Goal: Task Accomplishment & Management: Manage account settings

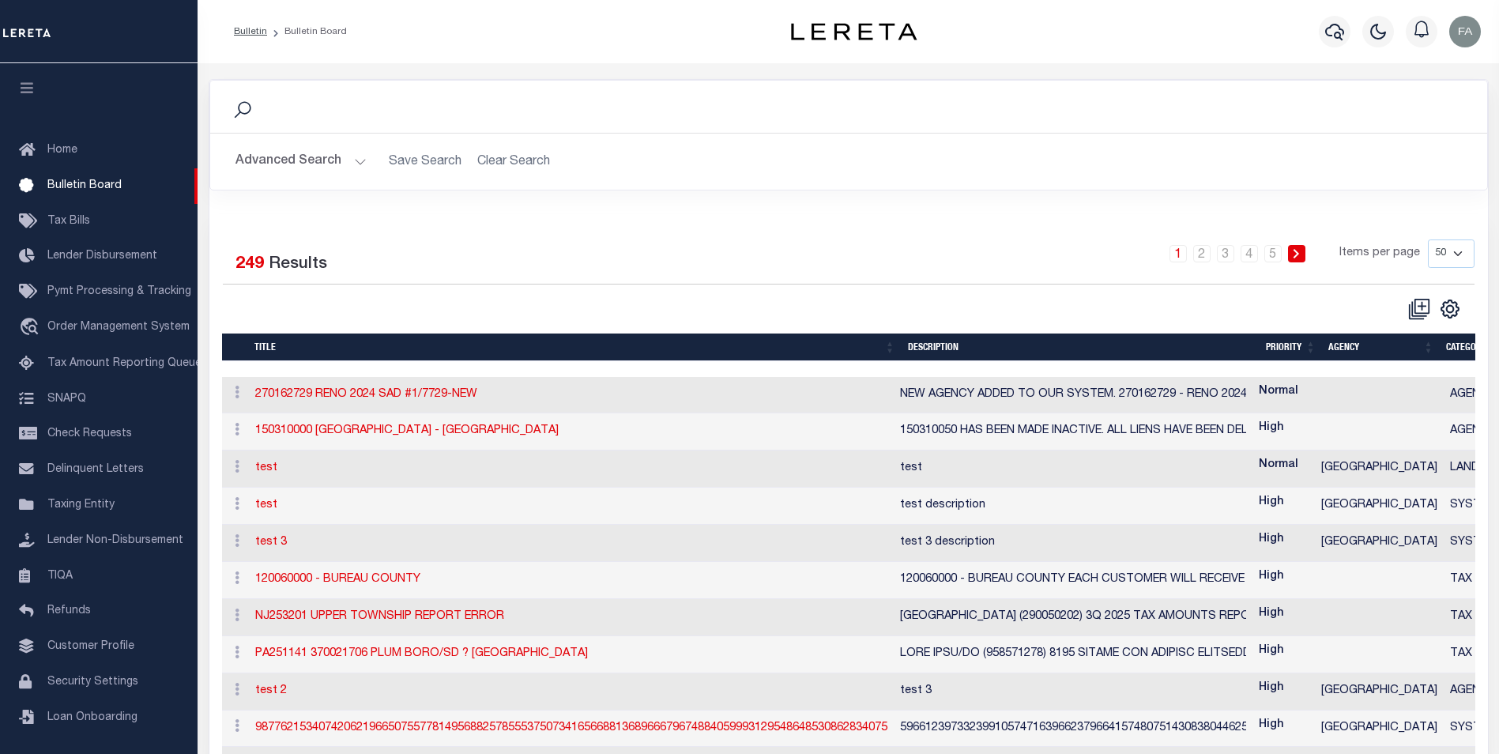
select select "50"
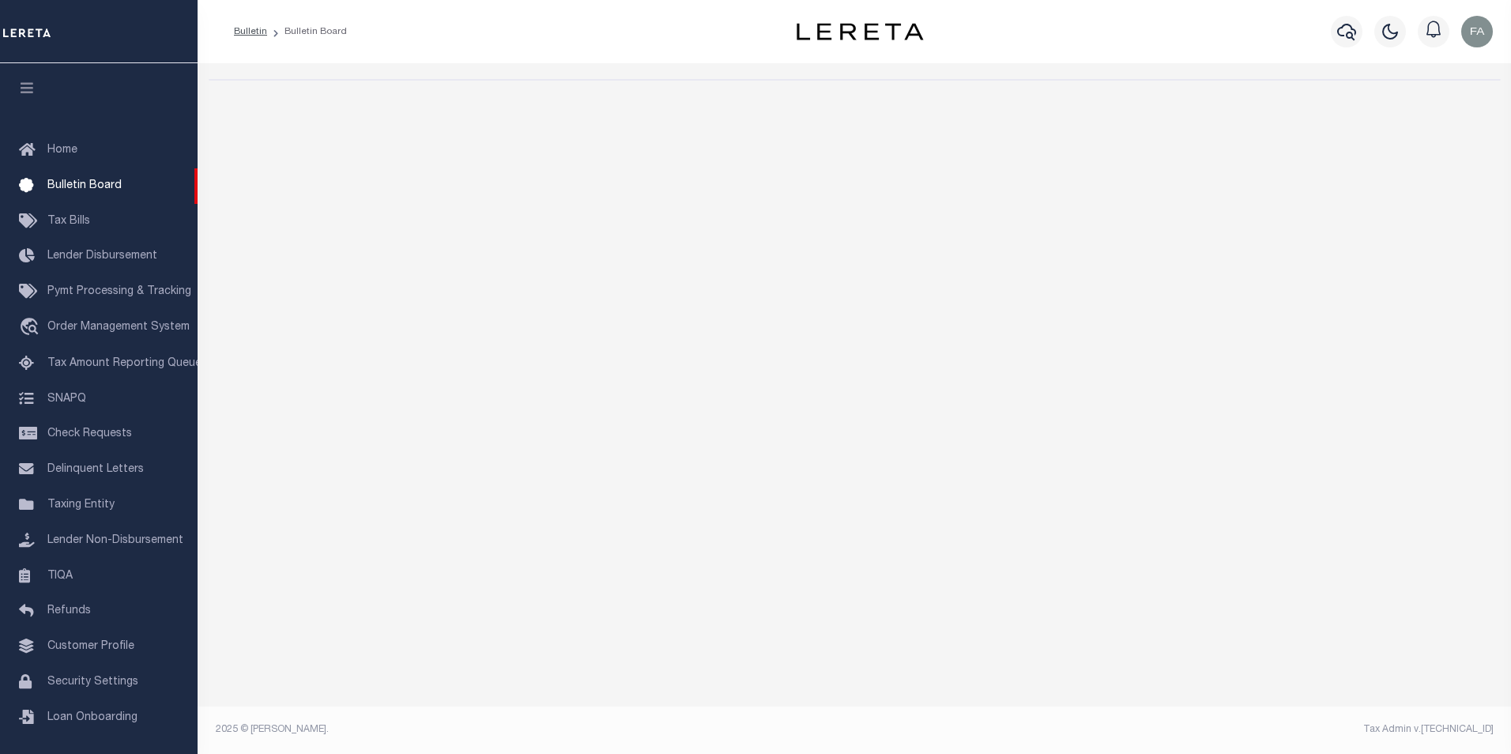
select select "50"
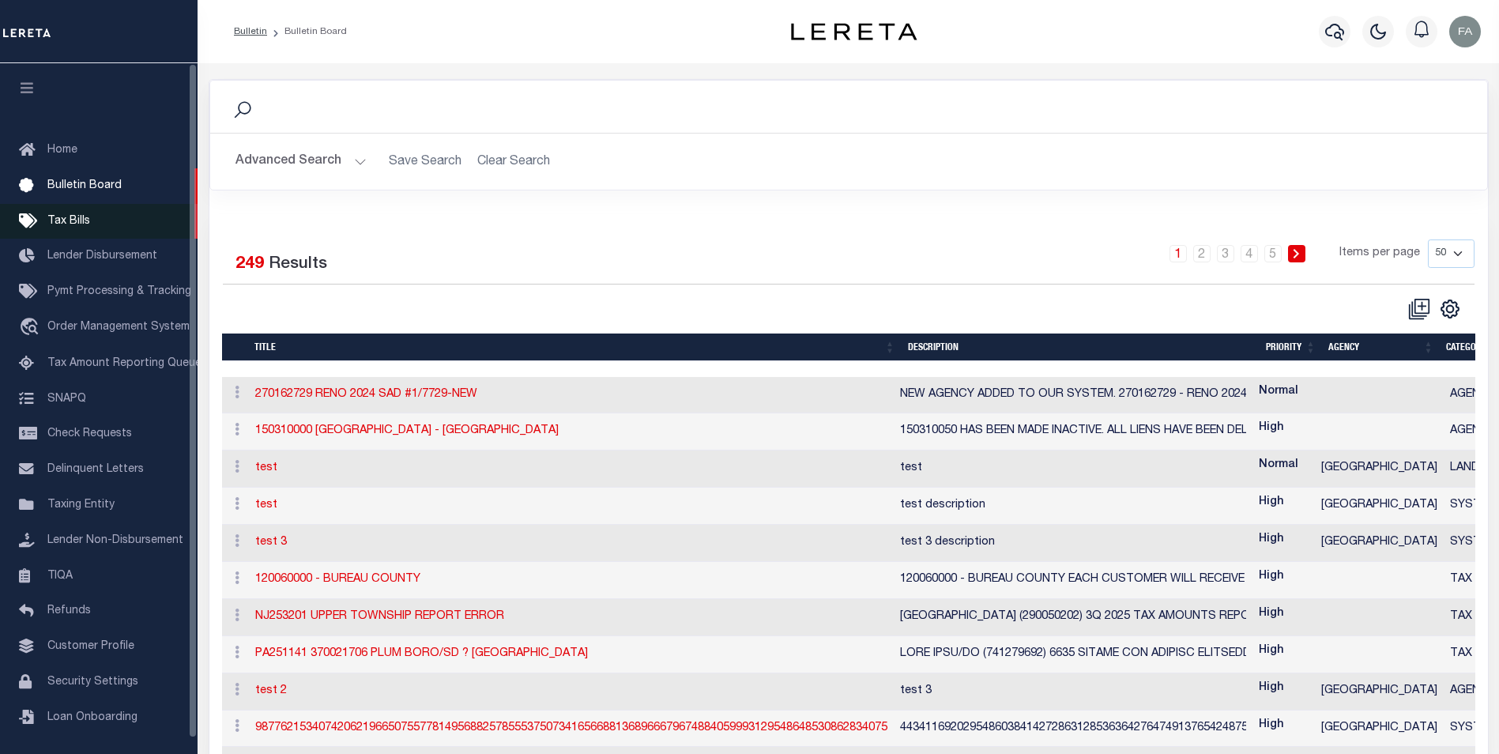
click at [98, 220] on link "Tax Bills" at bounding box center [99, 222] width 198 height 36
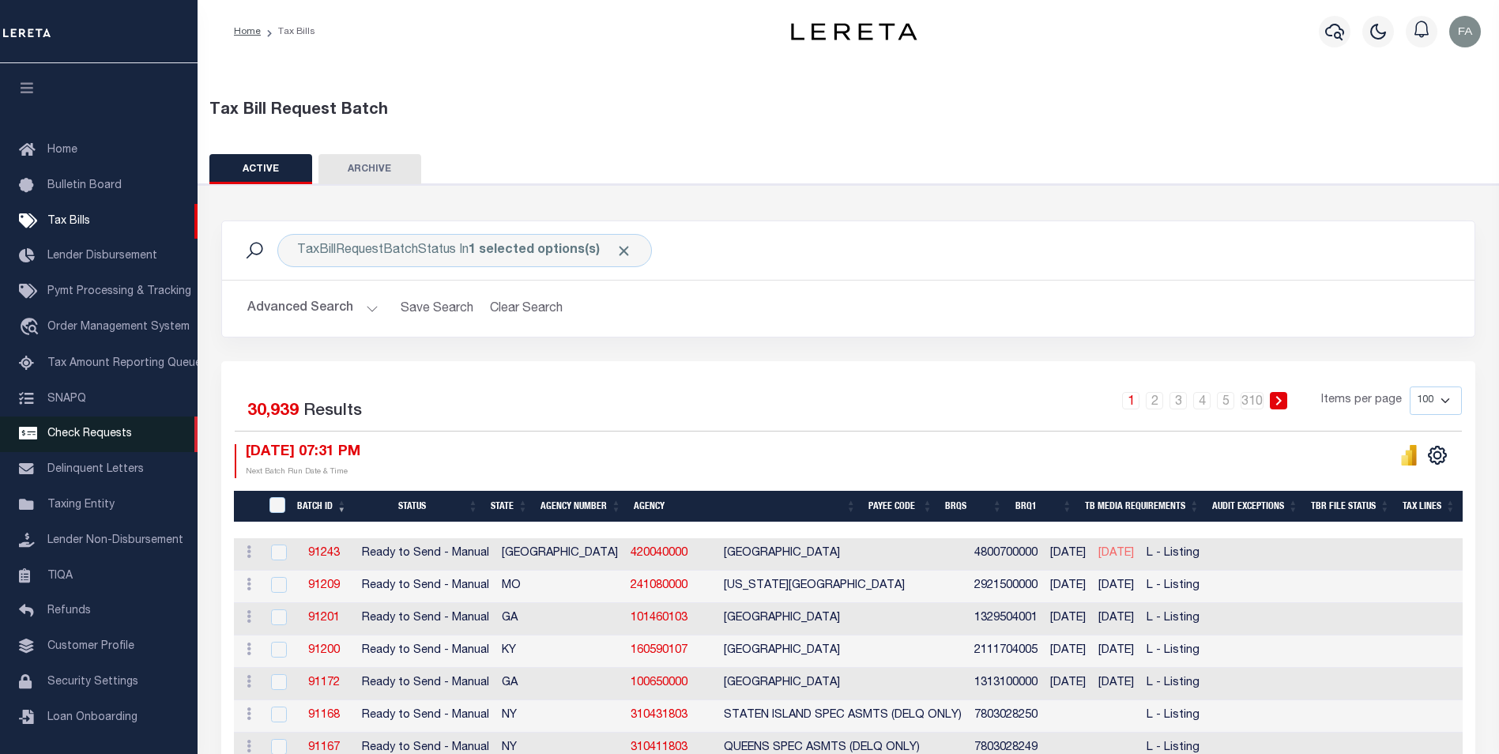
click at [100, 439] on span "Check Requests" at bounding box center [89, 433] width 85 height 11
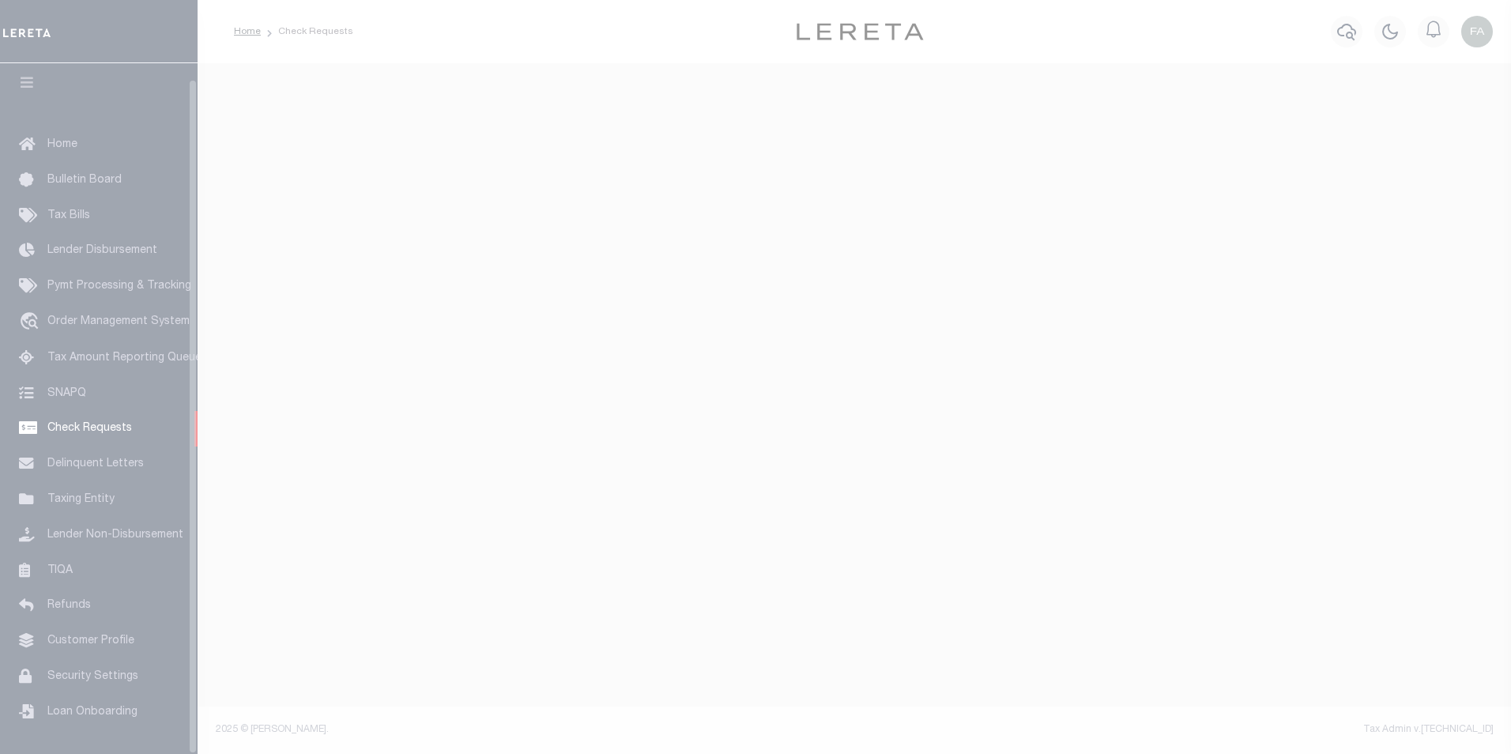
scroll to position [16, 0]
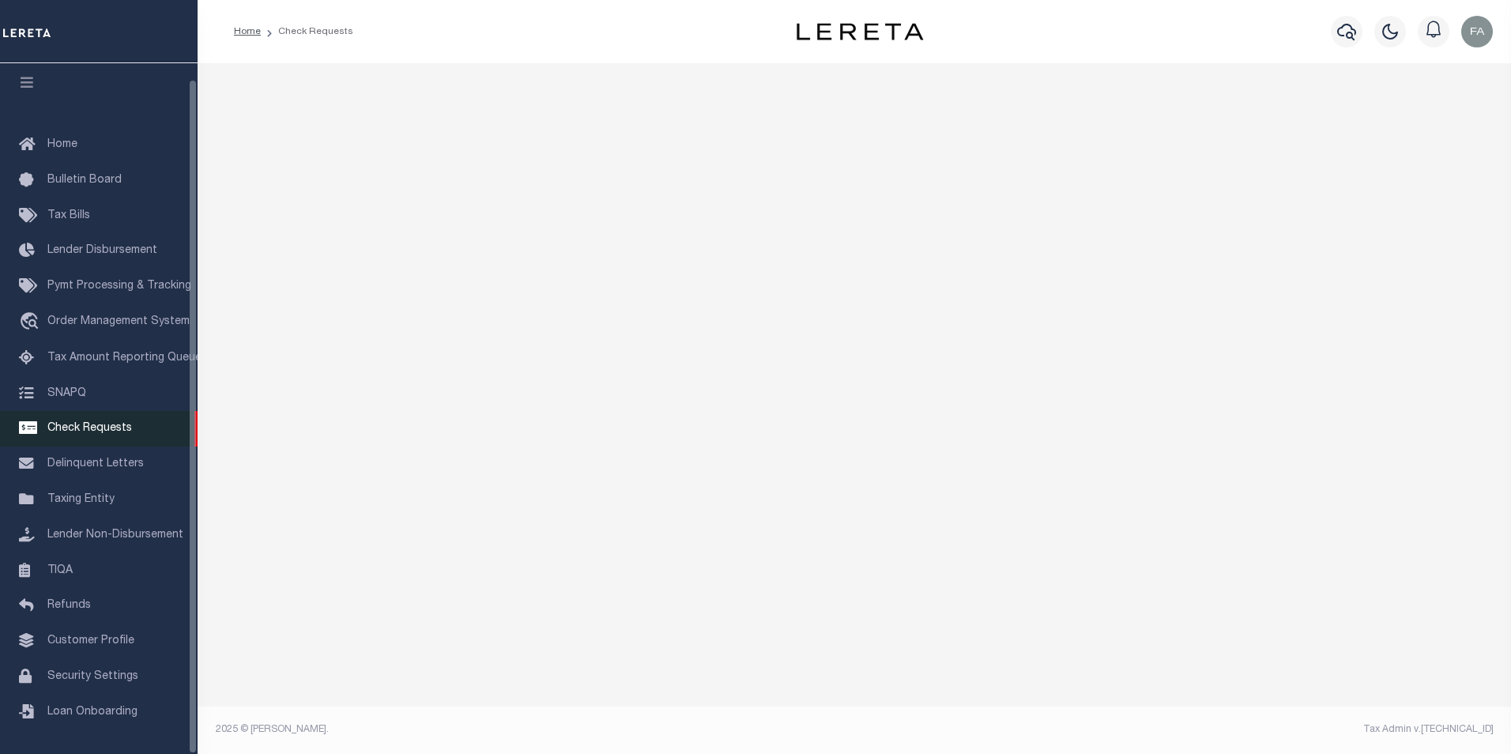
select select "50"
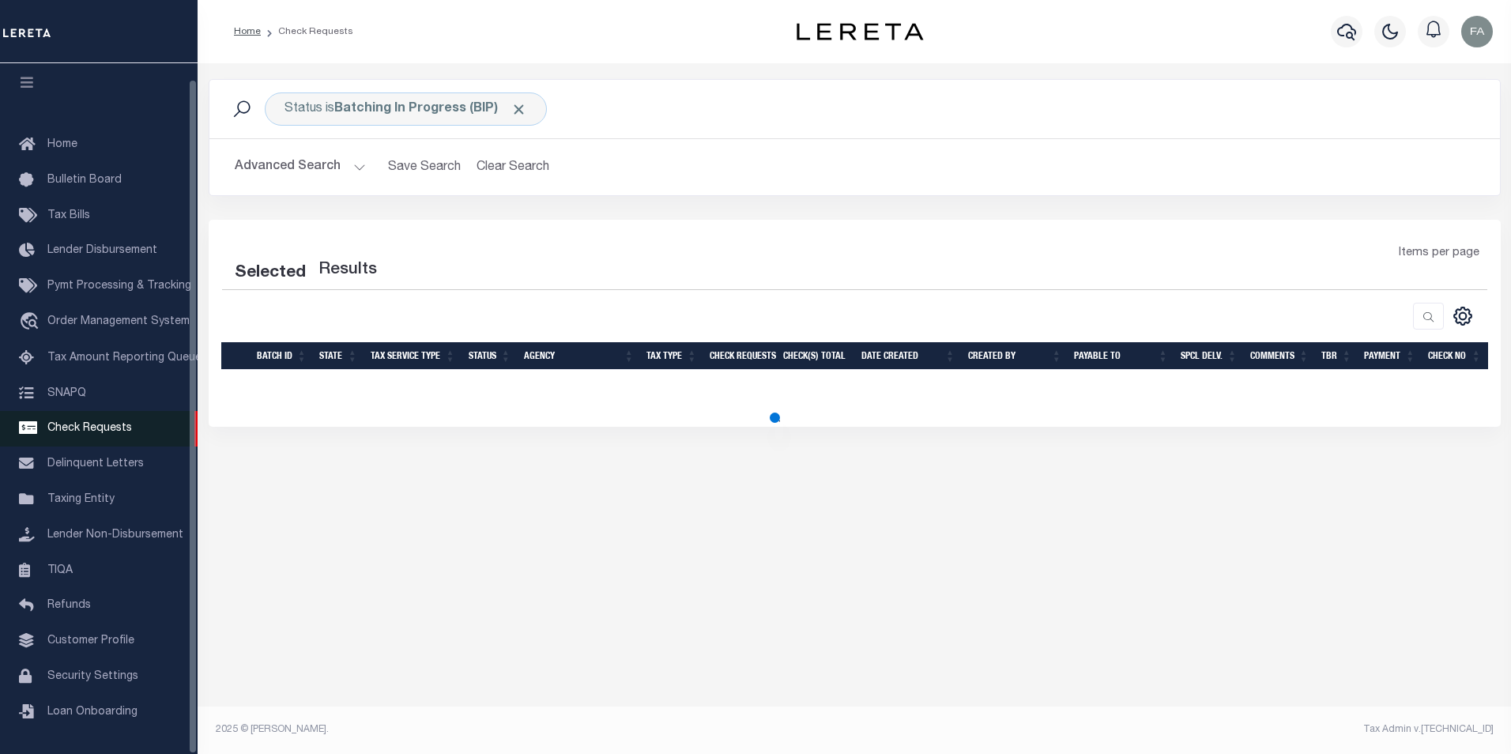
select select "50"
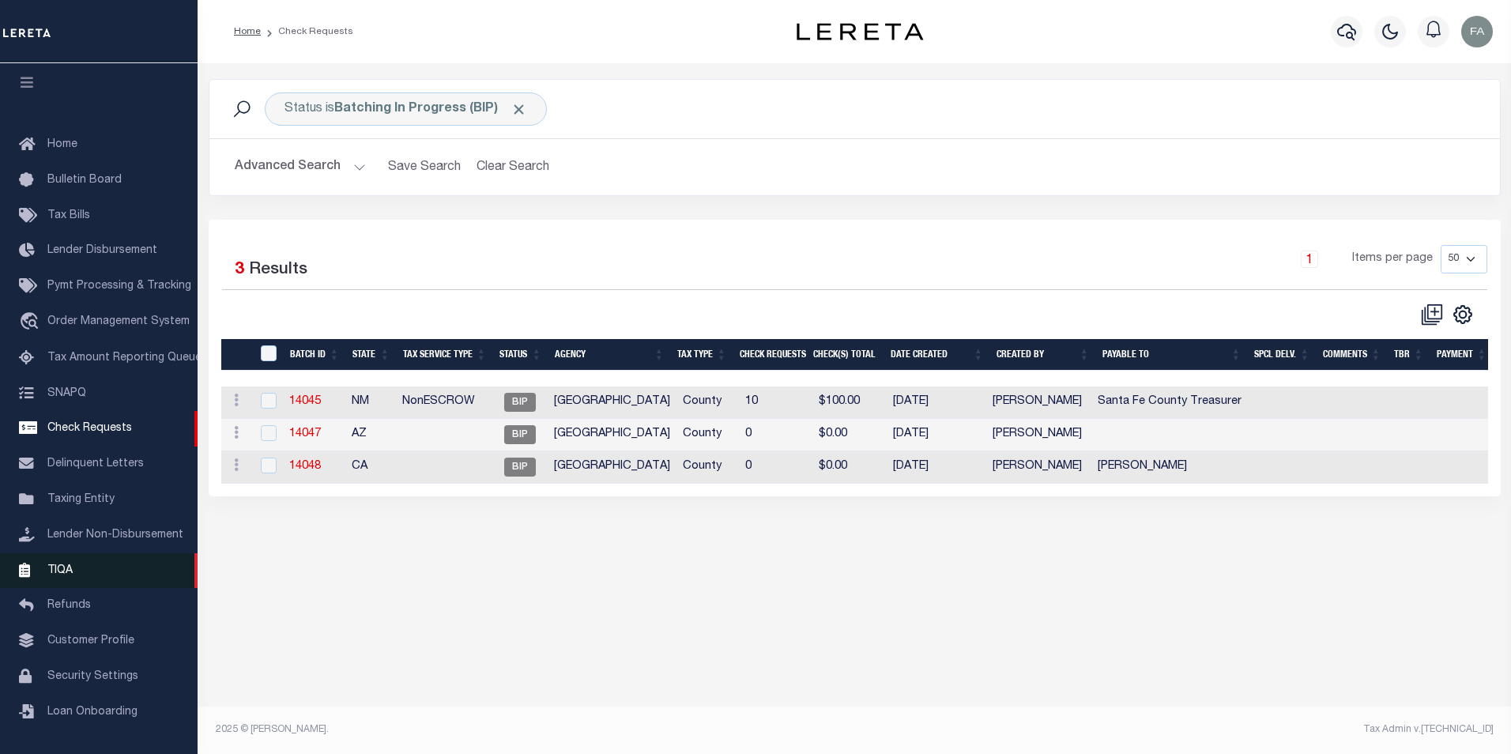
click at [86, 562] on link "TIQA" at bounding box center [99, 571] width 198 height 36
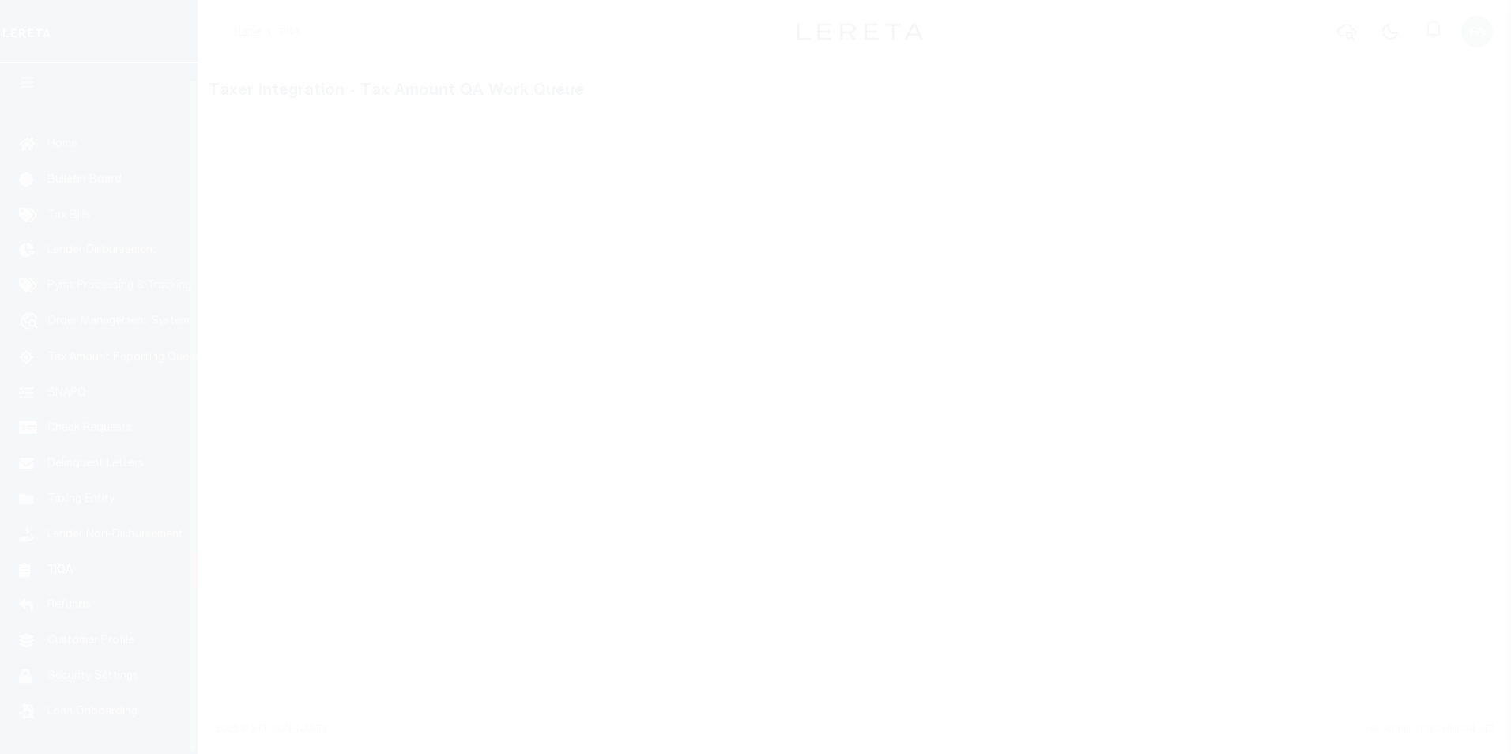
scroll to position [16, 0]
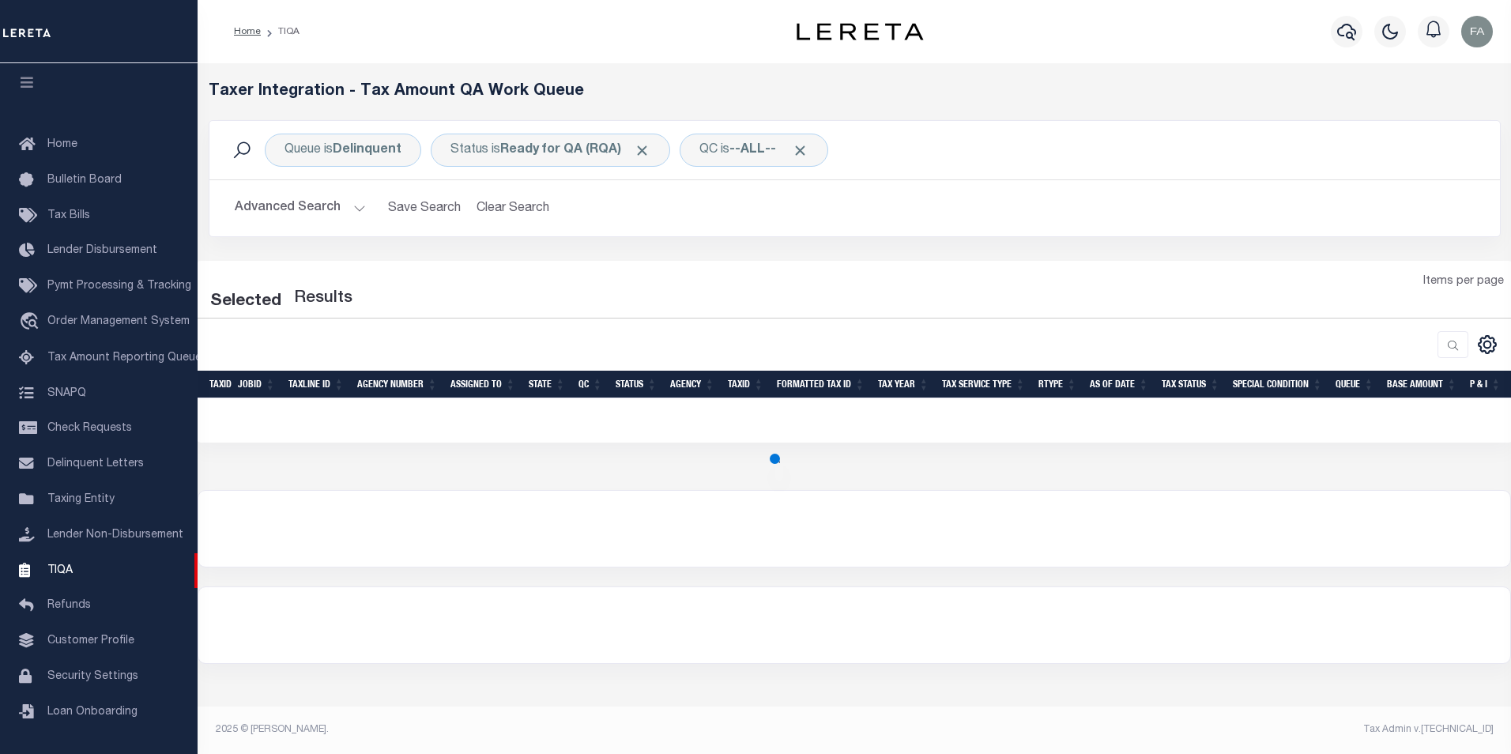
drag, startPoint x: 383, startPoint y: 564, endPoint x: 950, endPoint y: 151, distance: 701.4
click at [950, 151] on div "Queue is Delinquent Status is Ready for QA (RQA) QC is --ALL-- Search" at bounding box center [854, 150] width 1265 height 33
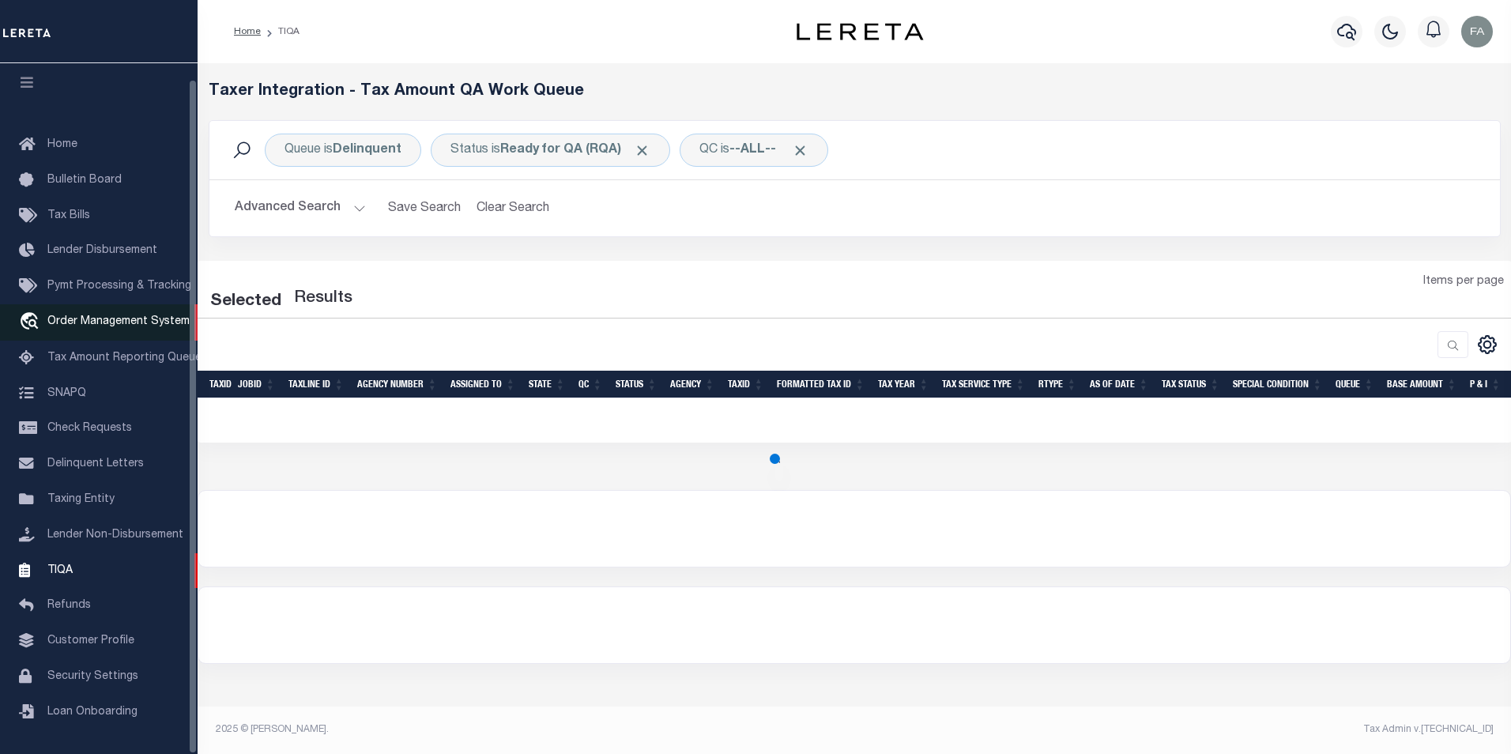
click at [150, 318] on span "Order Management System" at bounding box center [118, 321] width 142 height 11
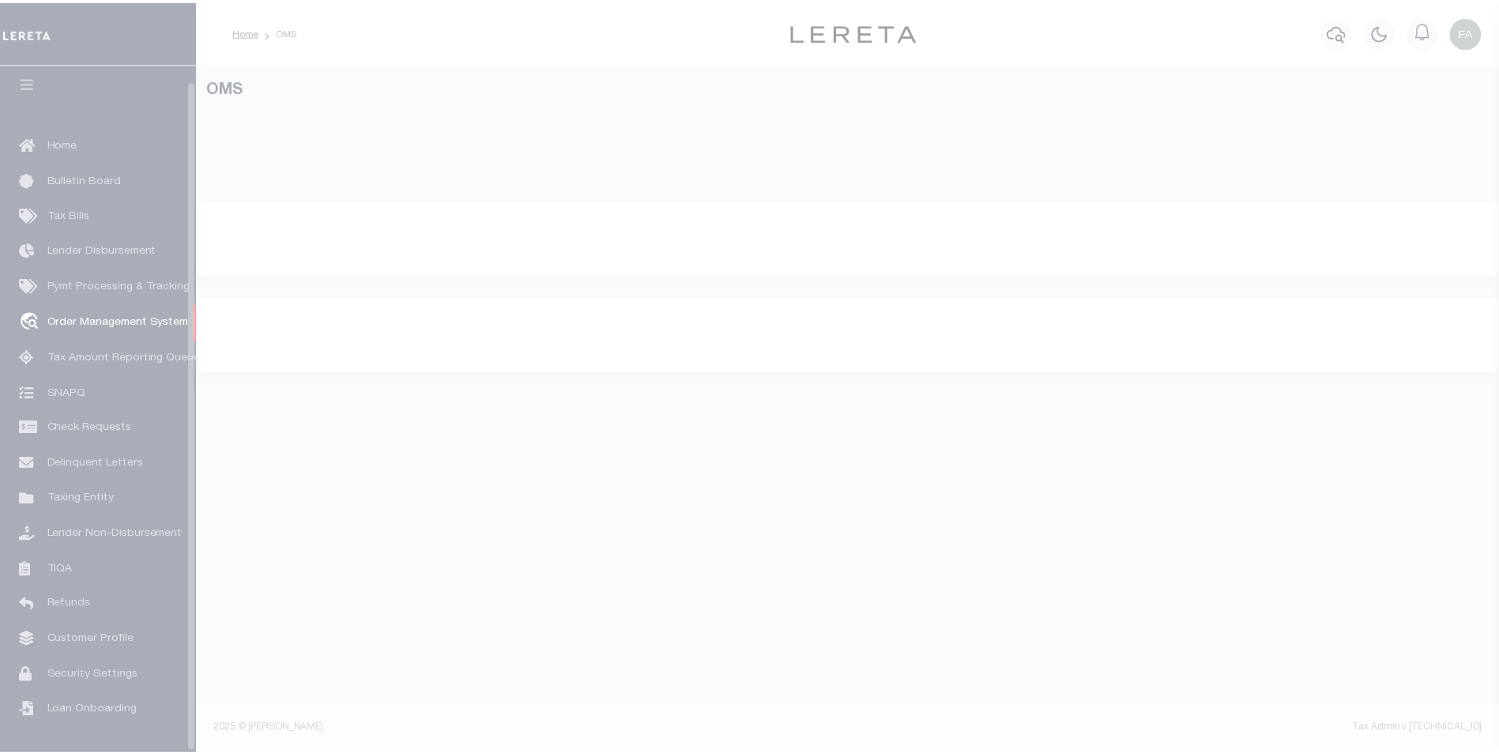
scroll to position [16, 0]
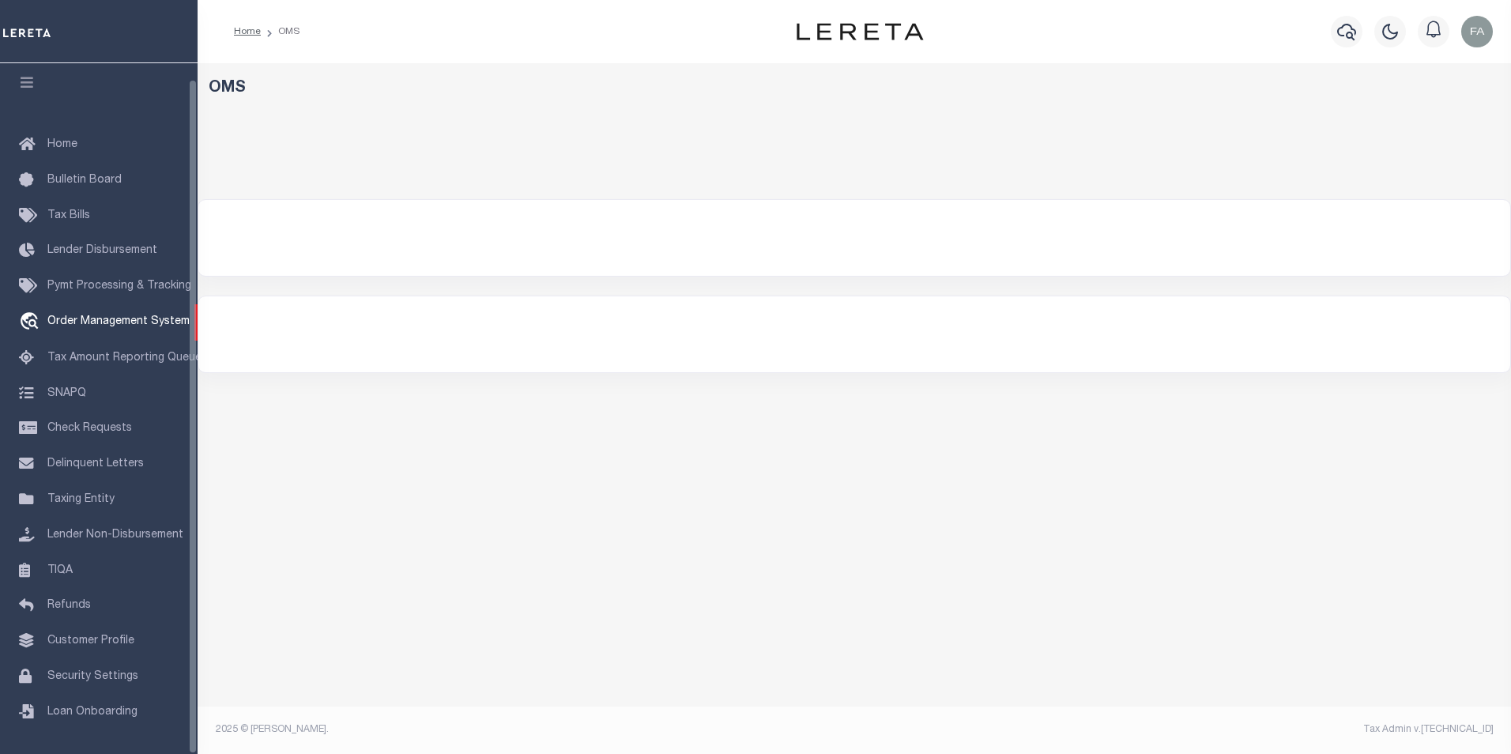
select select "200"
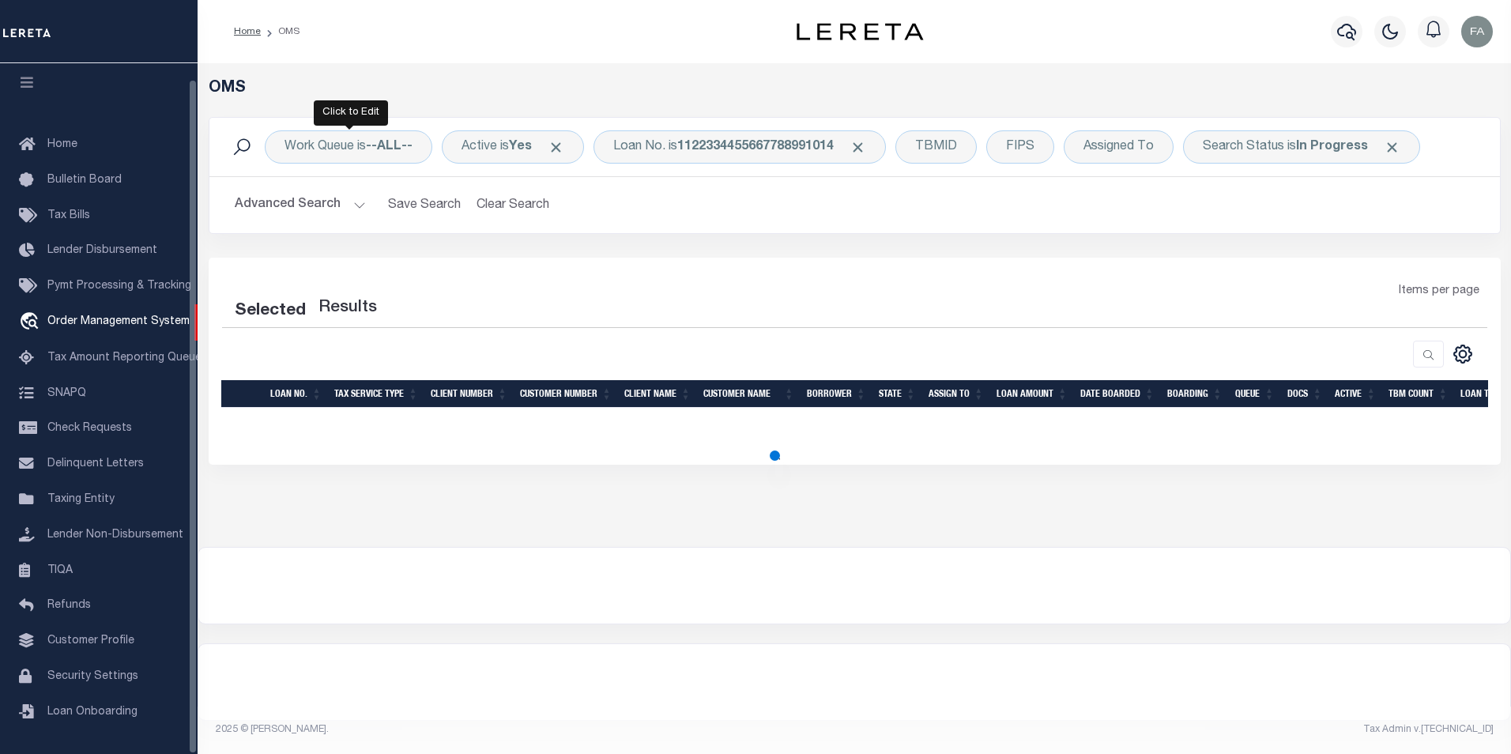
select select "200"
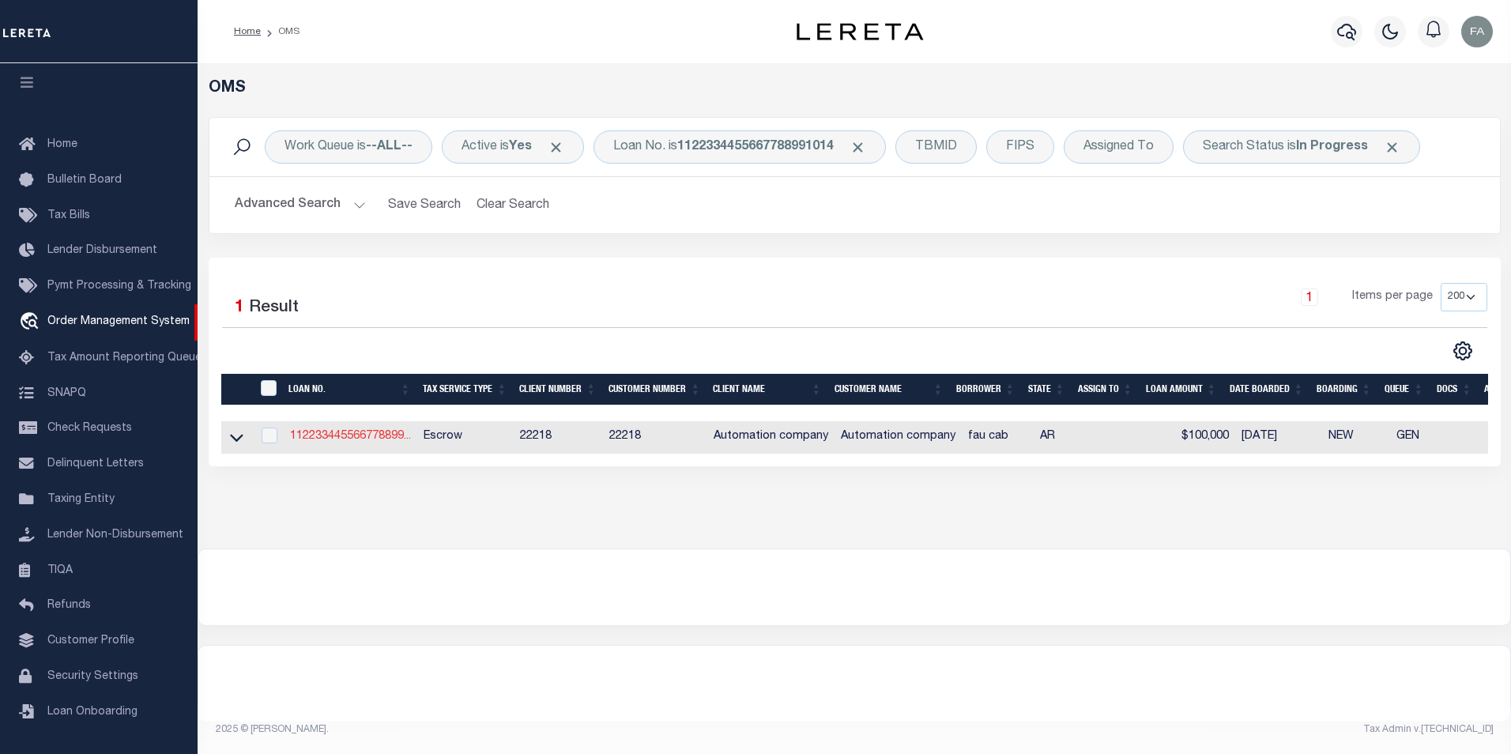
click at [362, 432] on link "112233445566778899..." at bounding box center [350, 436] width 121 height 11
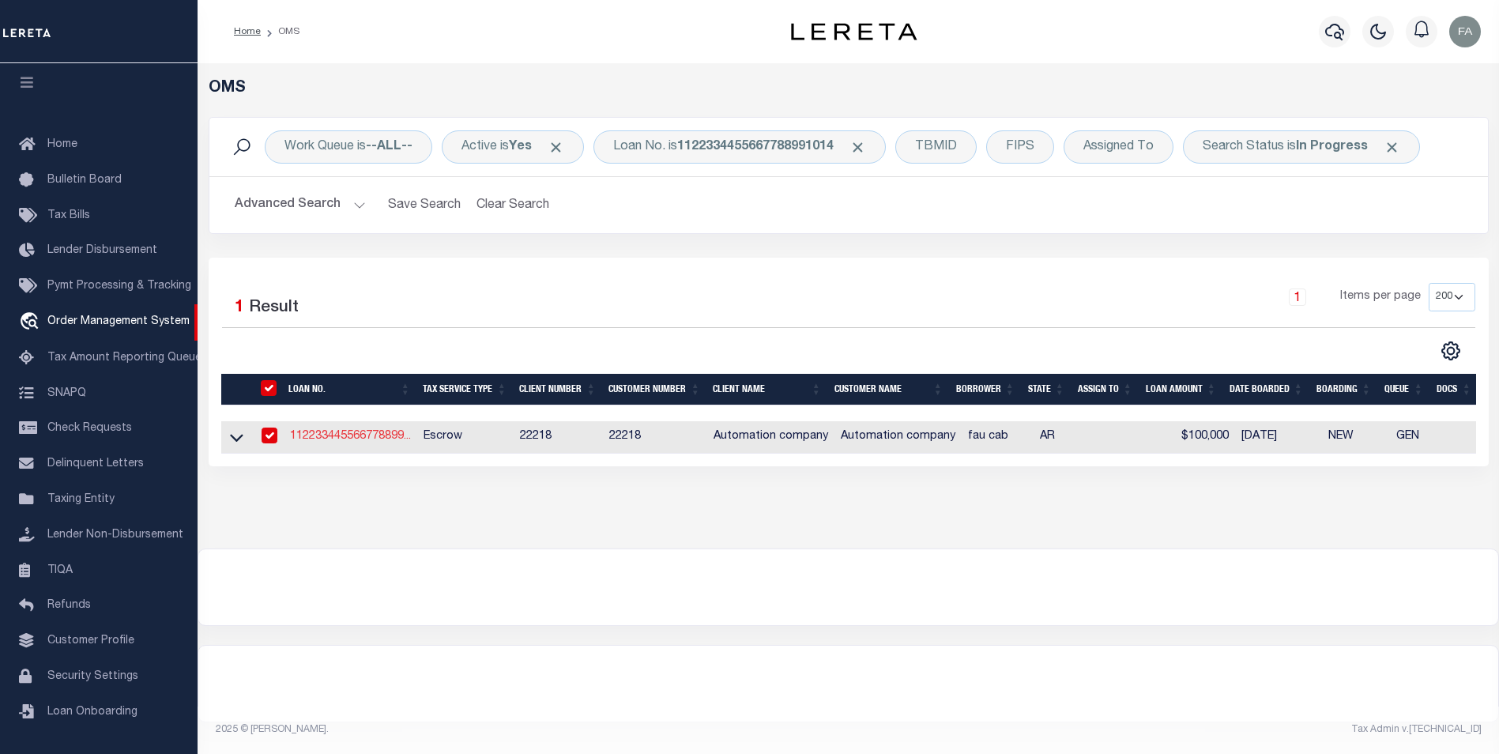
type input "1122334455667788991014"
type input "fau cab"
select select
type input "123 MAIN ST"
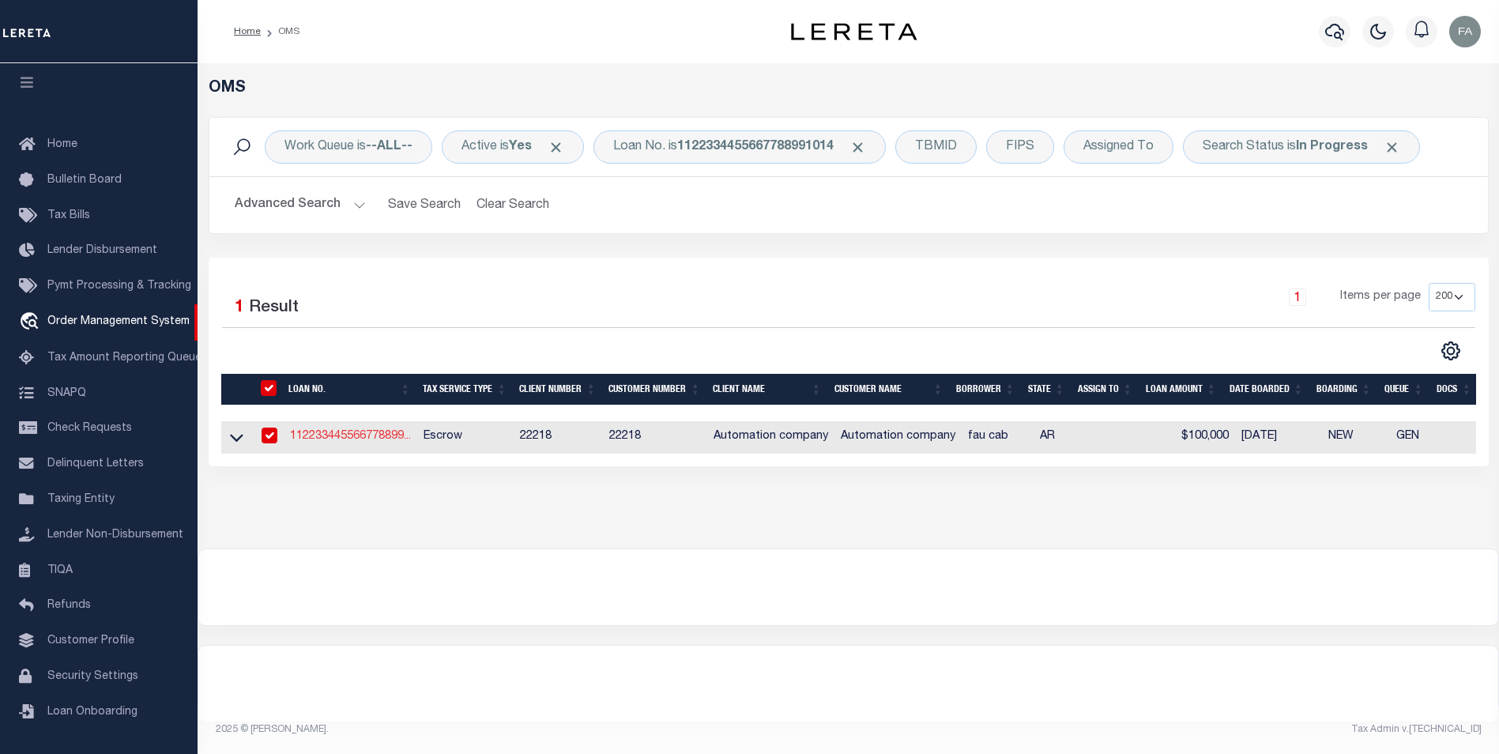
type input "LITTLE ROCK AR 72201-1505"
type input "[DATE]"
select select "100"
select select "10"
select select "Escrow"
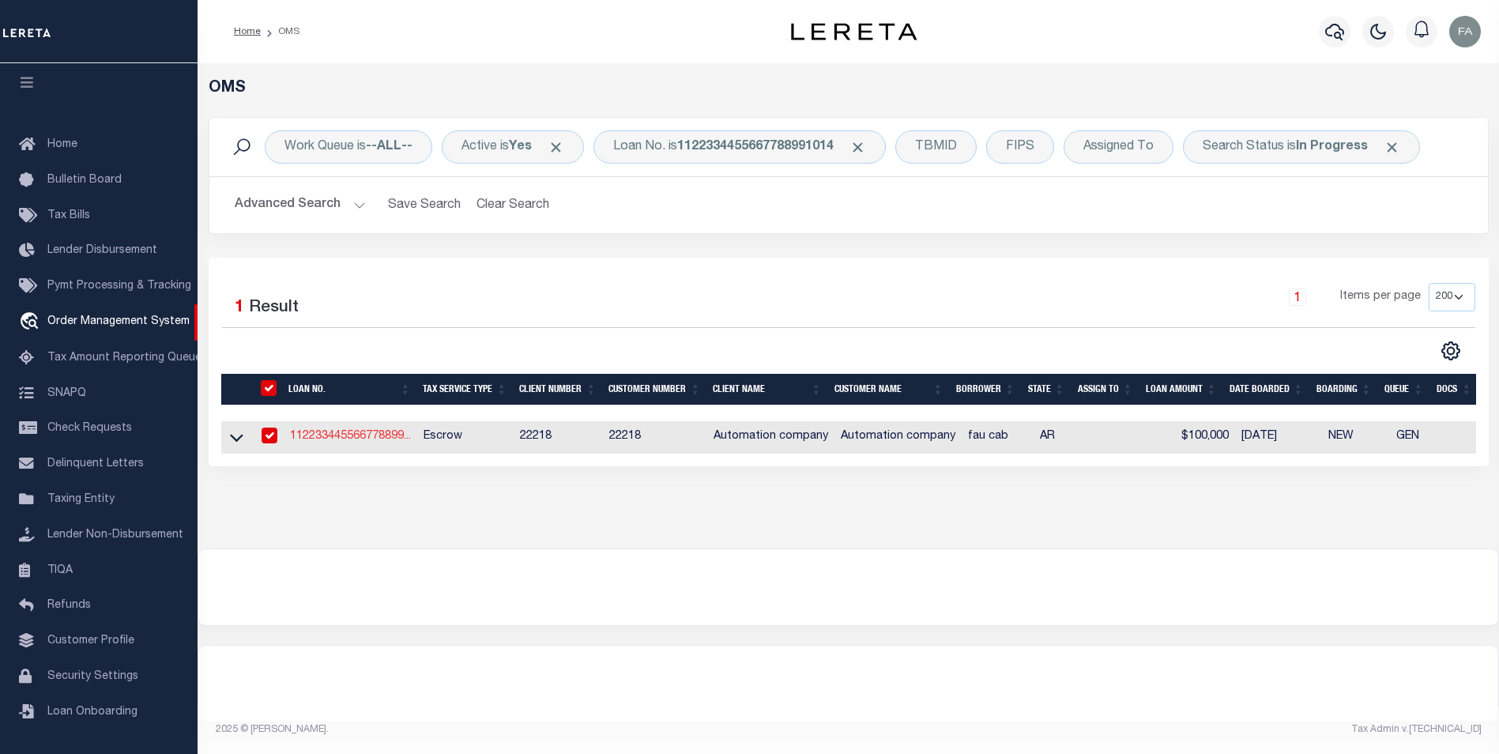
select select "132892"
select select "25686"
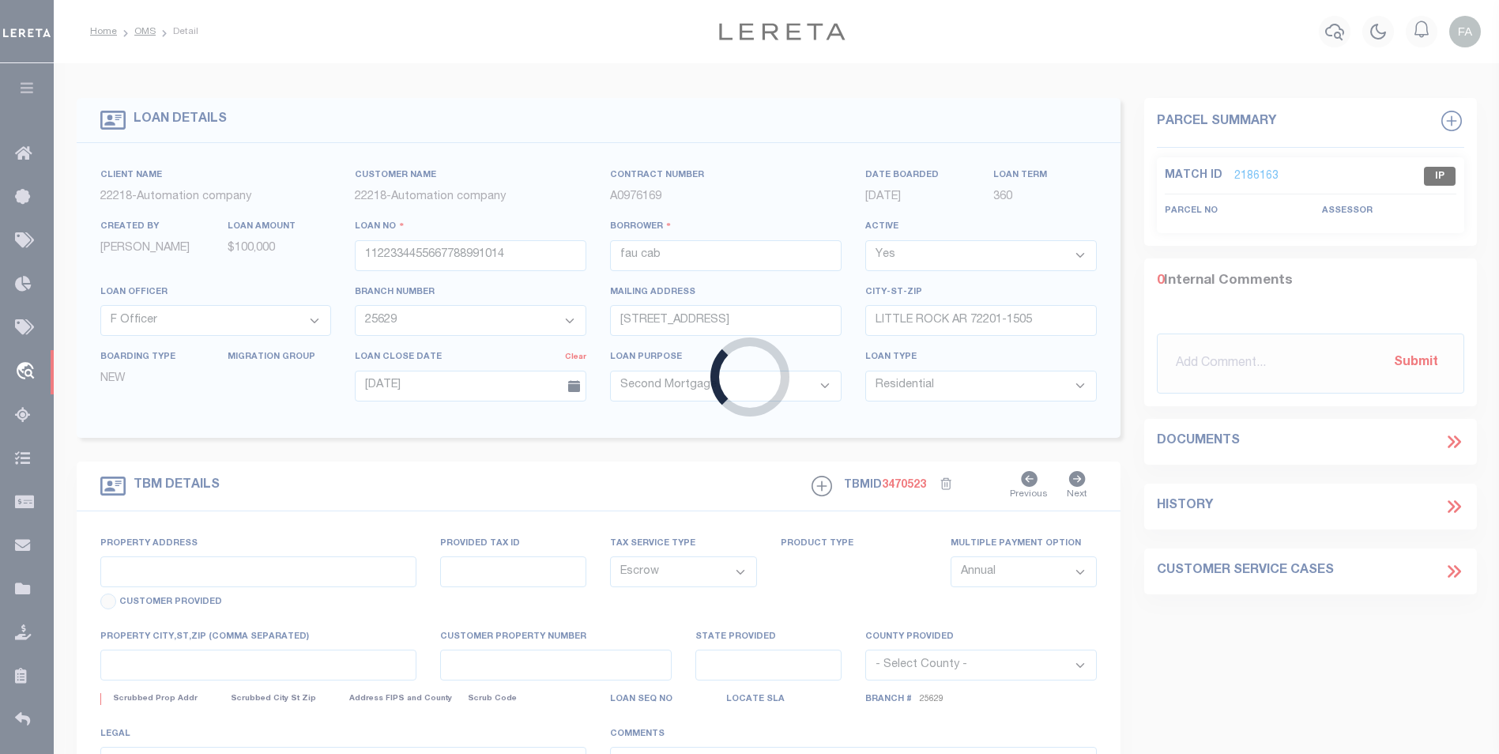
type input "[STREET_ADDRESS]"
select select
type input "LITTLE ROCK AR 72201-1505"
type input "050069221"
type input "AR"
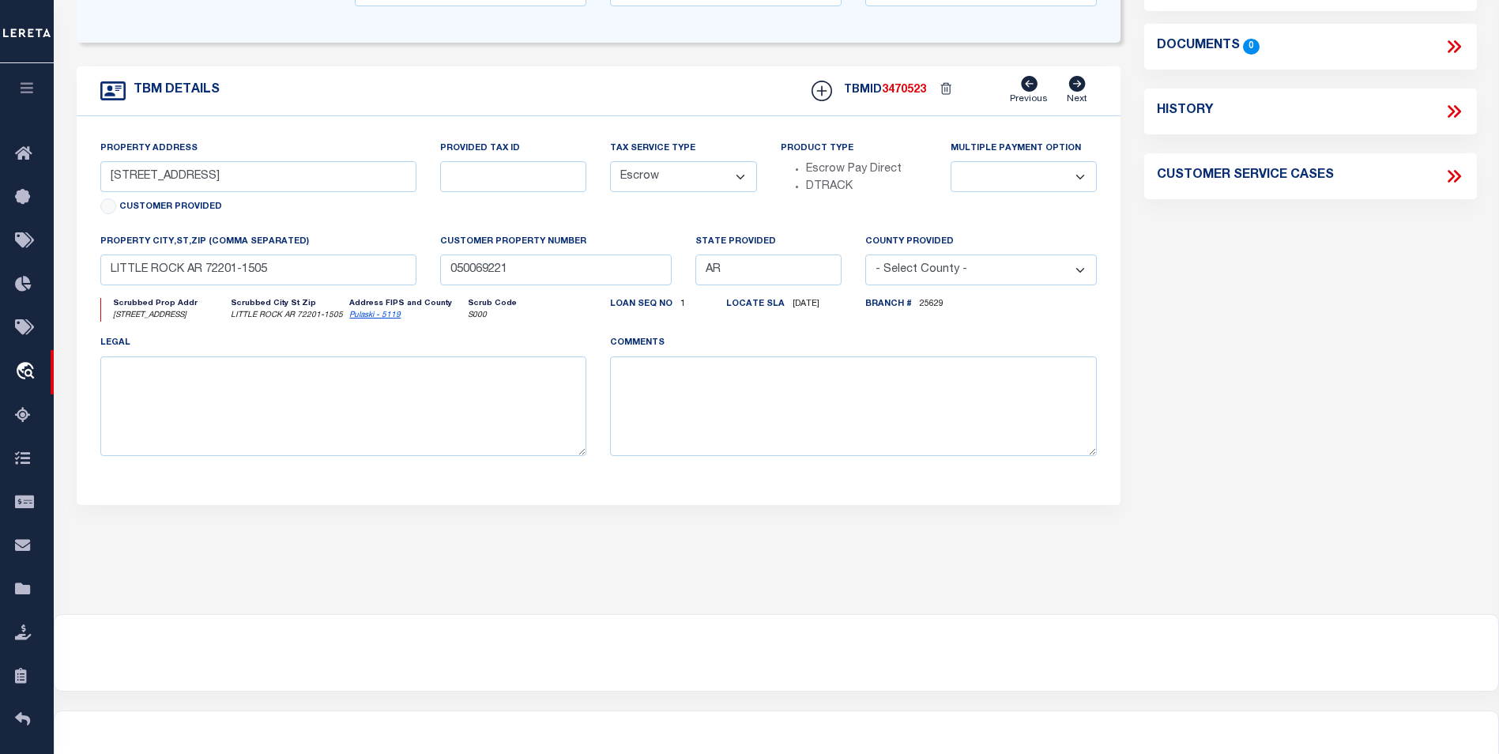
scroll to position [237, 0]
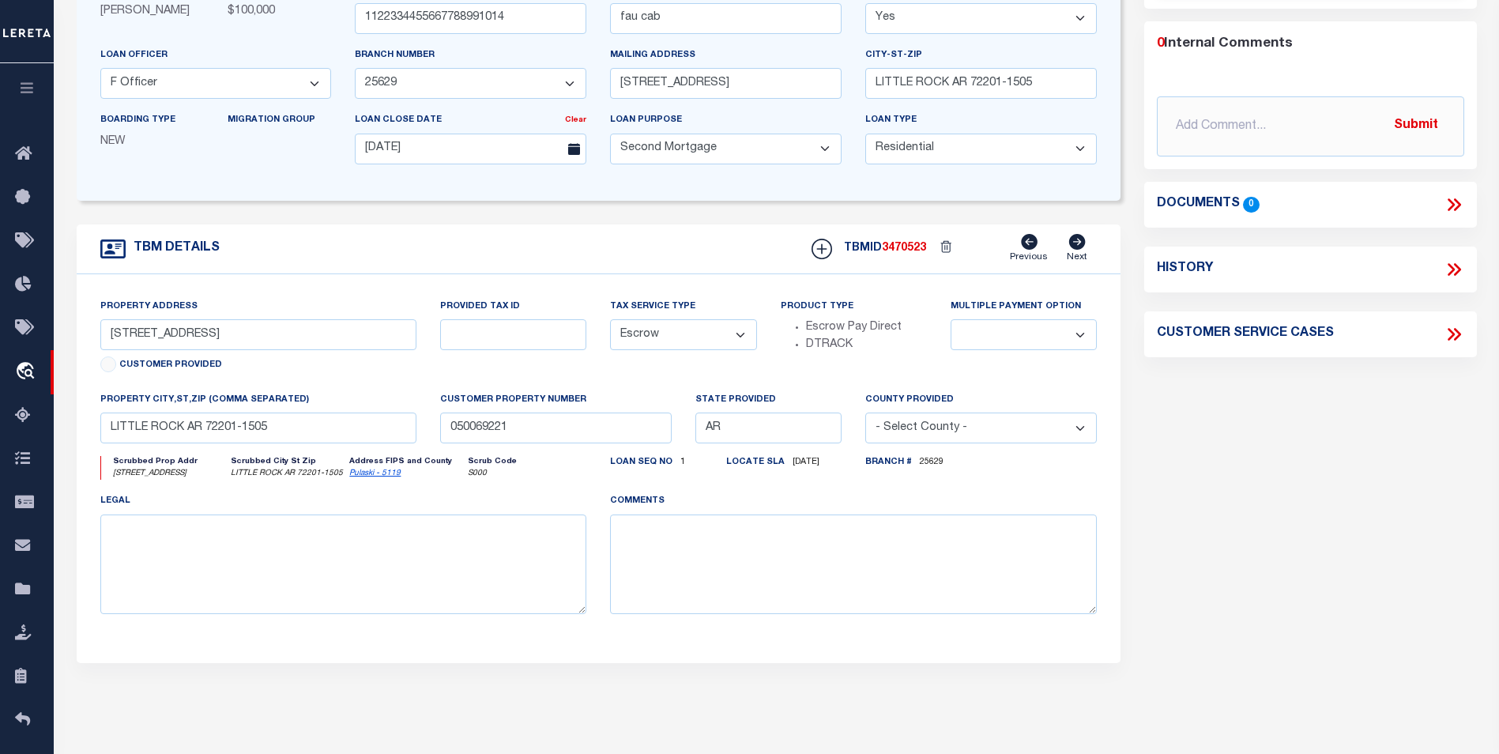
click at [1031, 246] on icon at bounding box center [1029, 242] width 17 height 16
click at [832, 247] on icon at bounding box center [822, 249] width 21 height 21
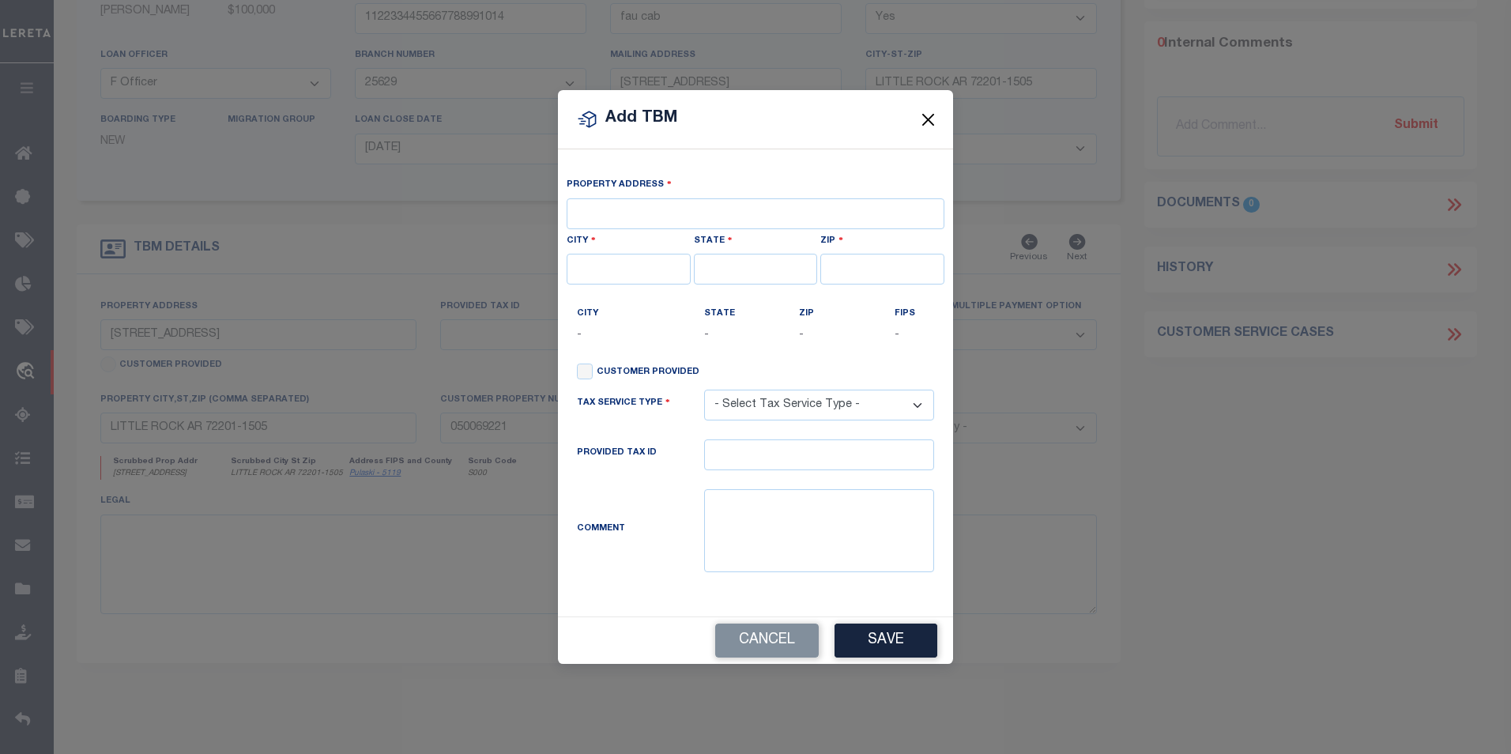
click at [926, 119] on button "Close" at bounding box center [928, 120] width 21 height 21
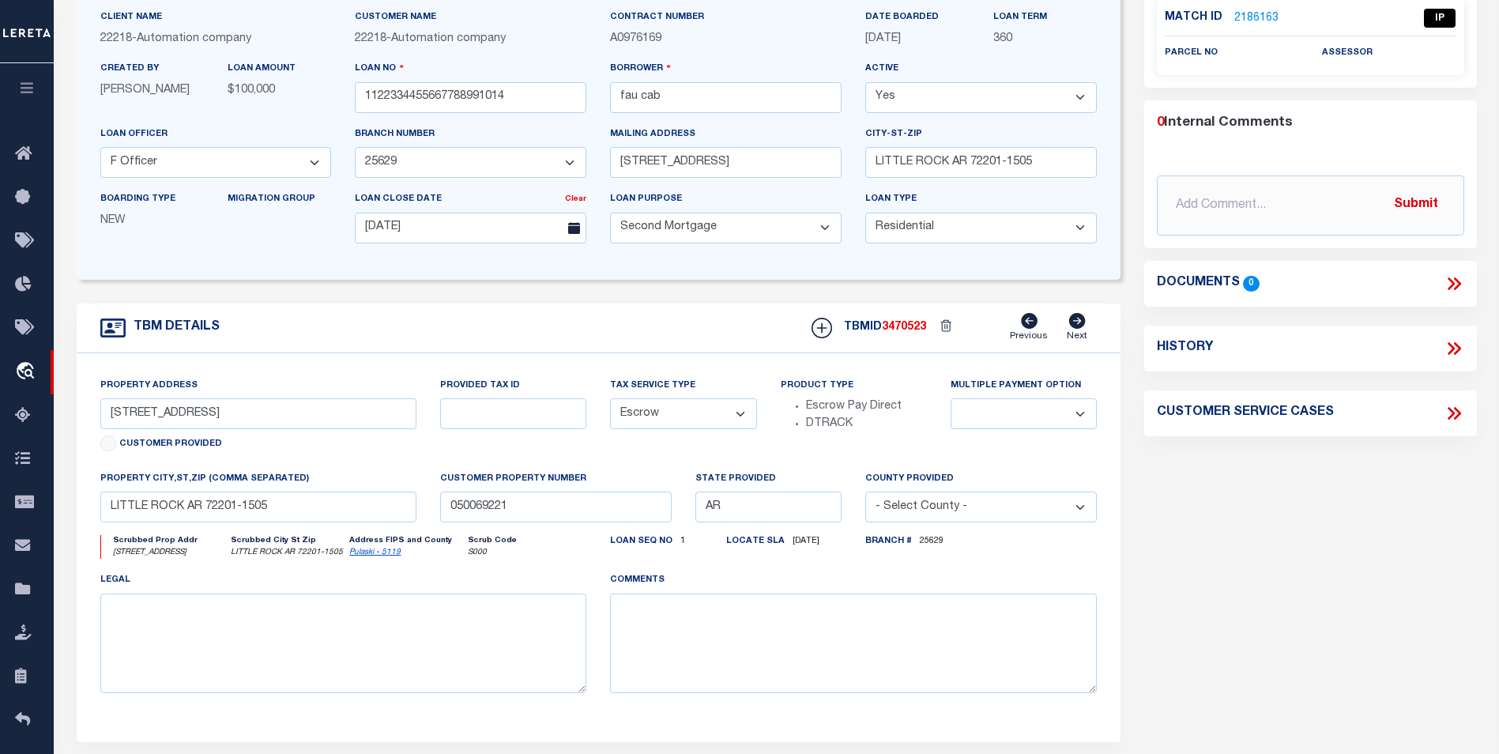
scroll to position [79, 0]
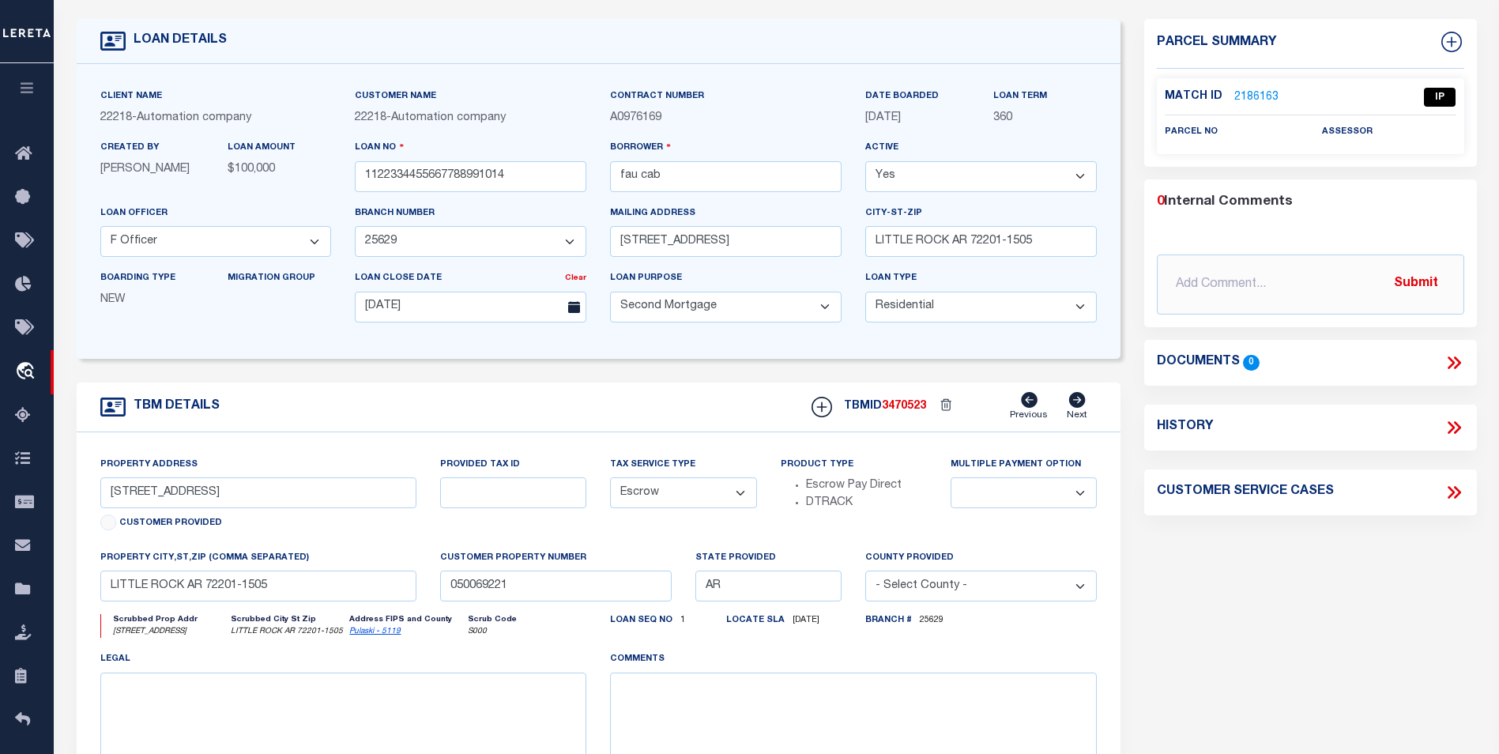
click at [1114, 370] on form "LOAN DETAILS Client Name 22218 - Customer Name" at bounding box center [599, 451] width 1045 height 864
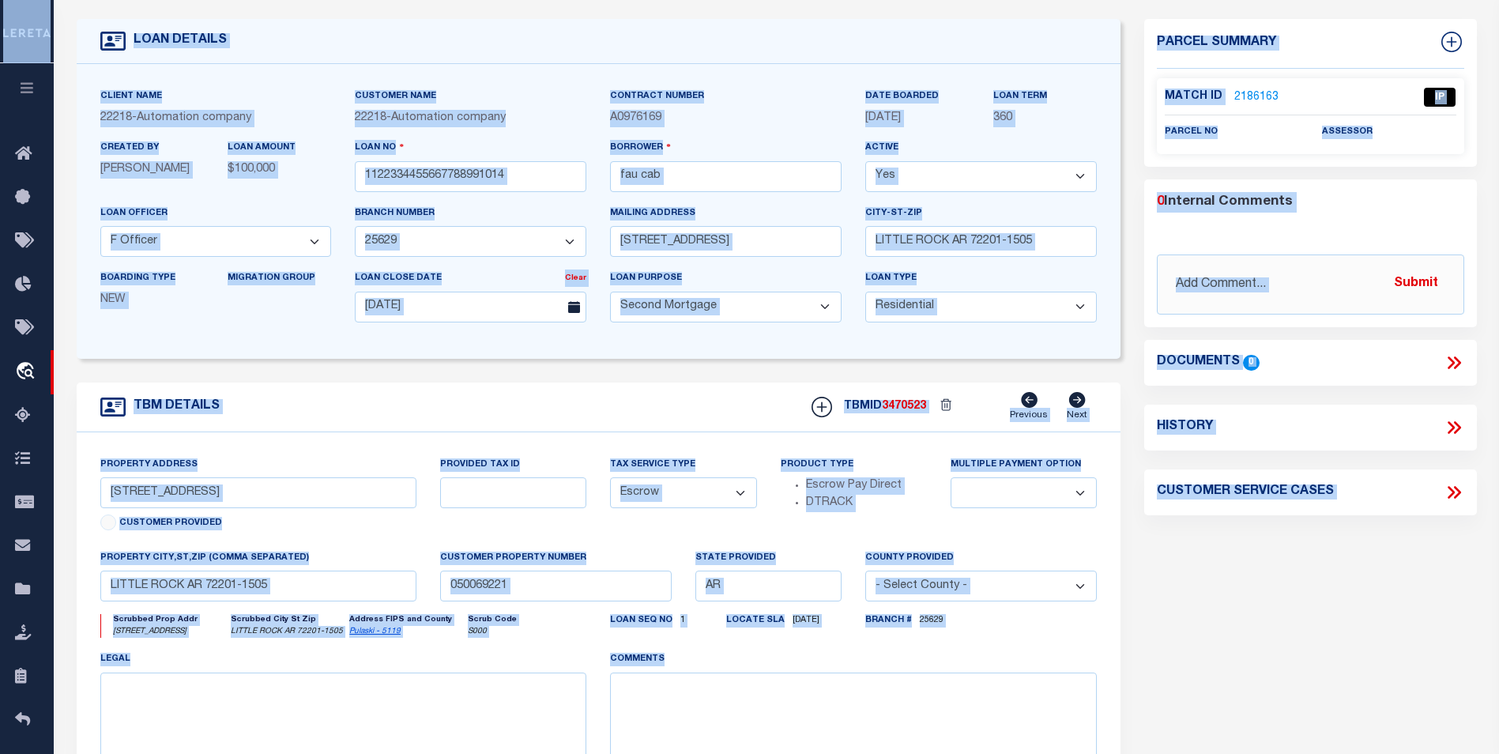
copy div "Home OMS Detail Profile Sign out Home Bulletin Board Tax Bills Lender Disbursem…"
click at [1096, 379] on form "LOAN DETAILS Client Name 22218 - Customer Name" at bounding box center [599, 451] width 1045 height 864
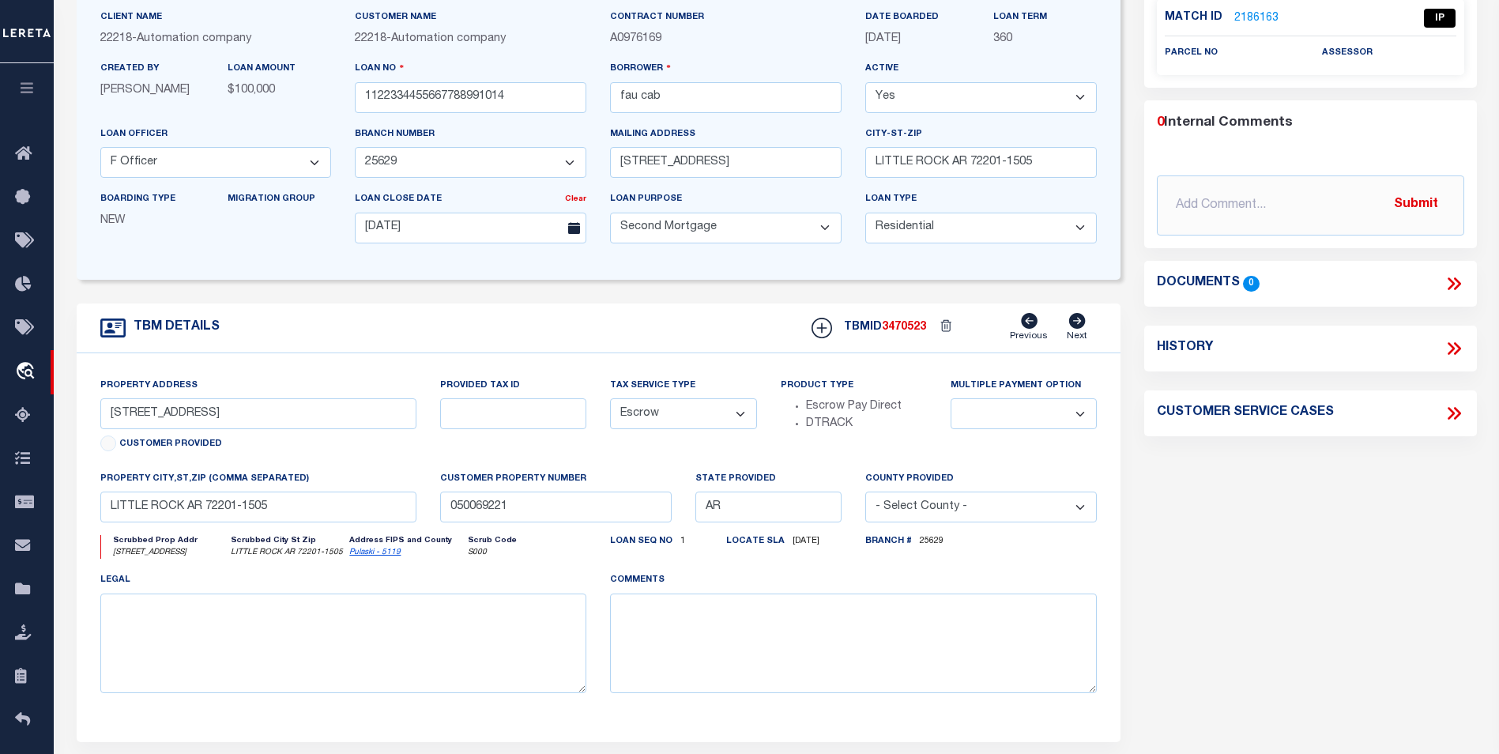
scroll to position [237, 0]
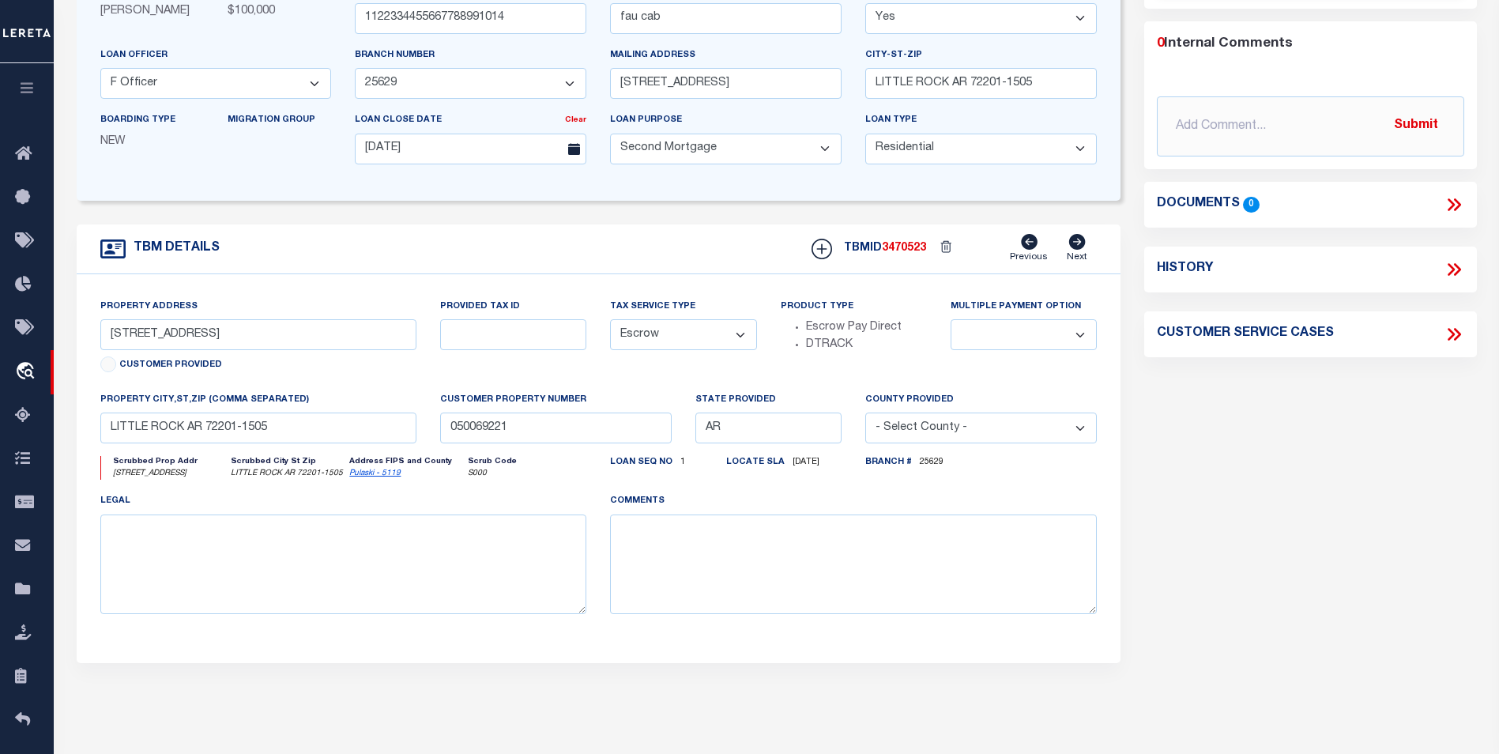
click at [1061, 334] on select at bounding box center [1024, 334] width 146 height 31
click at [931, 437] on select "- Select County - Abbeville Acadia Accomack Ada Adair Adams Addison Adjuntas Ag…" at bounding box center [981, 428] width 232 height 31
click at [962, 426] on select "- Select County - Abbeville Acadia Accomack Ada Adair Adams Addison Adjuntas Ag…" at bounding box center [981, 428] width 232 height 31
click at [1026, 426] on select "- Select County - Abbeville Acadia Accomack Ada Adair Adams Addison Adjuntas Ag…" at bounding box center [981, 428] width 232 height 31
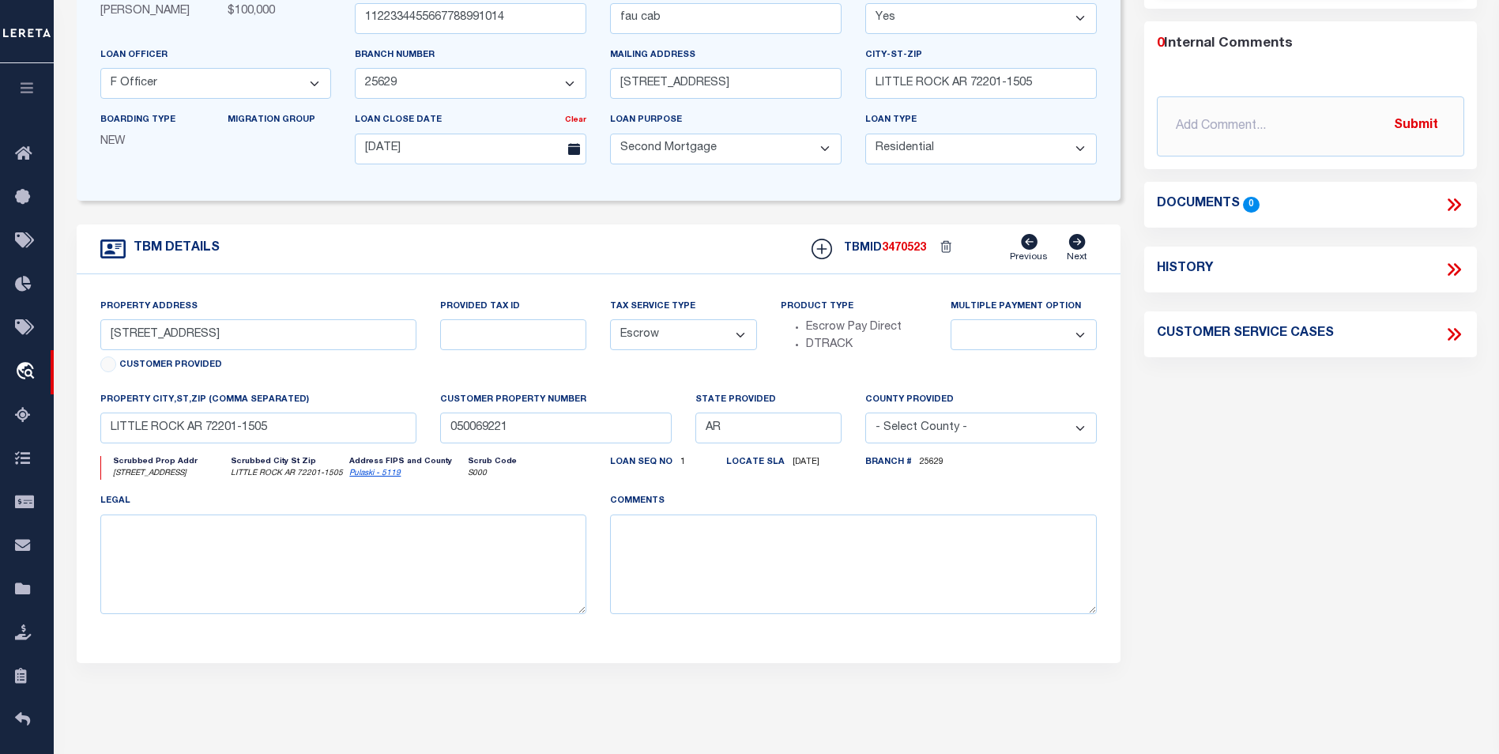
click at [883, 429] on select "- Select County - Abbeville Acadia Accomack Ada Adair Adams Addison Adjuntas Ag…" at bounding box center [981, 428] width 232 height 31
select select "[US_STATE]"
click at [865, 418] on select "- Select County - Abbeville Acadia Accomack Ada Adair Adams Addison Adjuntas Ag…" at bounding box center [981, 428] width 232 height 31
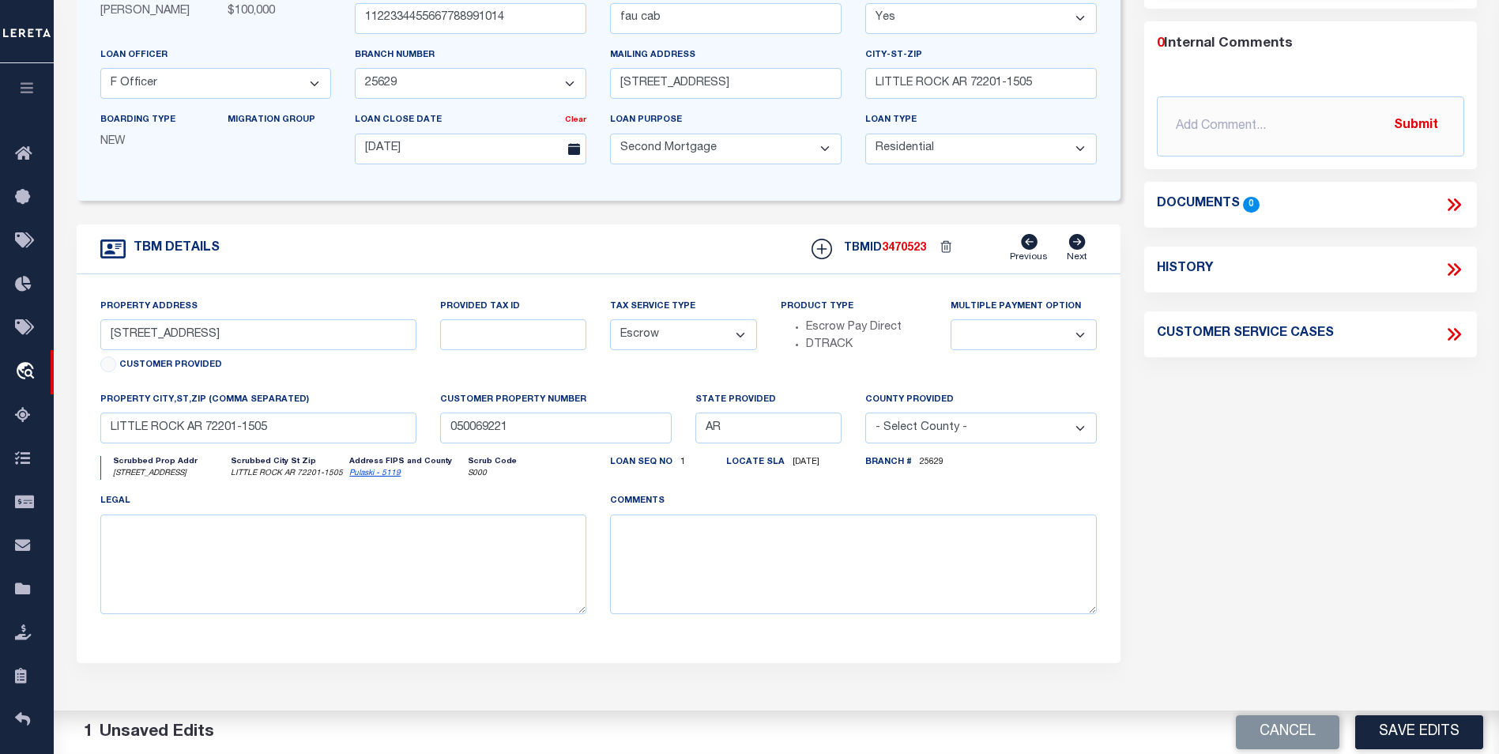
click at [1170, 467] on div "Parcel Summary Match ID 2186163 0" at bounding box center [1310, 293] width 356 height 864
click at [1429, 724] on button "Save Edits" at bounding box center [1419, 732] width 128 height 34
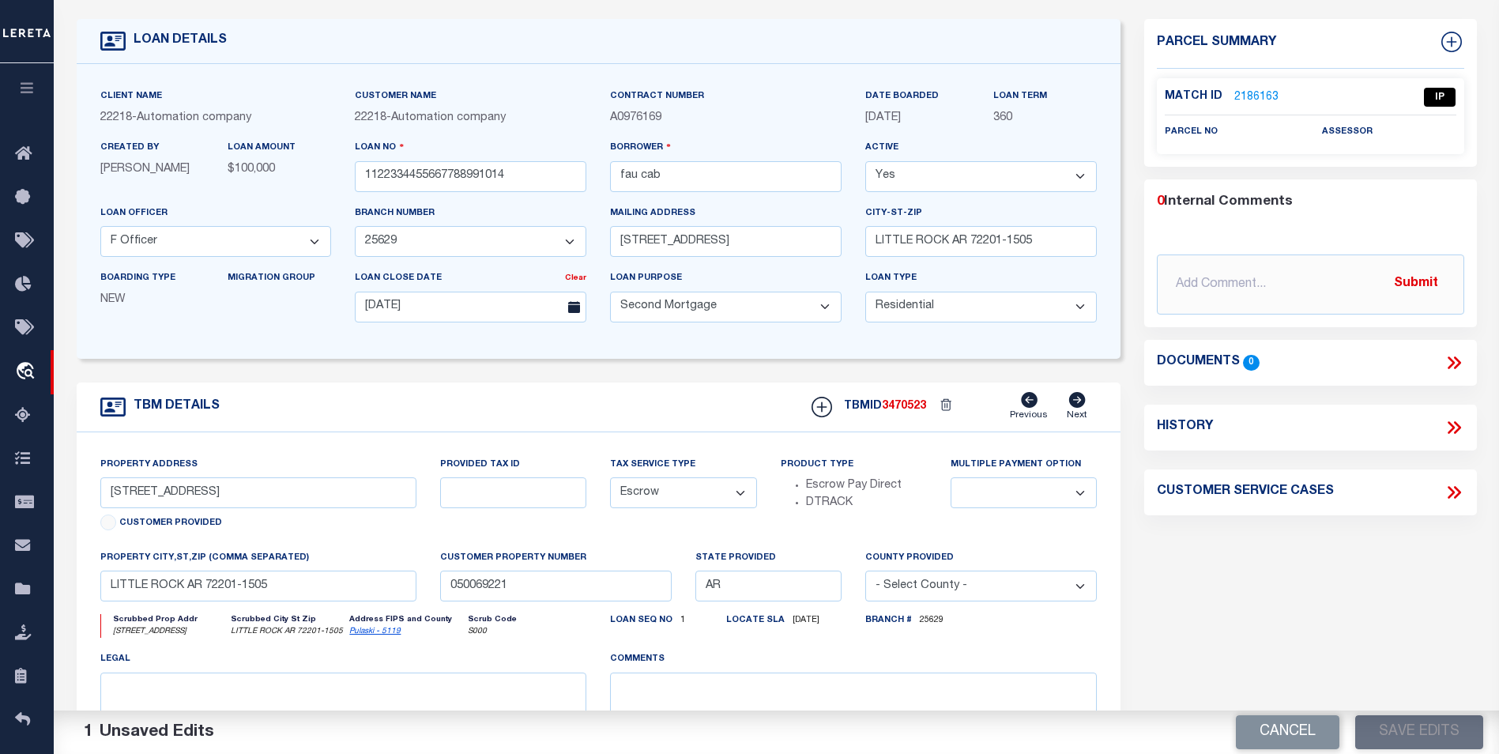
scroll to position [0, 0]
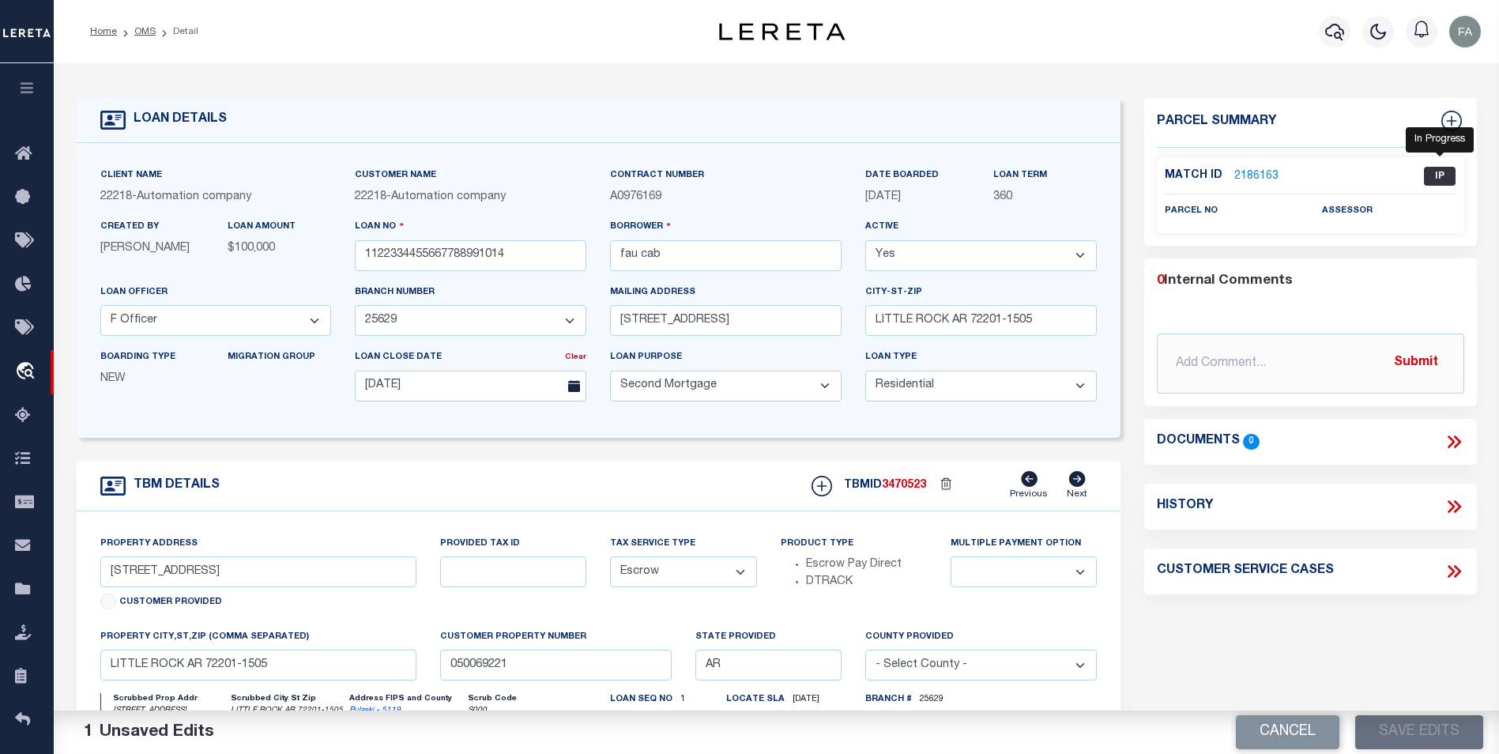
click at [1430, 171] on span "IP" at bounding box center [1440, 176] width 32 height 19
click at [1250, 175] on link "2186163" at bounding box center [1256, 176] width 44 height 17
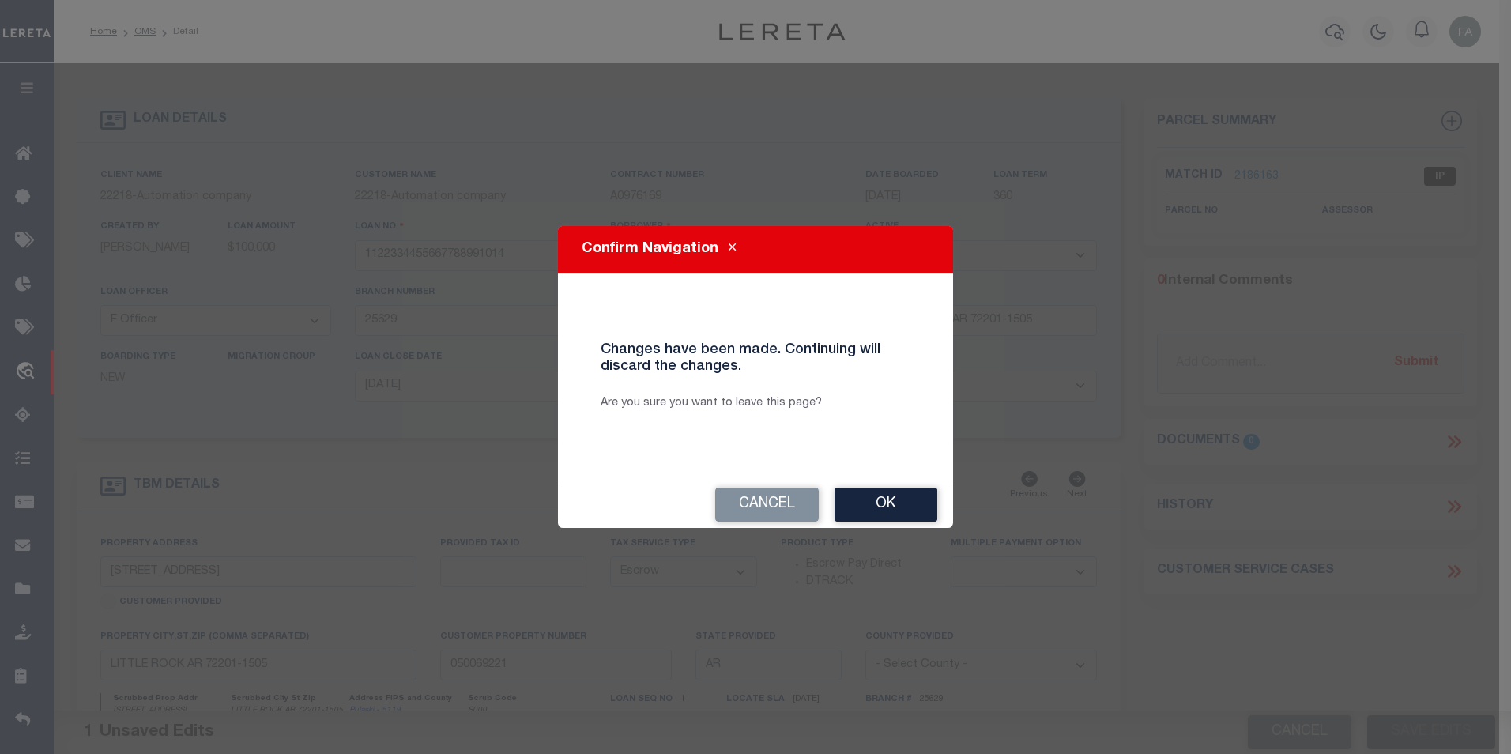
click at [782, 507] on button "Cancel" at bounding box center [767, 505] width 104 height 34
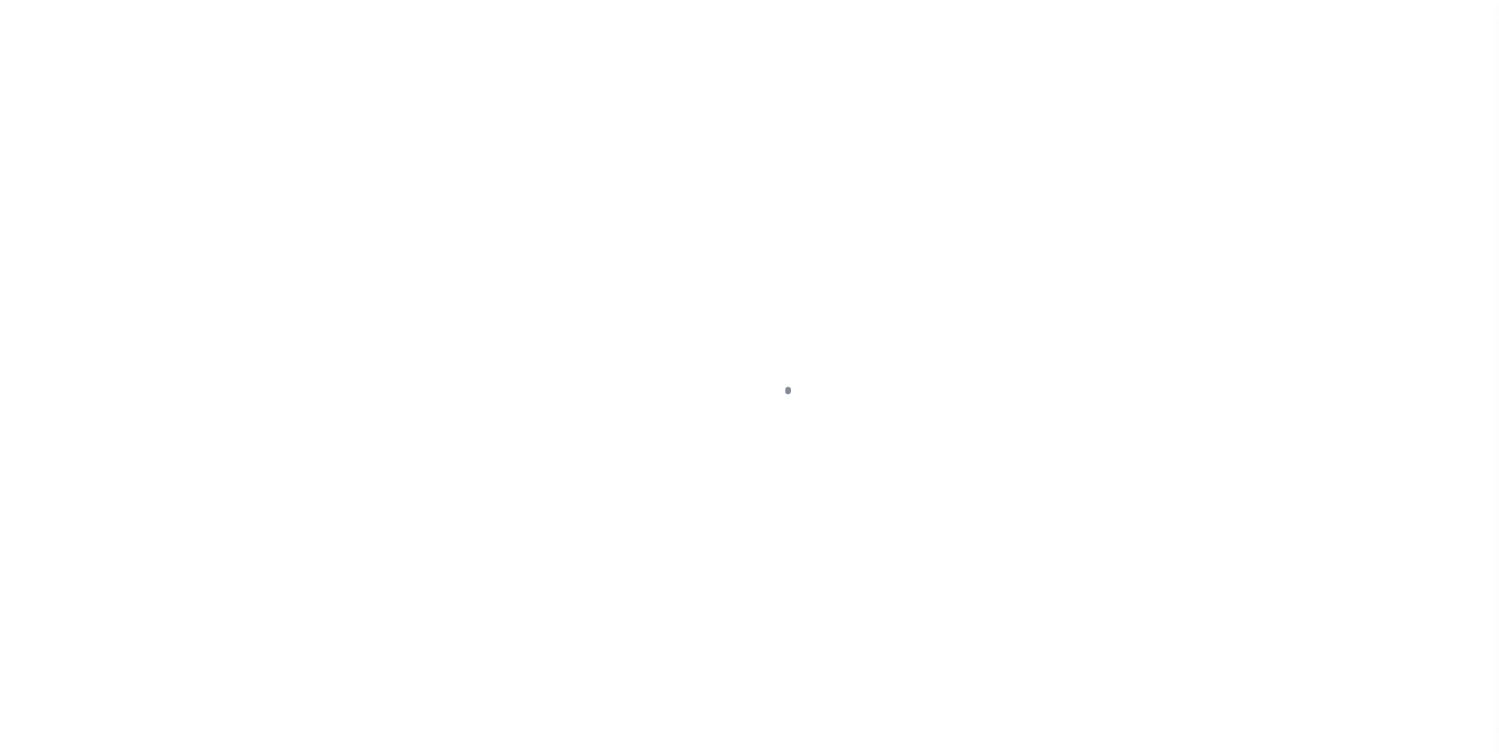
select select "132892"
select select "25686"
select select "100"
select select "10"
select select "Escrow"
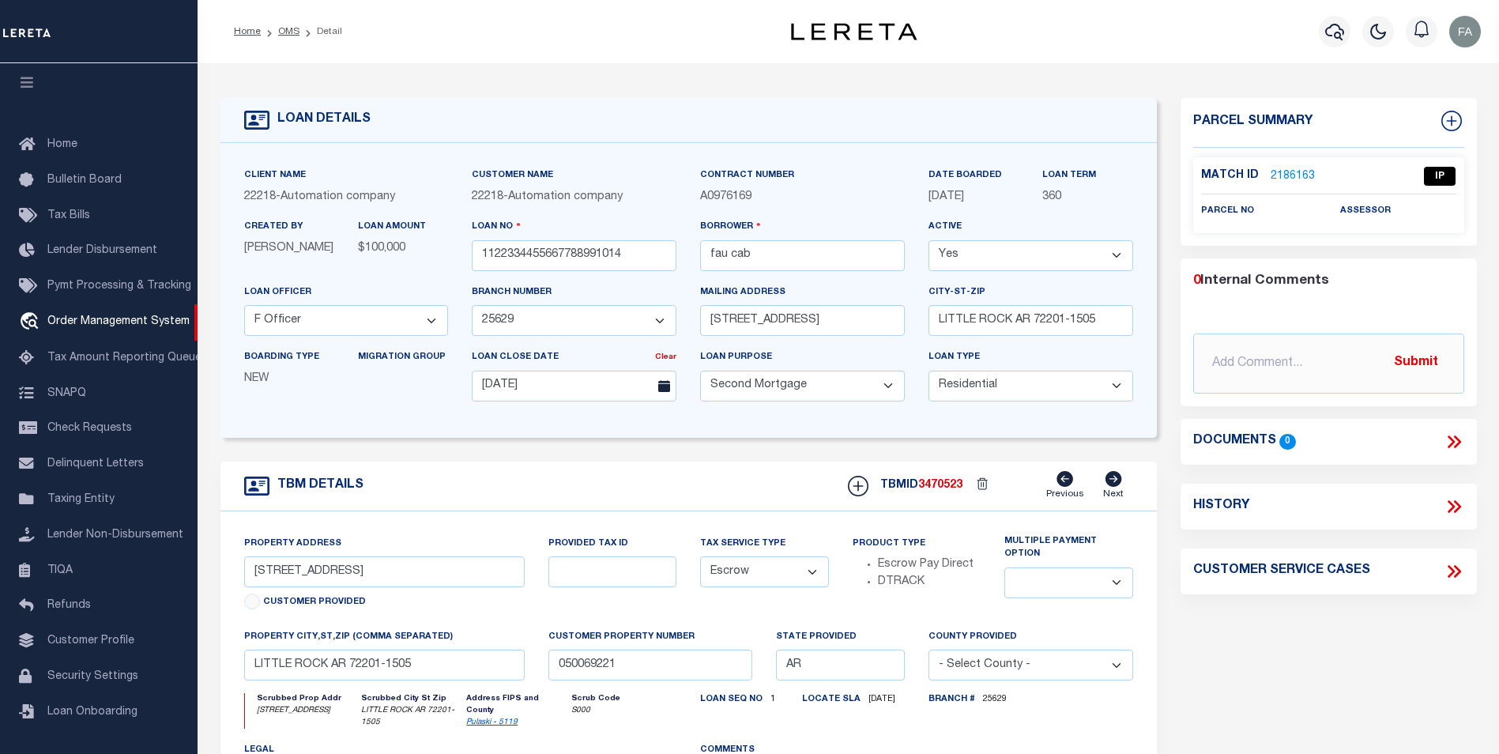
scroll to position [79, 0]
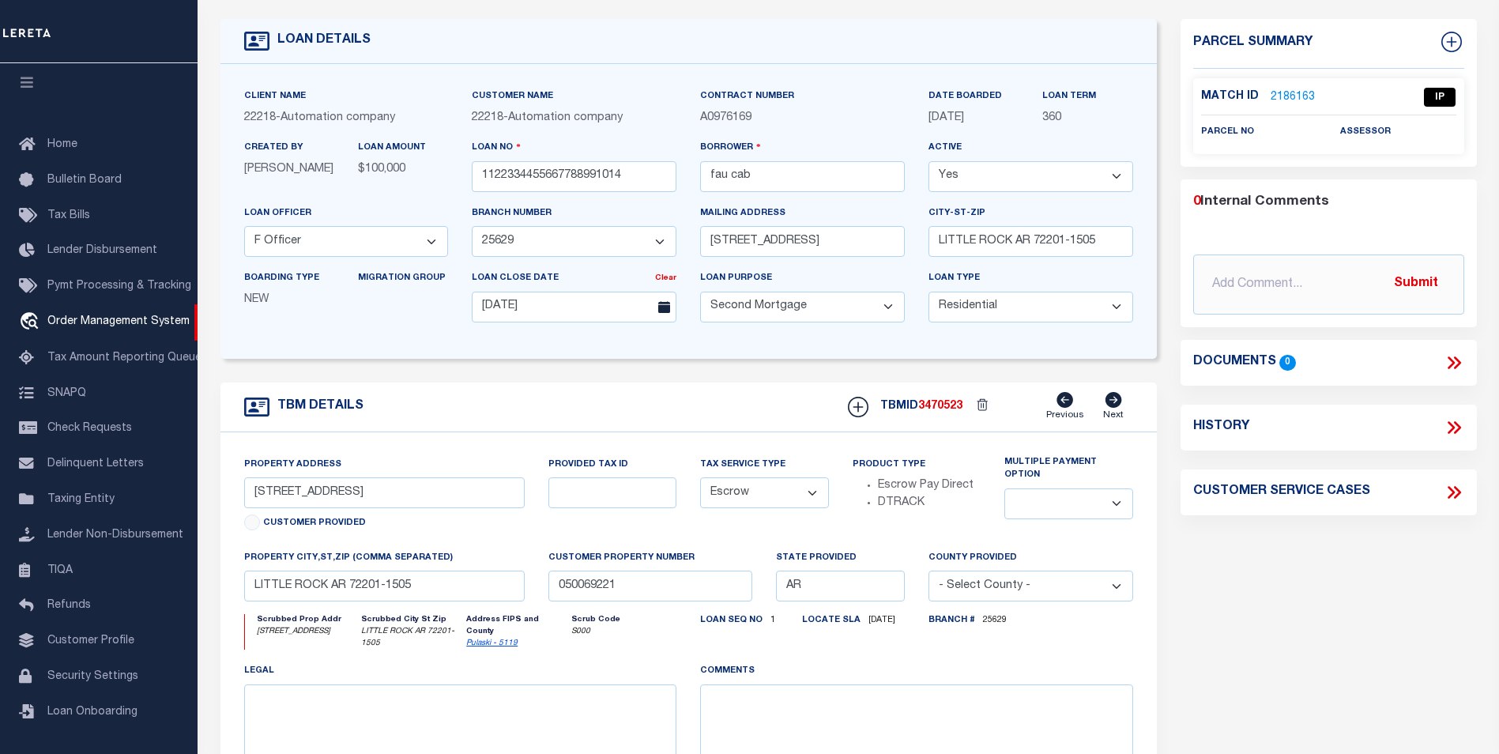
click at [1071, 471] on label "Multiple Payment Option" at bounding box center [1068, 469] width 129 height 26
click at [1075, 476] on div "Multiple Payment Option" at bounding box center [1068, 487] width 129 height 63
click at [1080, 488] on select at bounding box center [1068, 503] width 129 height 31
click at [1204, 586] on div "Parcel Summary Match ID 2186163 0" at bounding box center [1329, 457] width 320 height 876
click at [1090, 589] on select "- Select County - Abbeville Acadia Accomack Ada Adair Adams Addison Adjuntas Ag…" at bounding box center [1031, 586] width 205 height 31
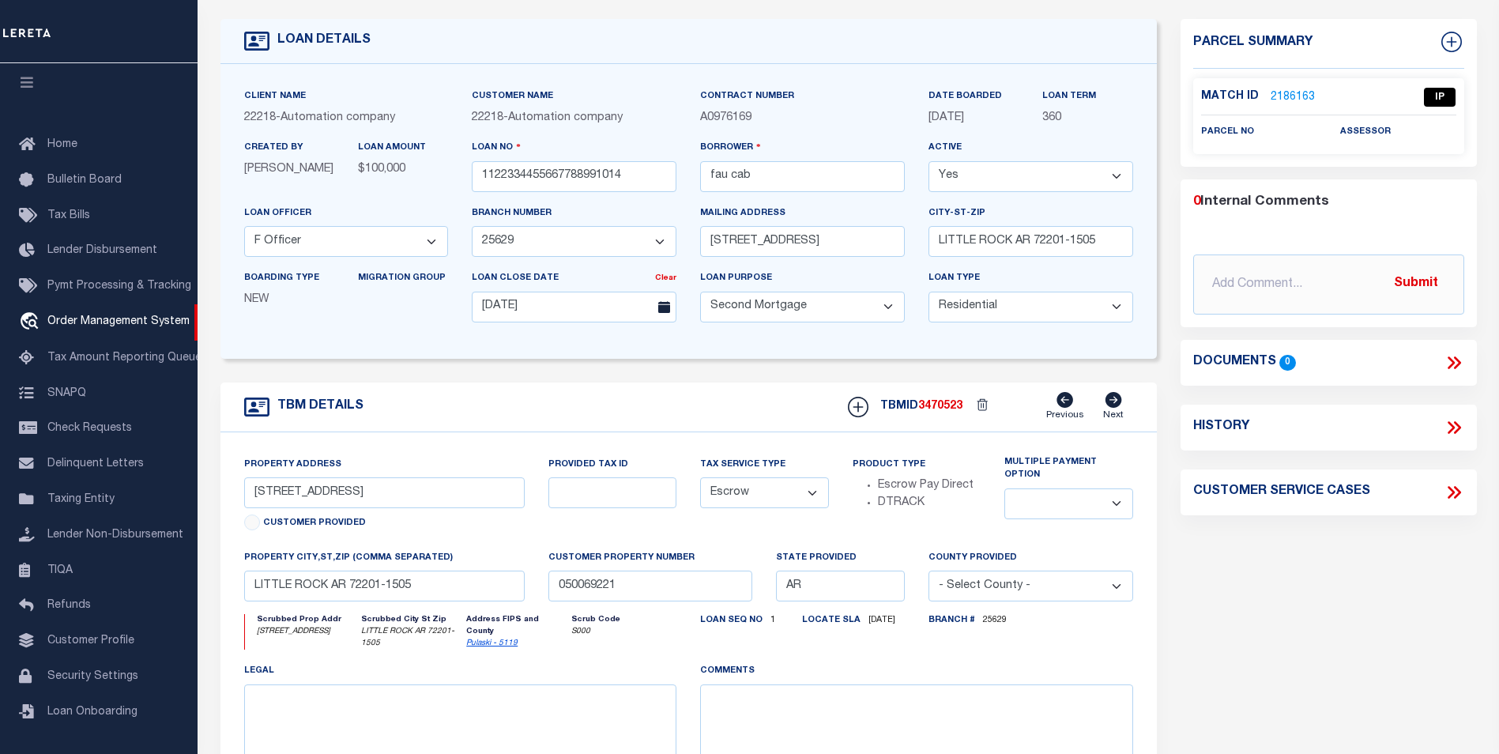
select select "Arkansas"
click at [929, 576] on select "- Select County - Abbeville Acadia Accomack Ada Adair Adams Addison Adjuntas Ag…" at bounding box center [1031, 586] width 205 height 31
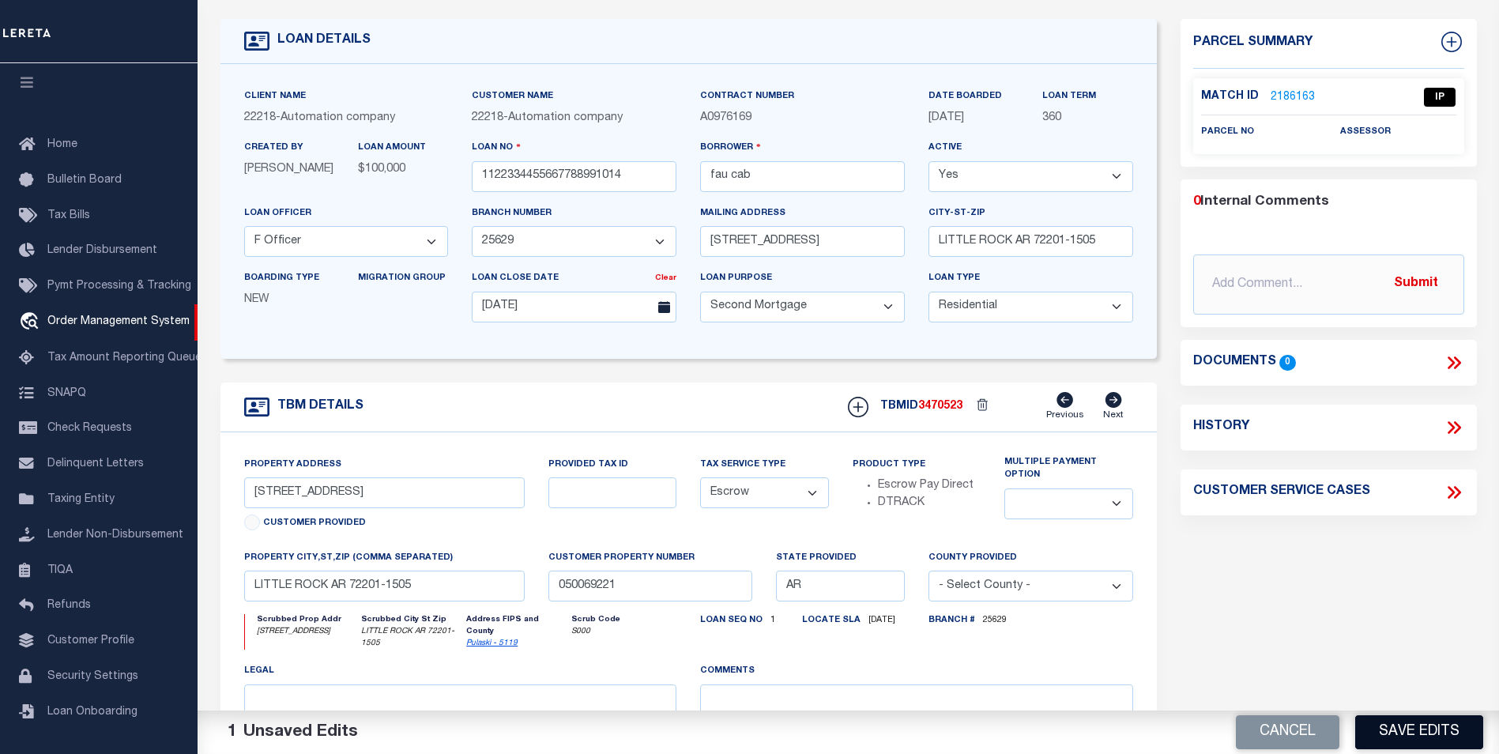
click at [1441, 731] on button "Save Edits" at bounding box center [1419, 732] width 128 height 34
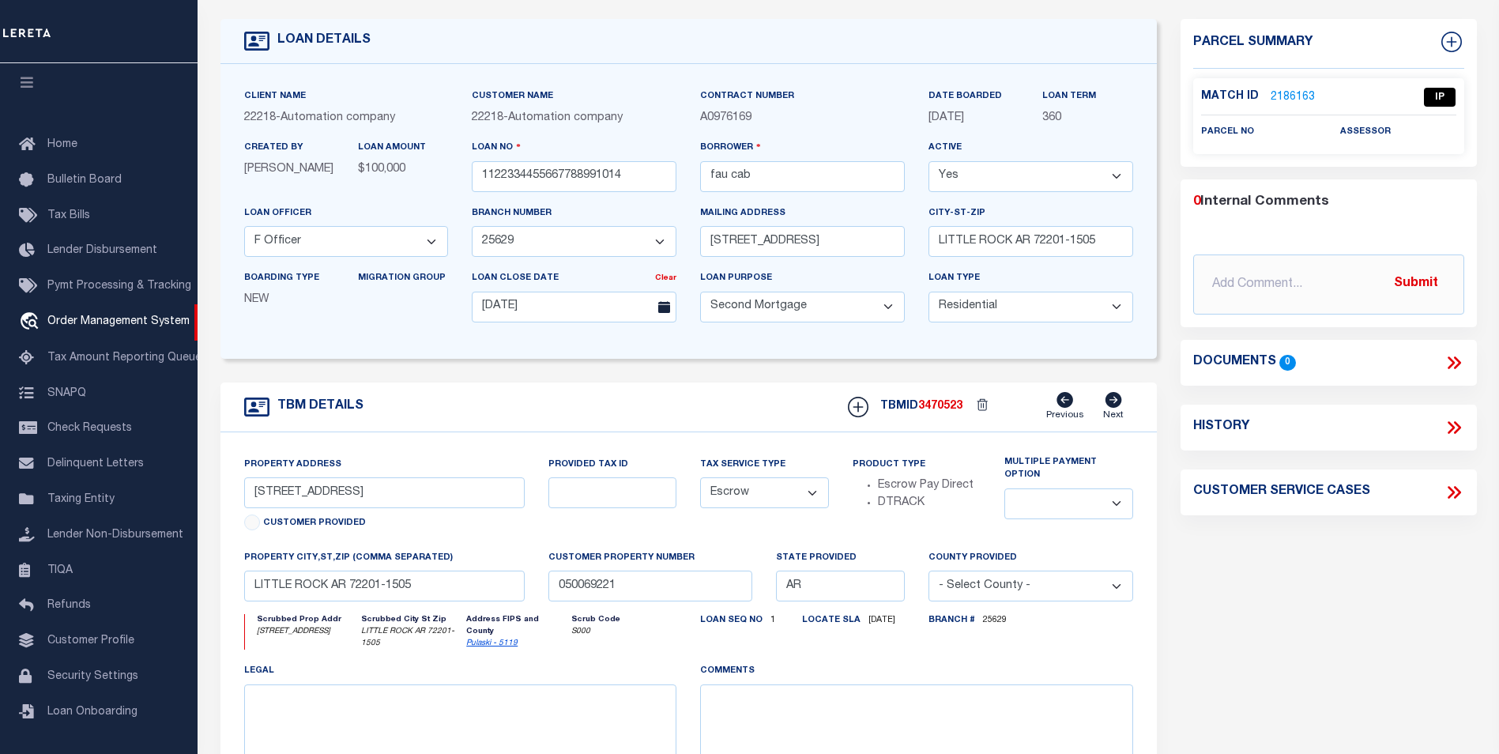
scroll to position [0, 0]
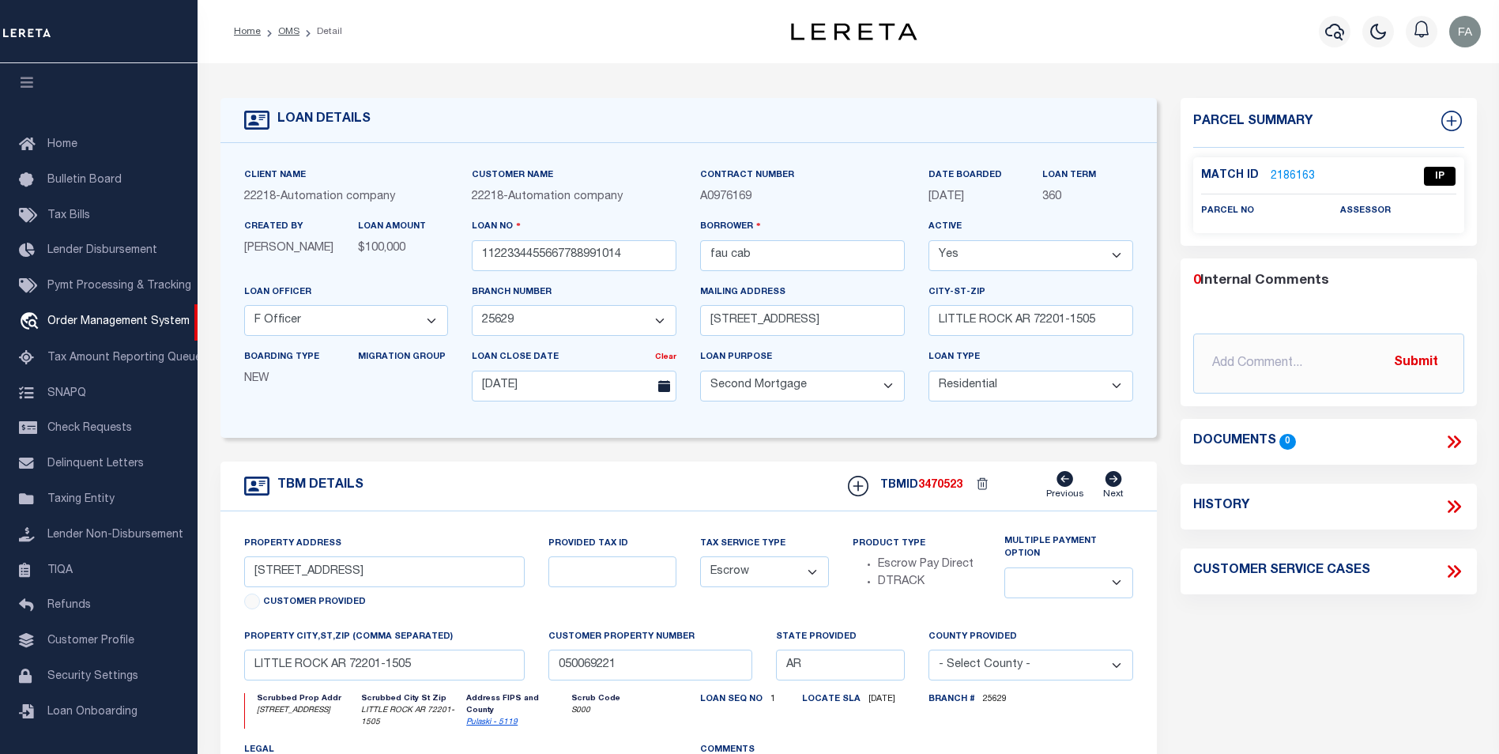
click at [262, 384] on span "NEW" at bounding box center [256, 378] width 25 height 11
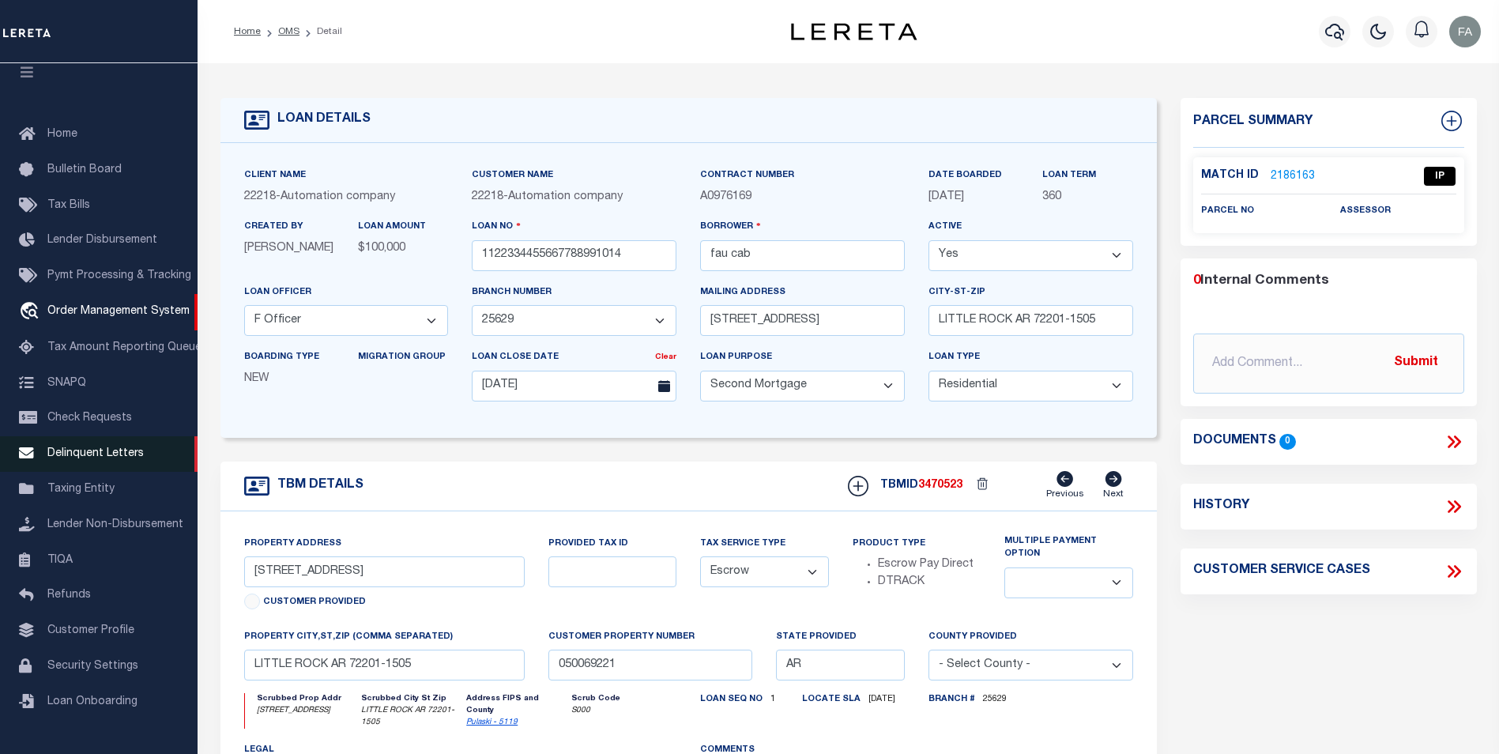
click at [134, 471] on link "Delinquent Letters" at bounding box center [99, 454] width 198 height 36
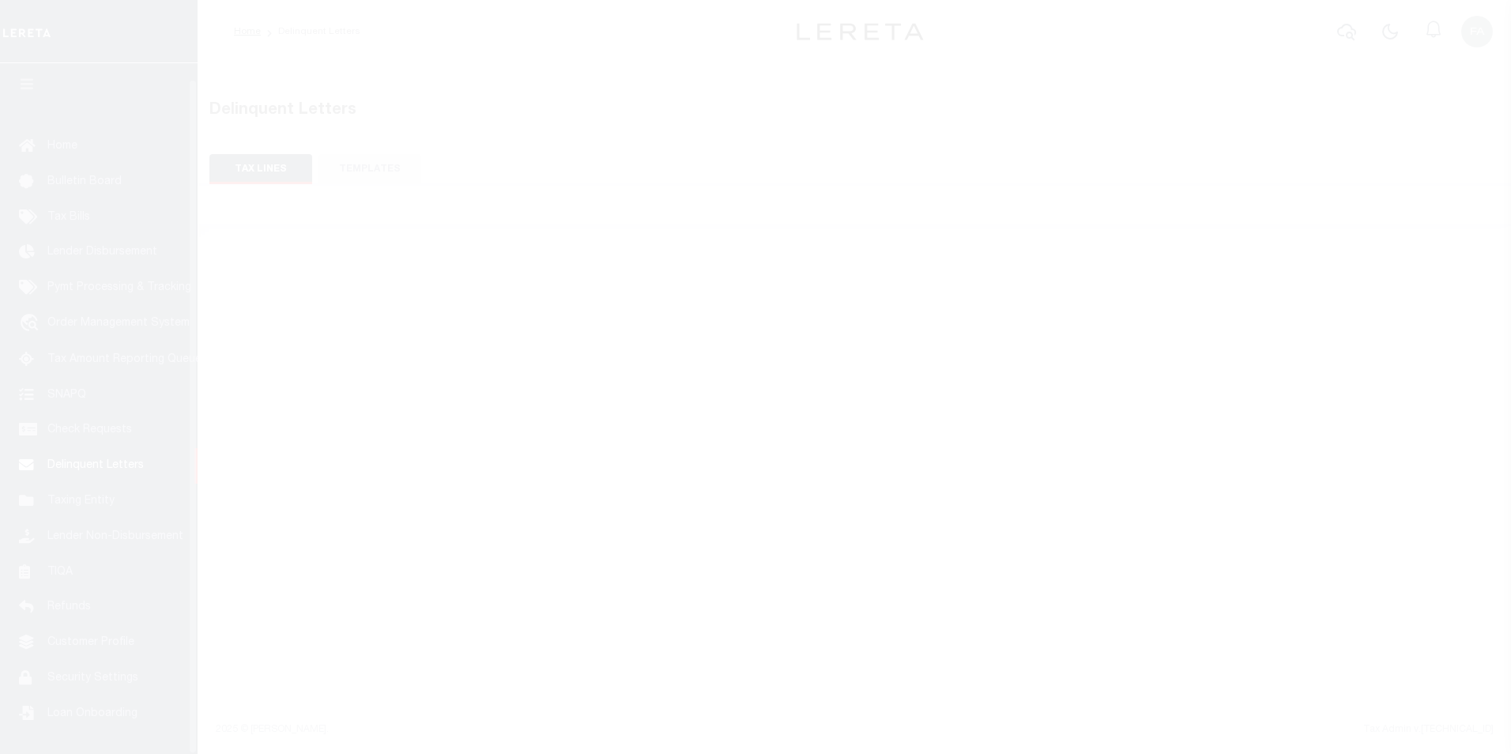
scroll to position [16, 0]
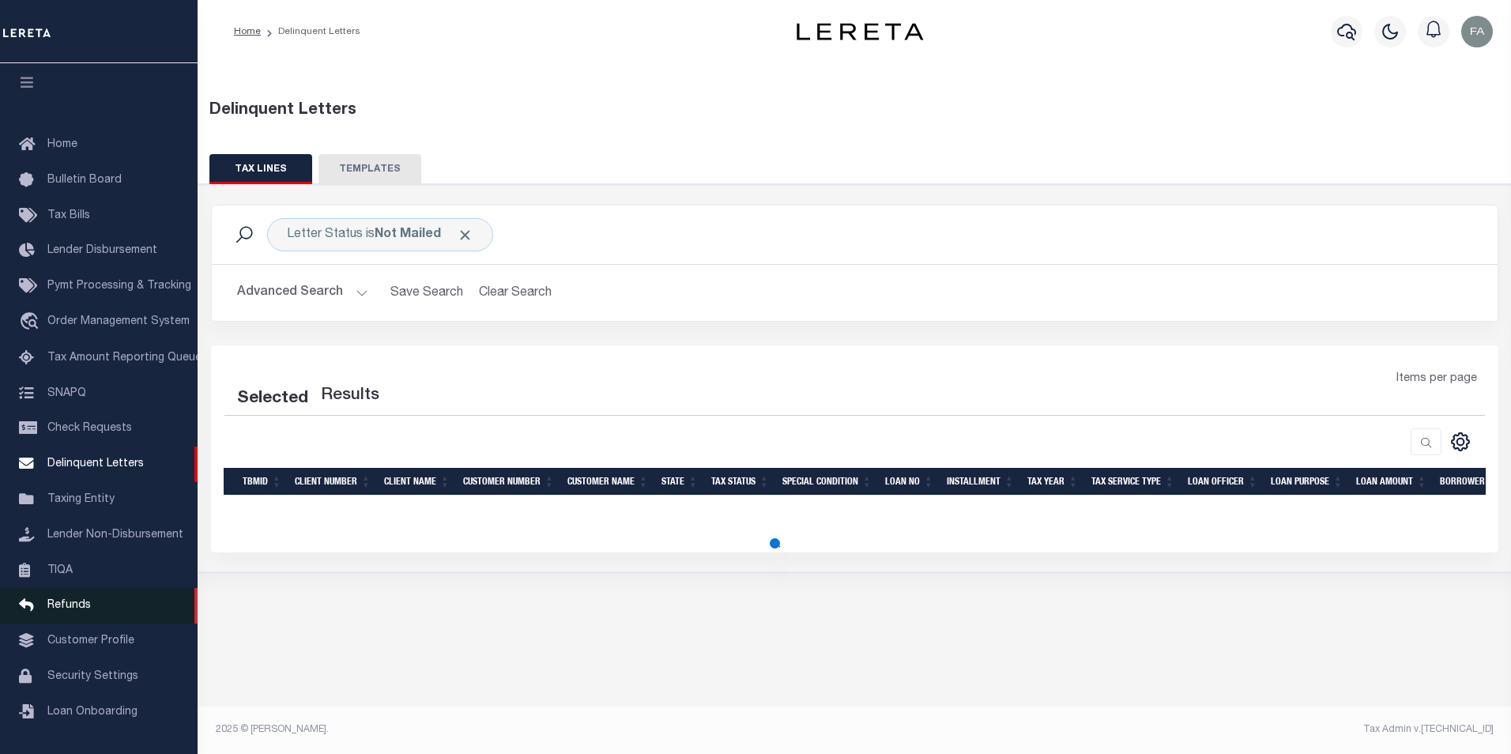
click at [116, 609] on link "Refunds" at bounding box center [99, 606] width 198 height 36
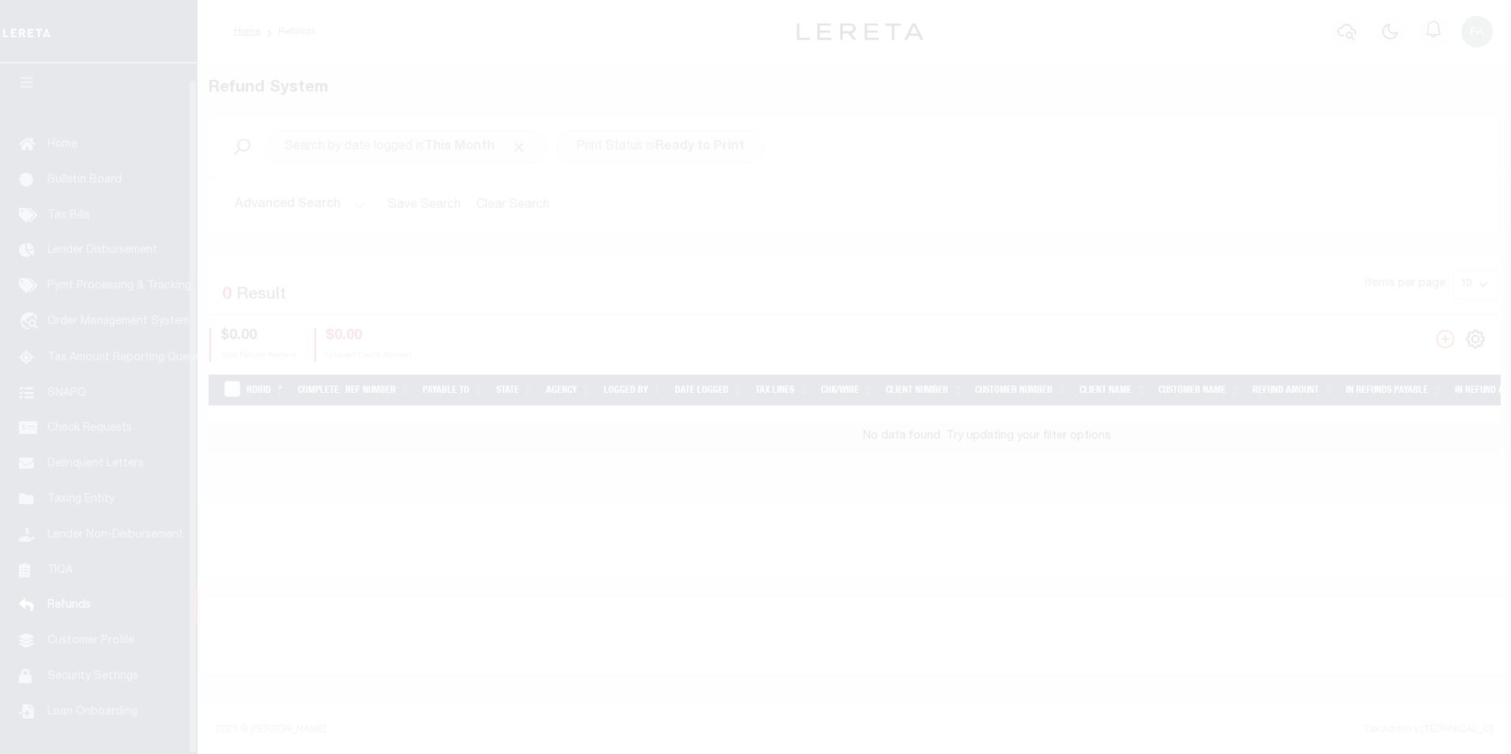
scroll to position [16, 0]
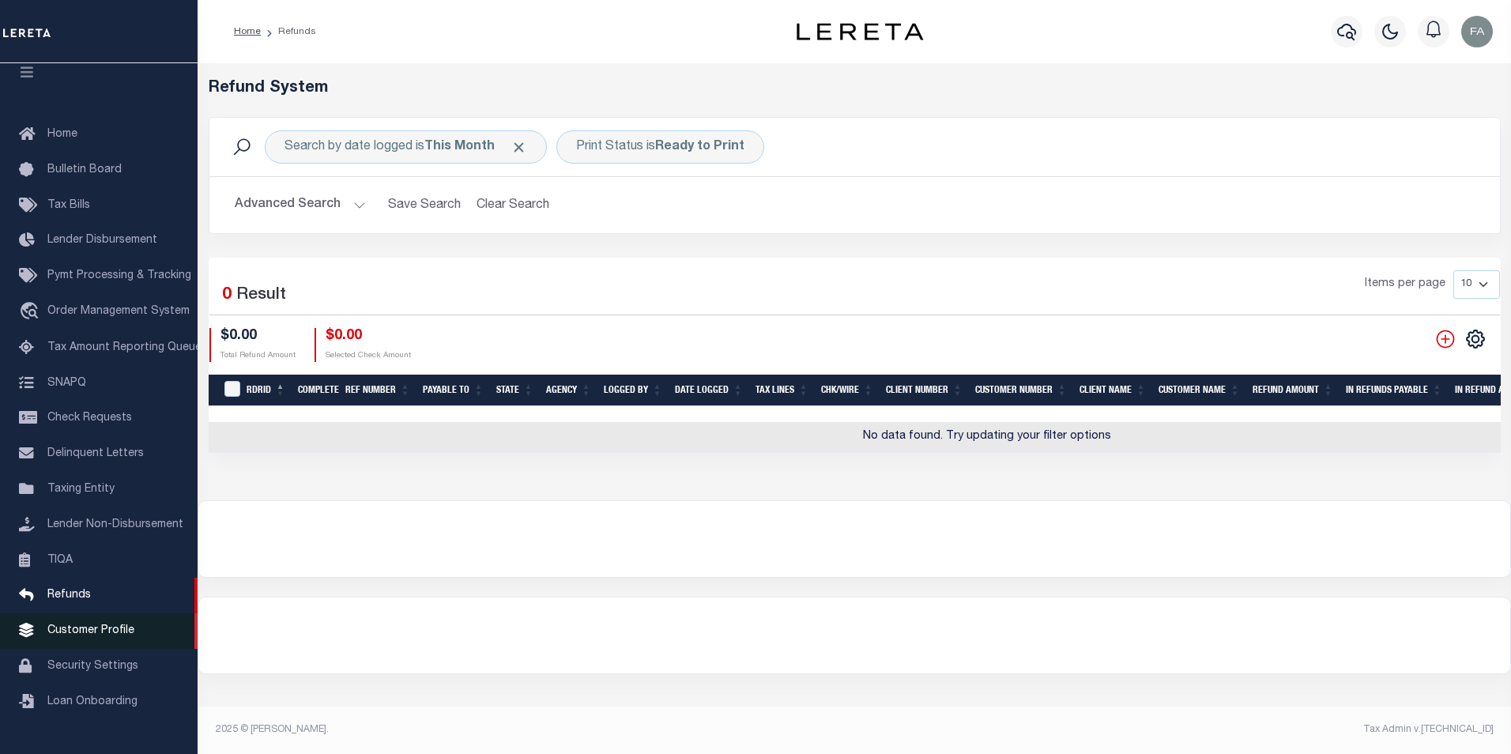
click at [127, 636] on span "Customer Profile" at bounding box center [90, 630] width 87 height 11
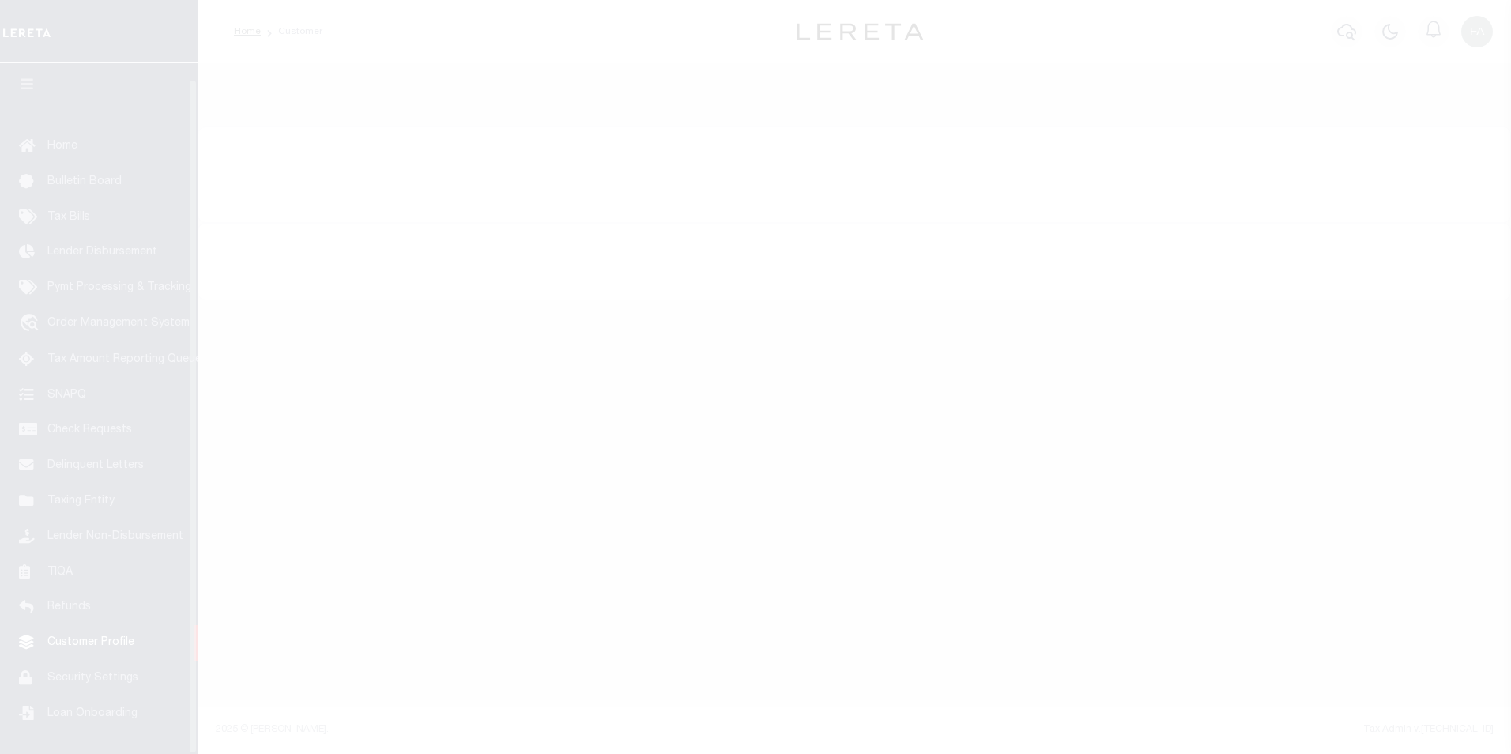
scroll to position [16, 0]
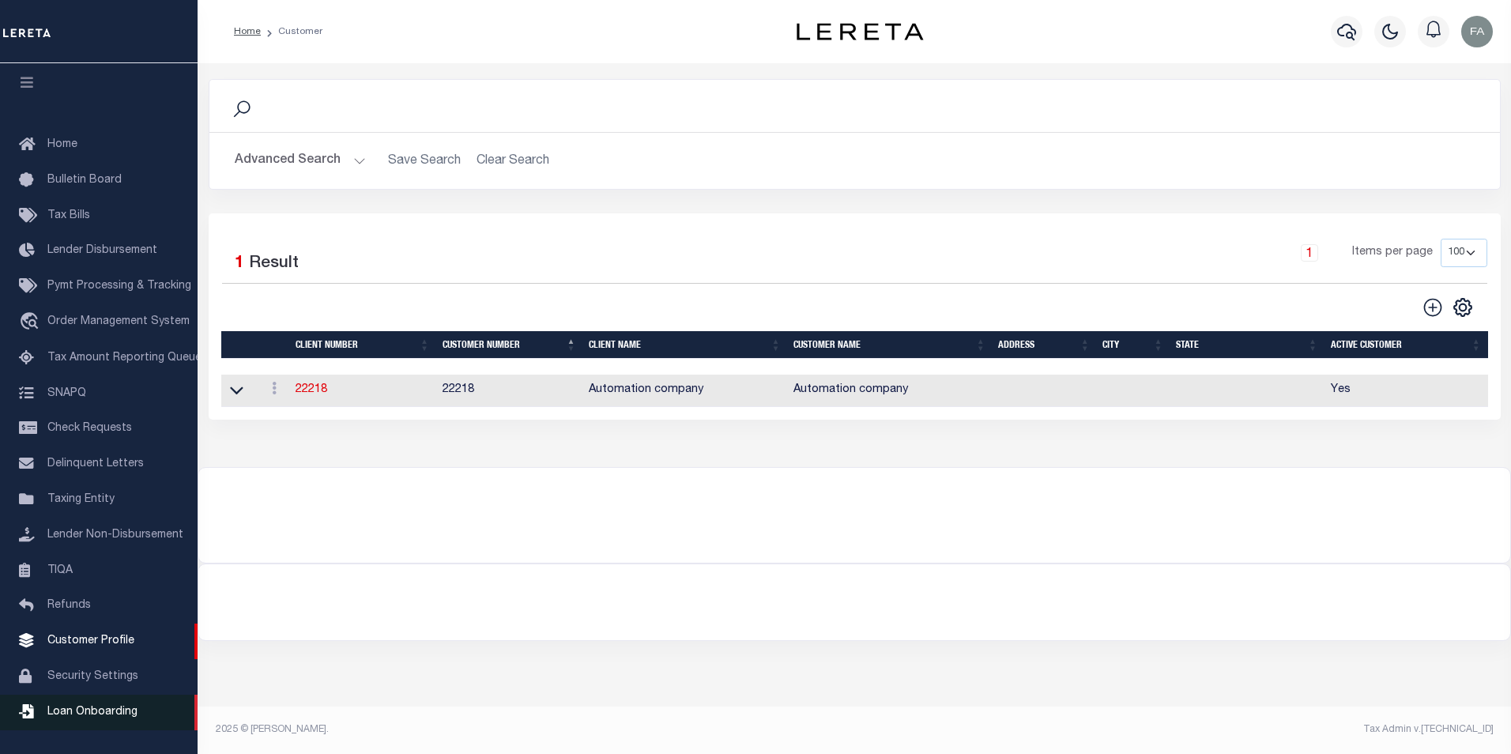
click at [105, 714] on span "Loan Onboarding" at bounding box center [92, 712] width 90 height 11
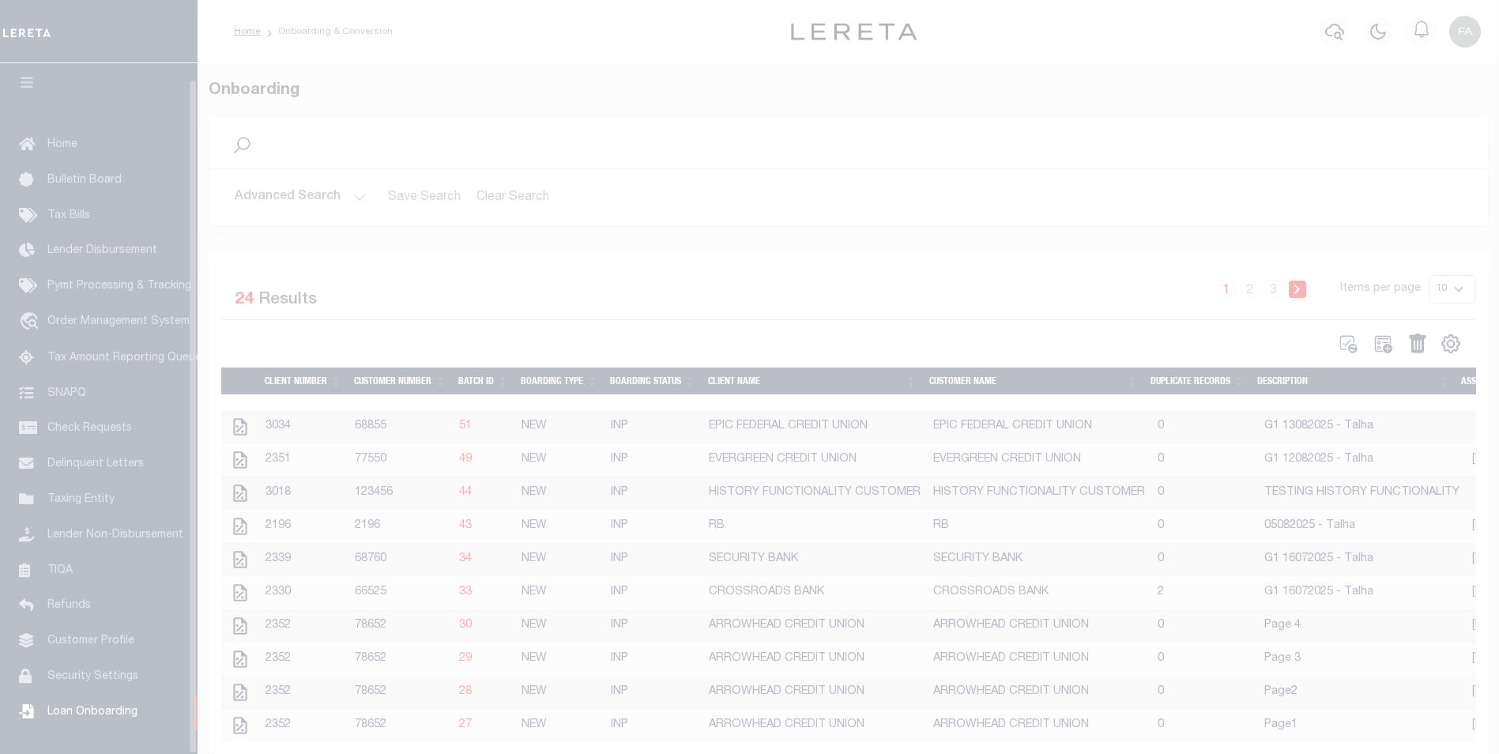
scroll to position [16, 0]
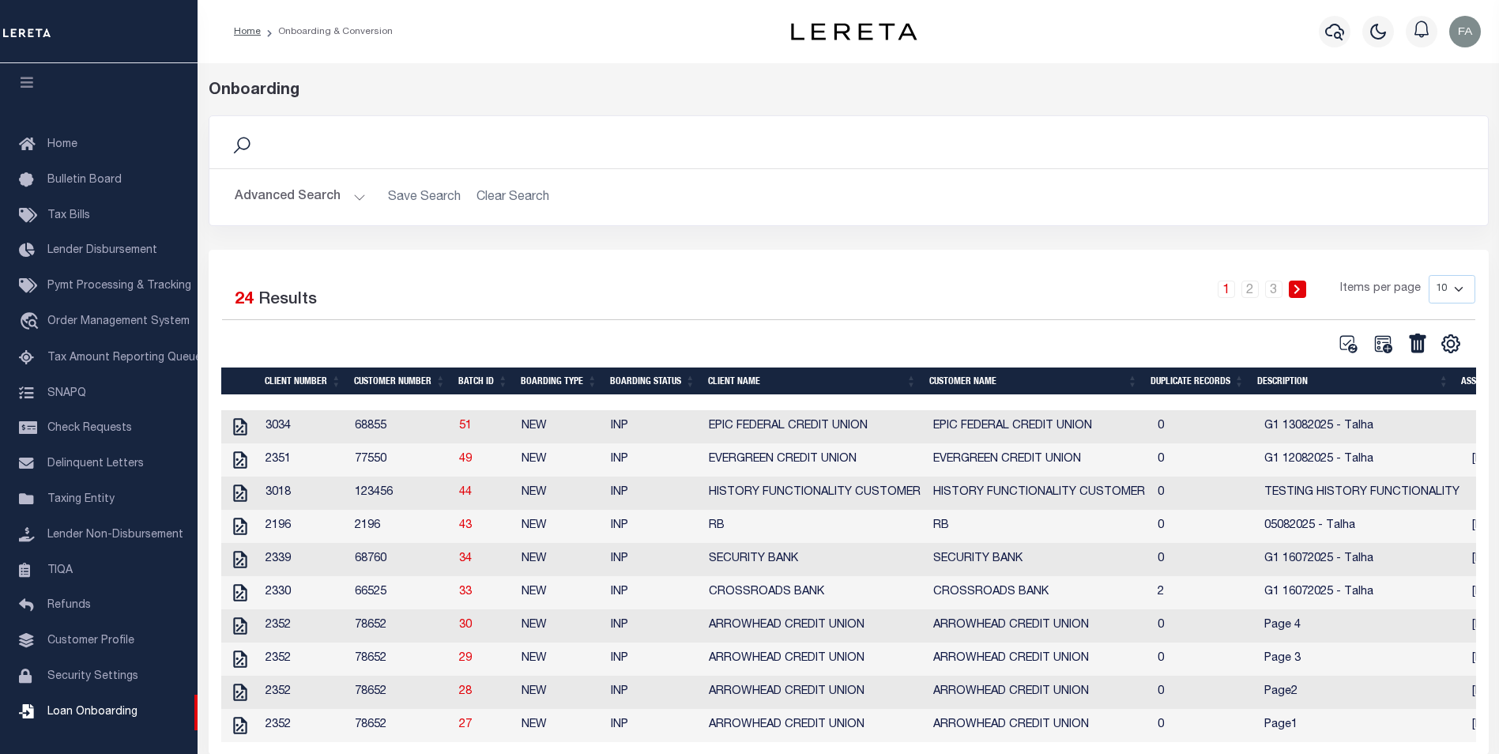
click at [1068, 435] on td "EPIC FEDERAL CREDIT UNION" at bounding box center [1039, 426] width 224 height 33
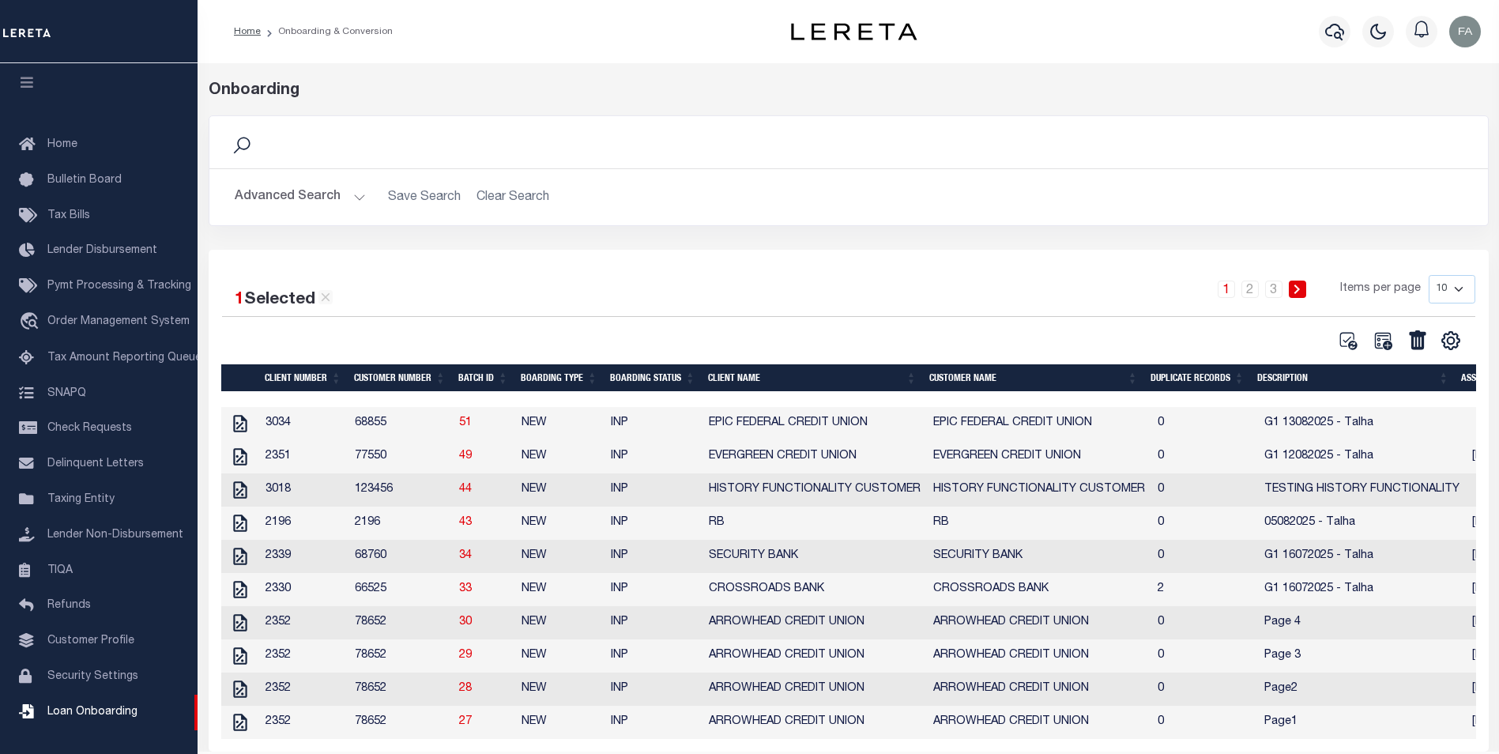
click at [1089, 428] on td "EPIC FEDERAL CREDIT UNION" at bounding box center [1039, 423] width 224 height 33
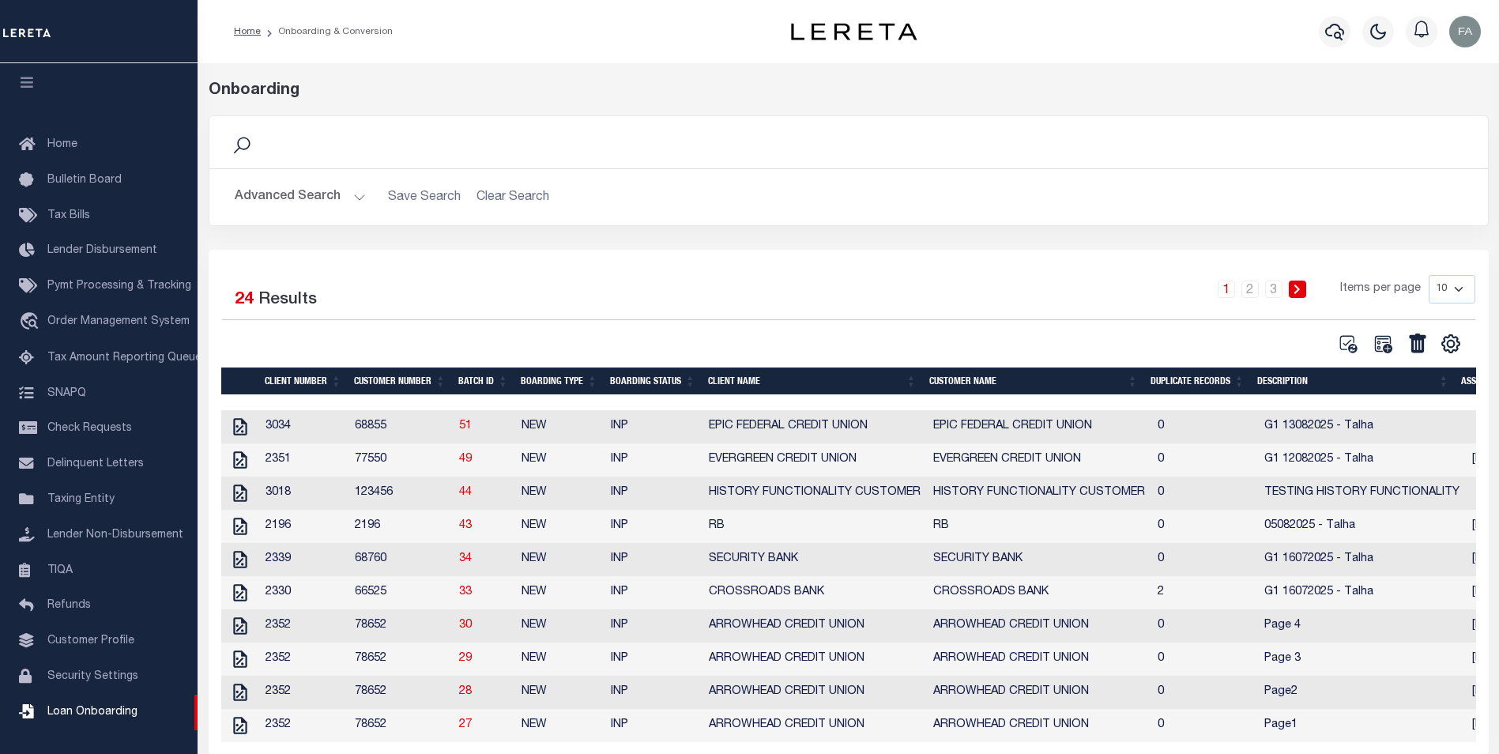
click at [1089, 428] on td "EPIC FEDERAL CREDIT UNION" at bounding box center [1039, 426] width 224 height 33
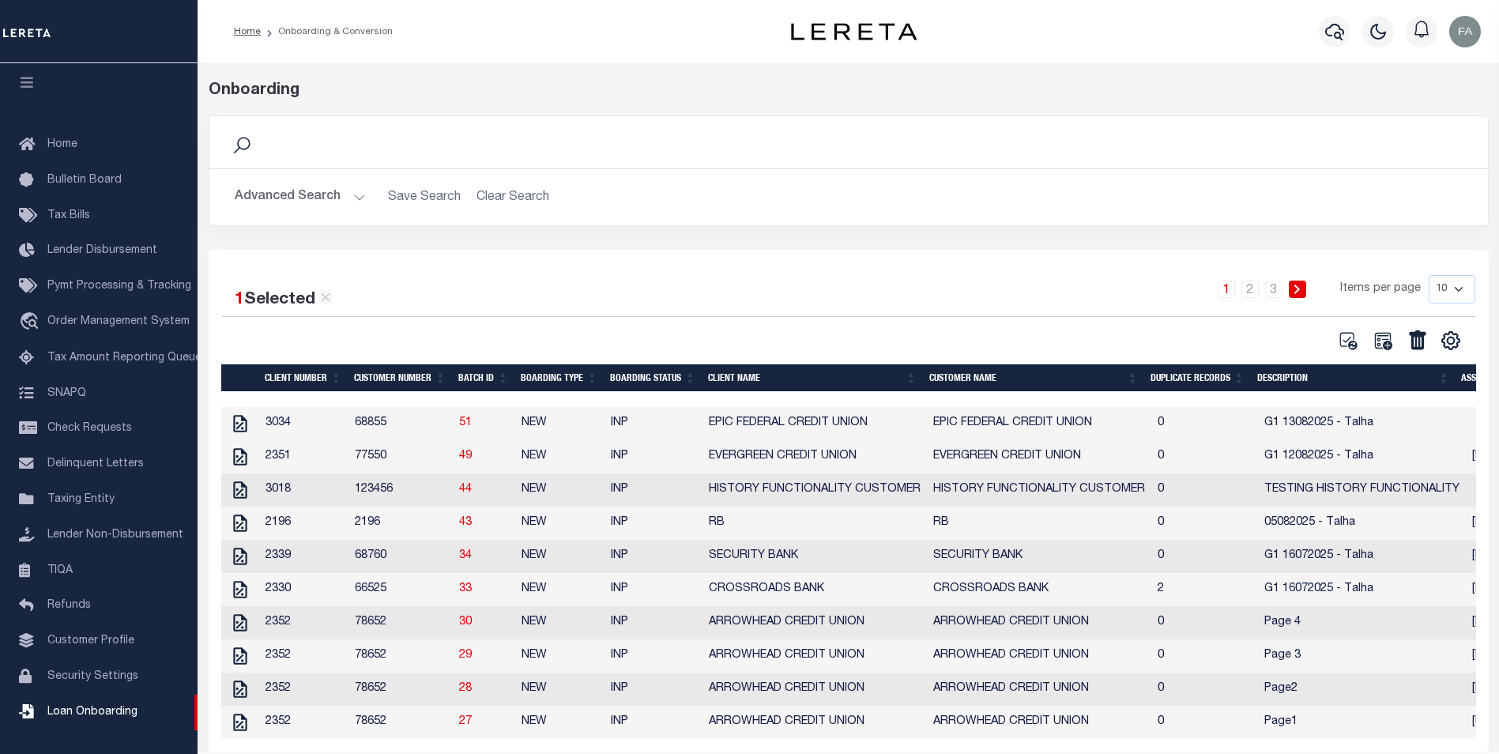
click at [1026, 428] on td "EPIC FEDERAL CREDIT UNION" at bounding box center [1039, 423] width 224 height 33
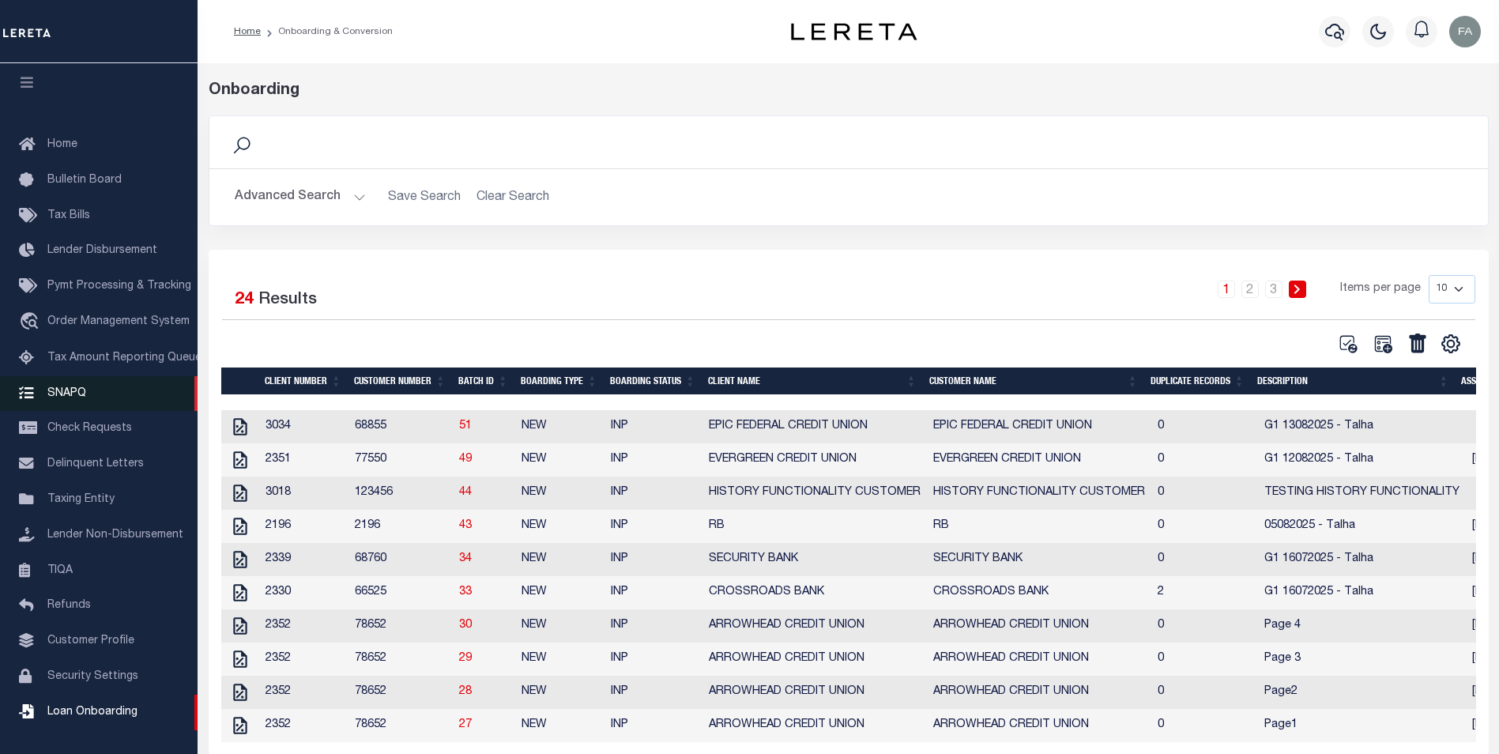
click at [115, 381] on link "SNAPQ" at bounding box center [99, 394] width 198 height 36
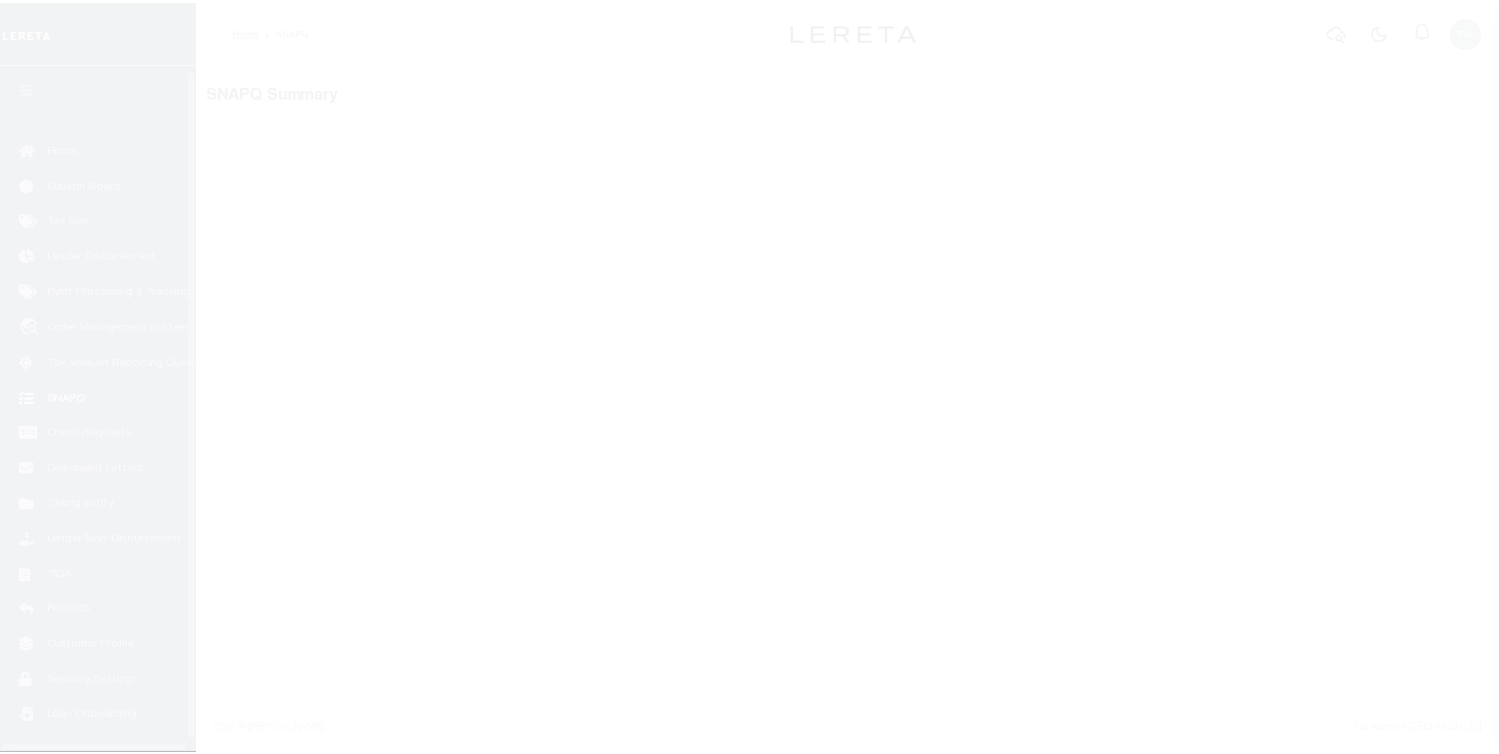
scroll to position [16, 0]
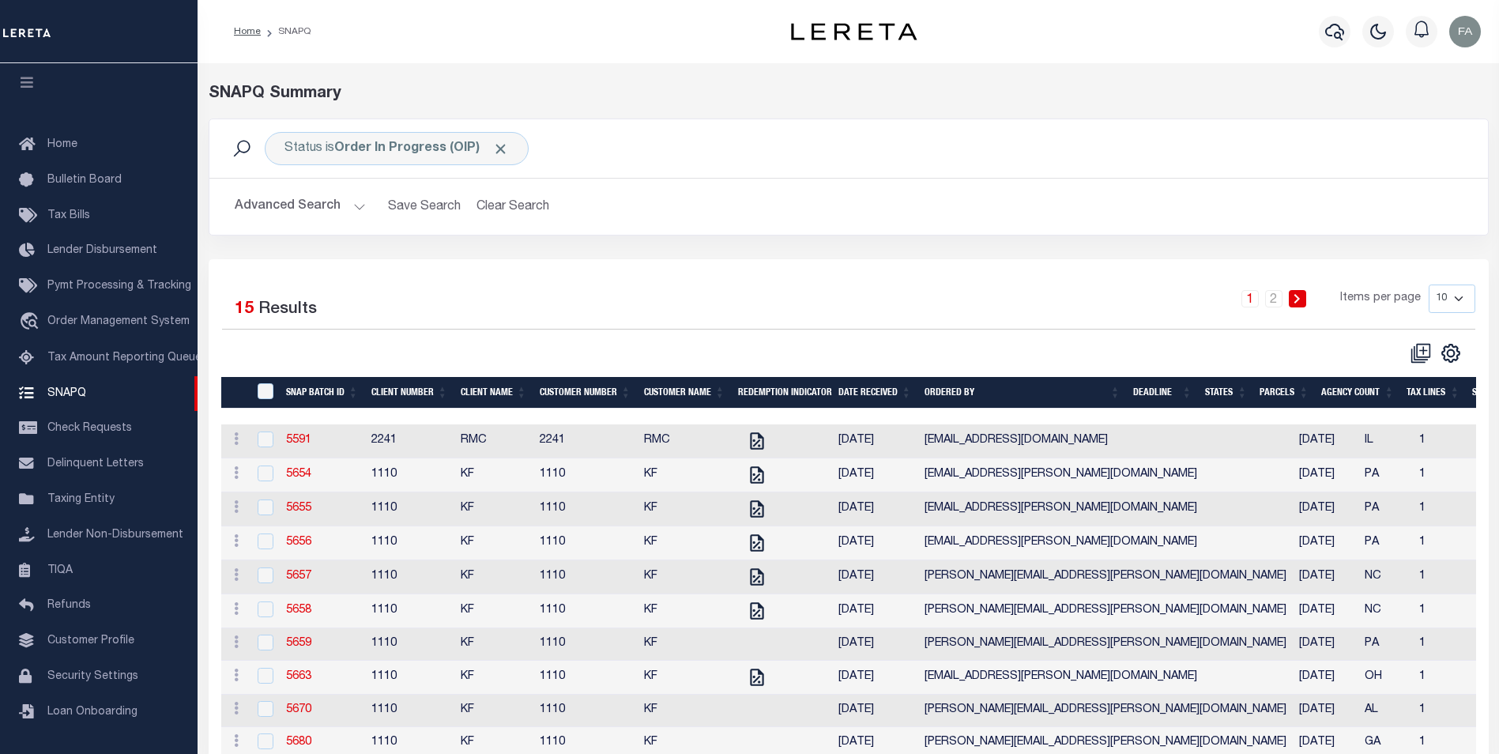
drag, startPoint x: 435, startPoint y: 334, endPoint x: 408, endPoint y: 305, distance: 39.7
click at [408, 305] on div "Selected 15 Results" at bounding box center [370, 307] width 296 height 44
drag, startPoint x: 1144, startPoint y: 358, endPoint x: 835, endPoint y: 310, distance: 312.7
click at [835, 310] on div "1 2 Items per page 10 25 50 100" at bounding box center [1008, 305] width 934 height 41
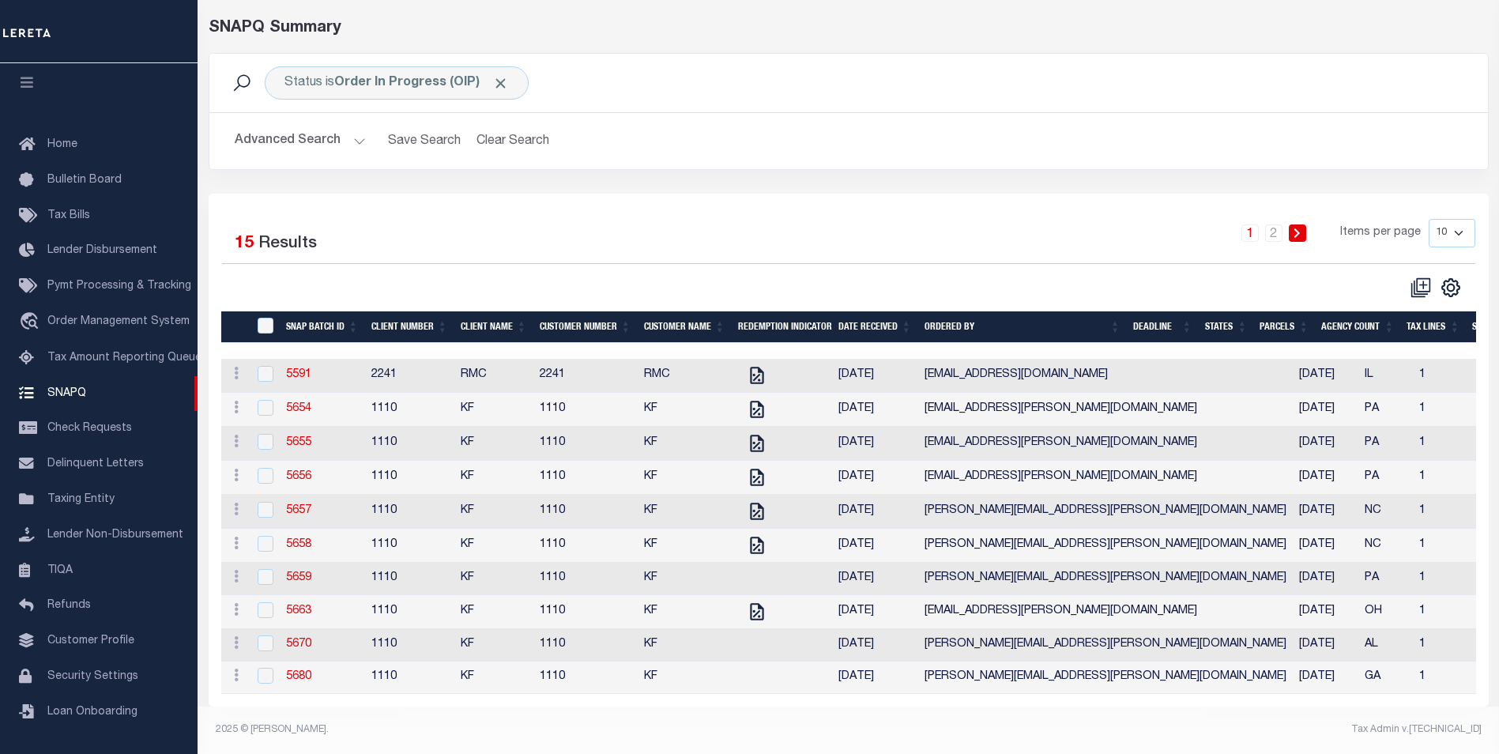
scroll to position [6, 0]
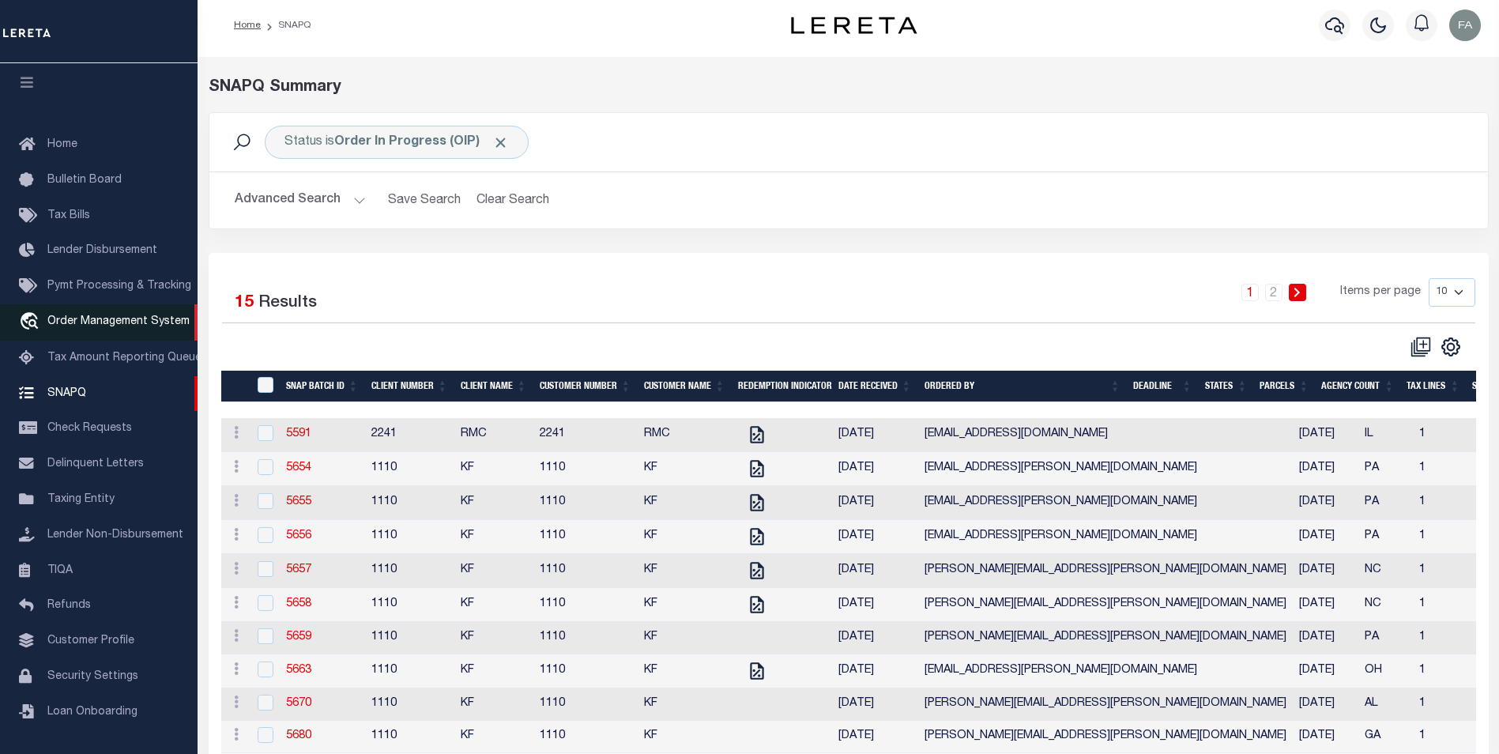
click at [122, 320] on span "Order Management System" at bounding box center [118, 321] width 142 height 11
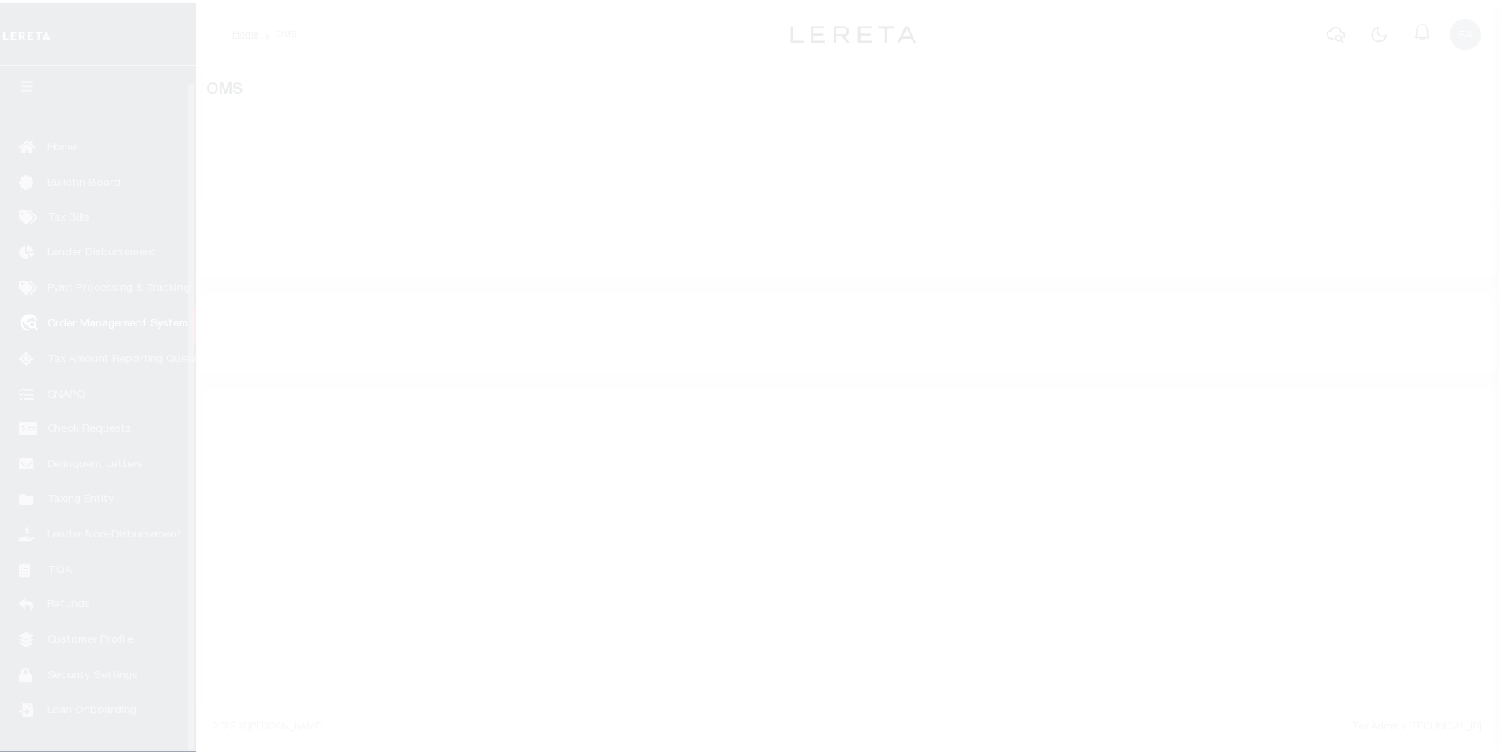
scroll to position [16, 0]
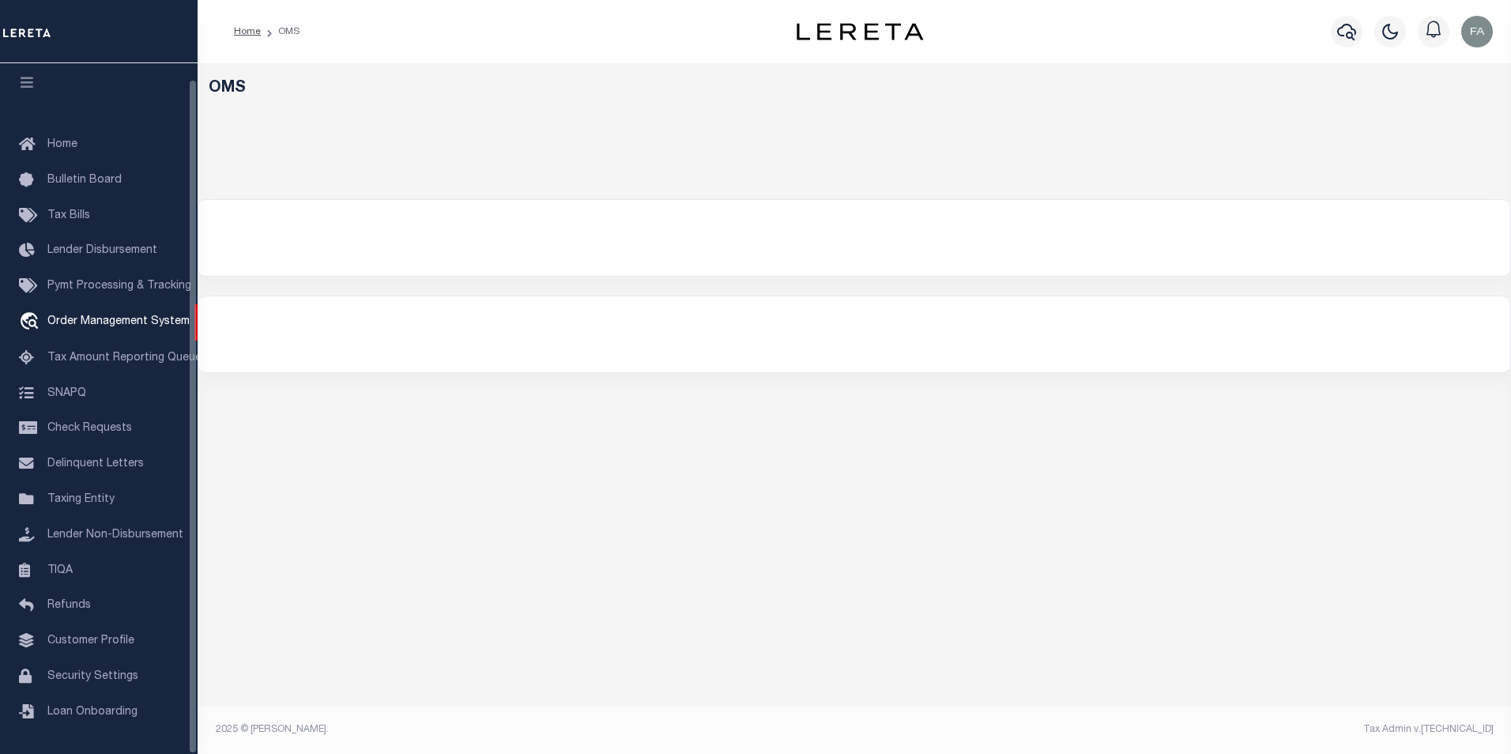
select select "200"
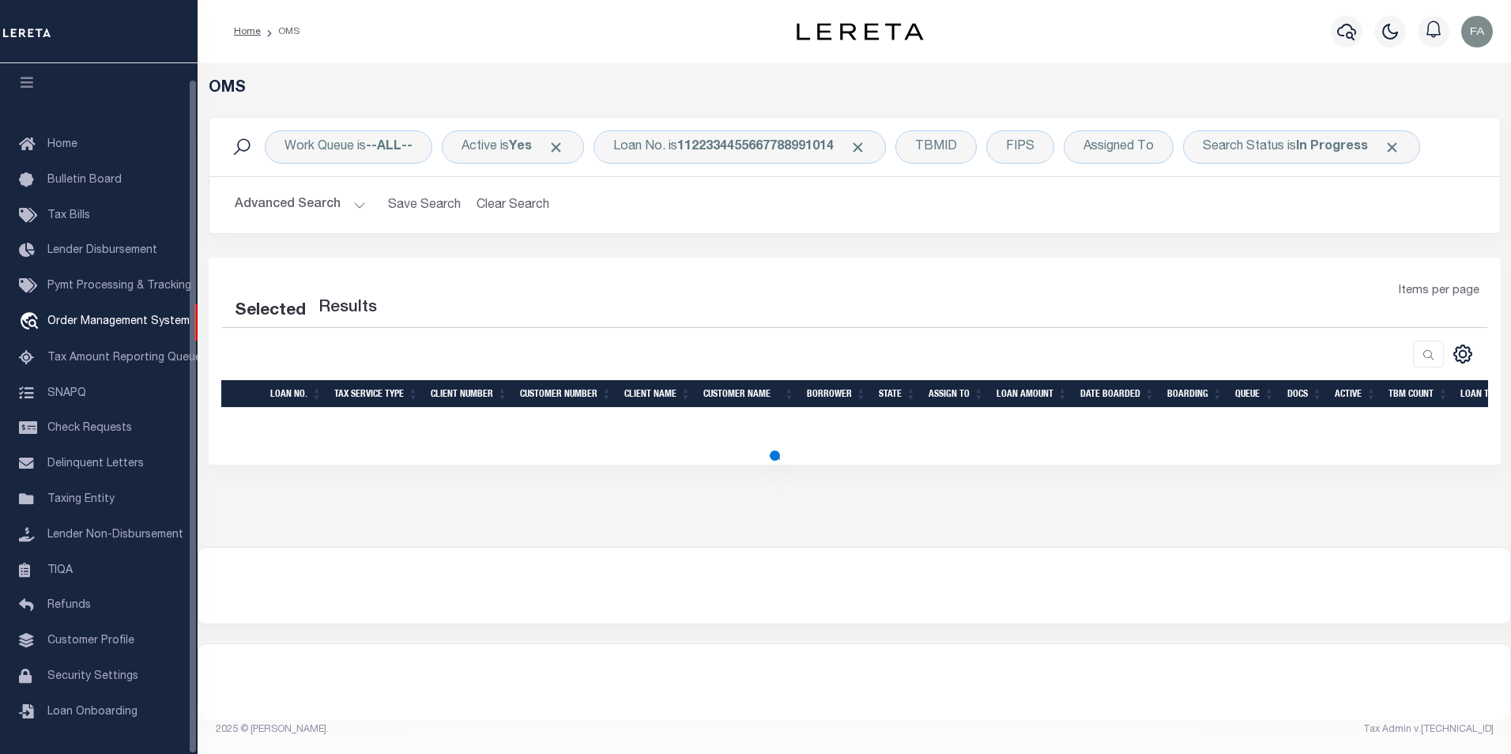
select select "200"
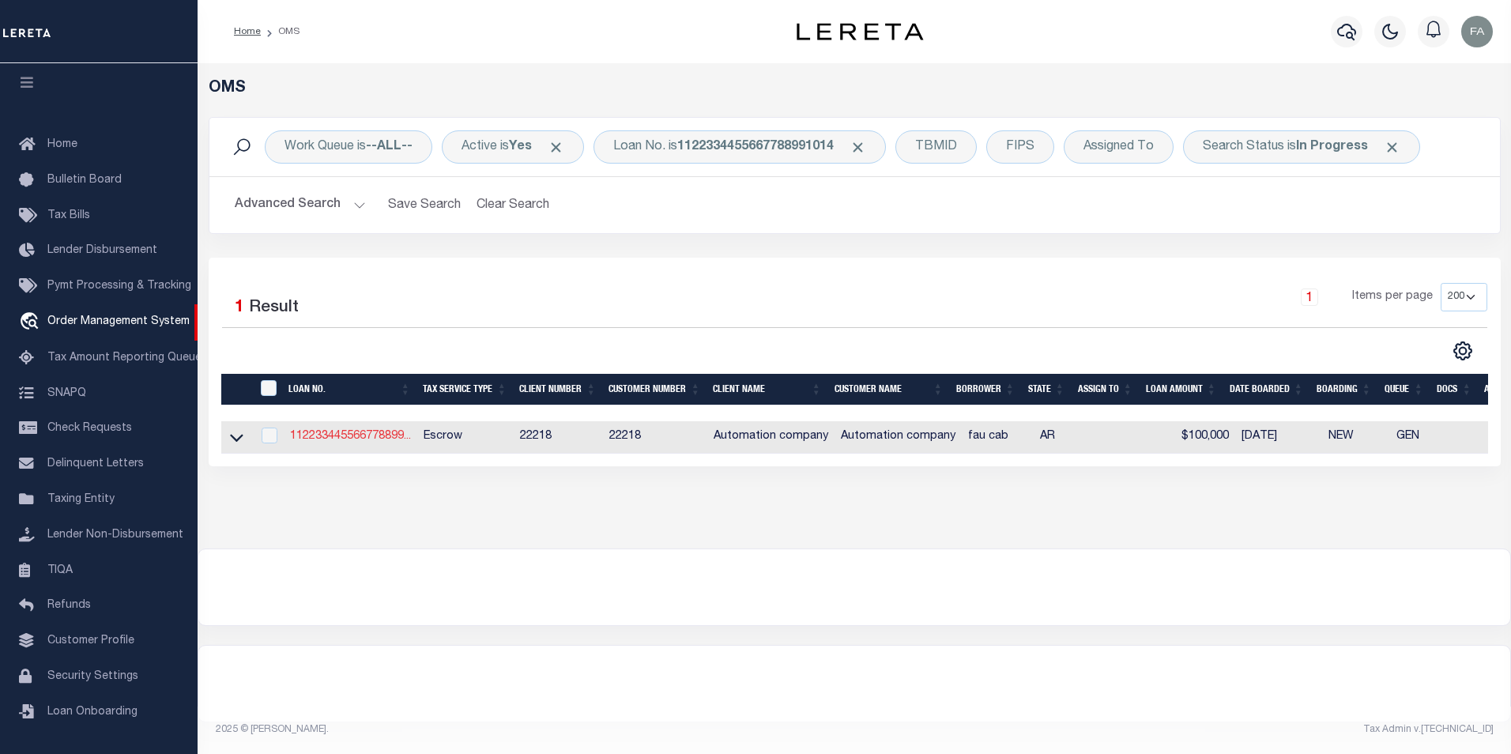
click at [357, 438] on link "112233445566778899..." at bounding box center [350, 436] width 121 height 11
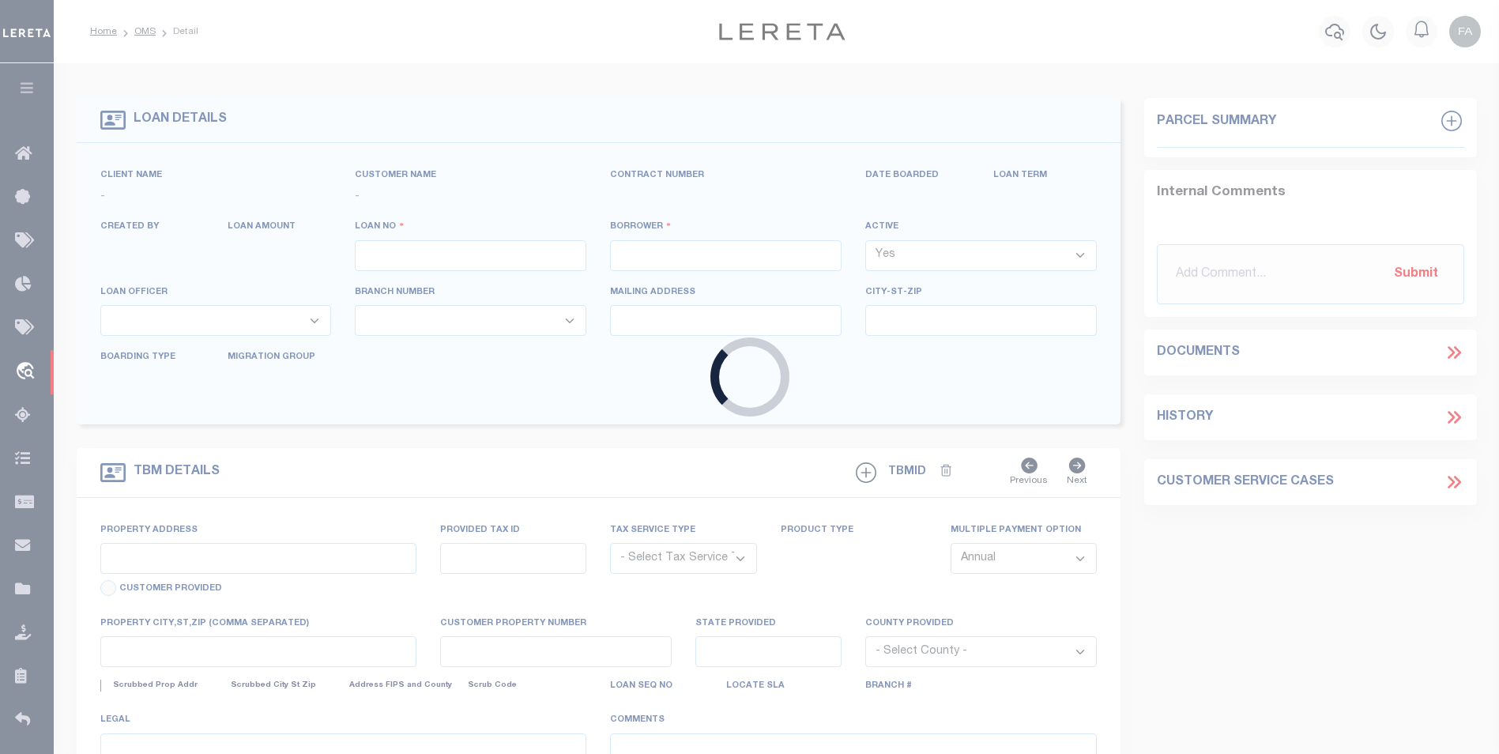
type input "1122334455667788991014"
type input "fau cab"
select select
type input "123 MAIN ST"
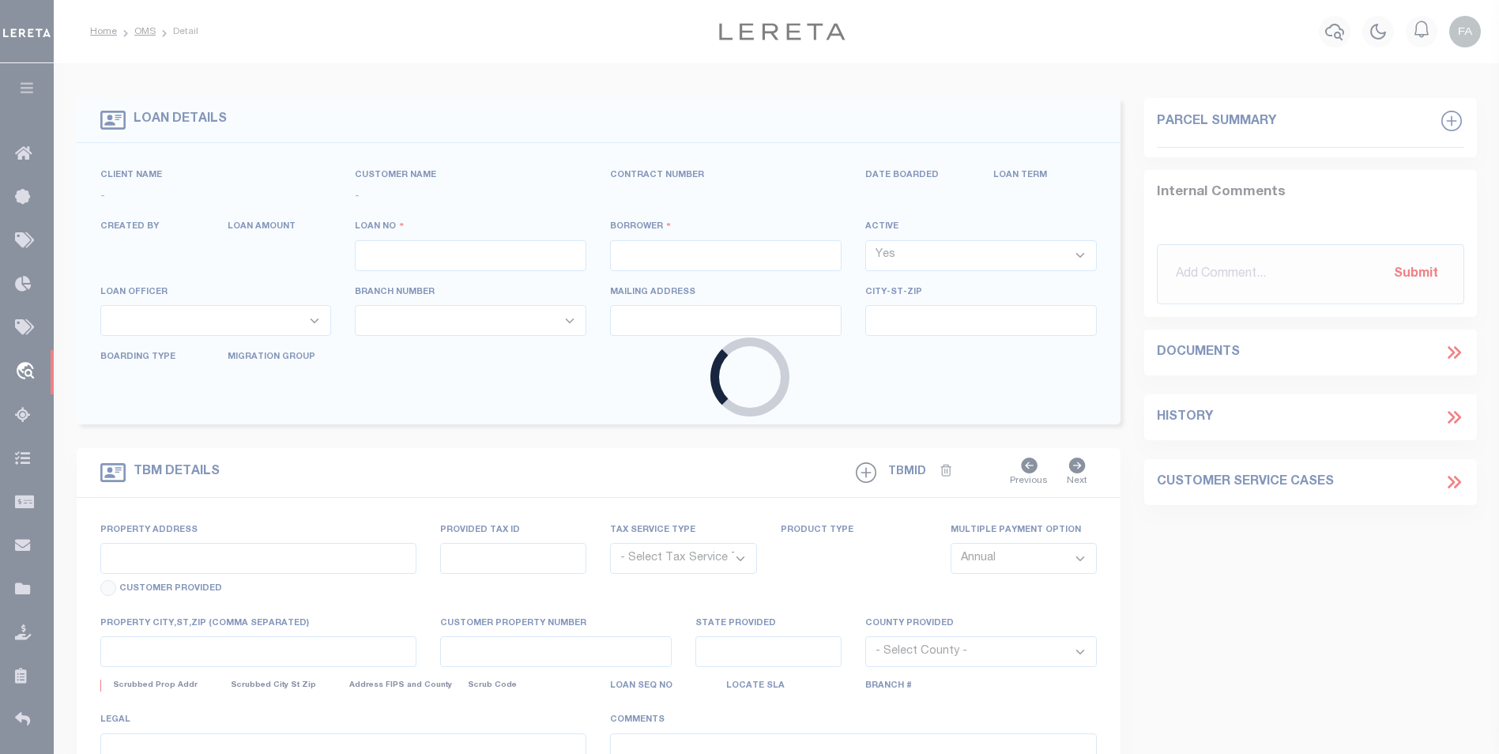
type input "LITTLE ROCK AR 72201-1505"
type input "08/11/2025"
select select "100"
select select "10"
select select "Escrow"
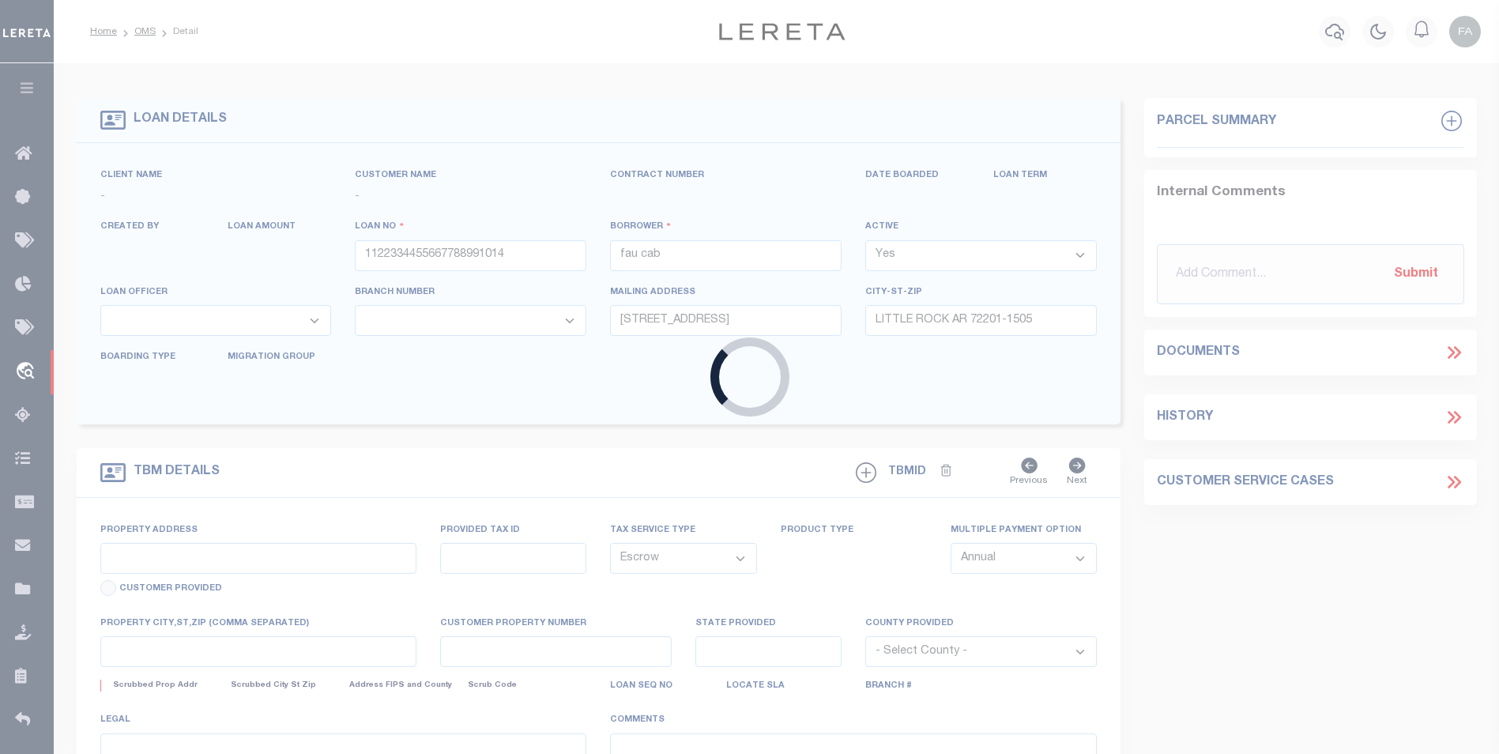
select select "132892"
select select "25686"
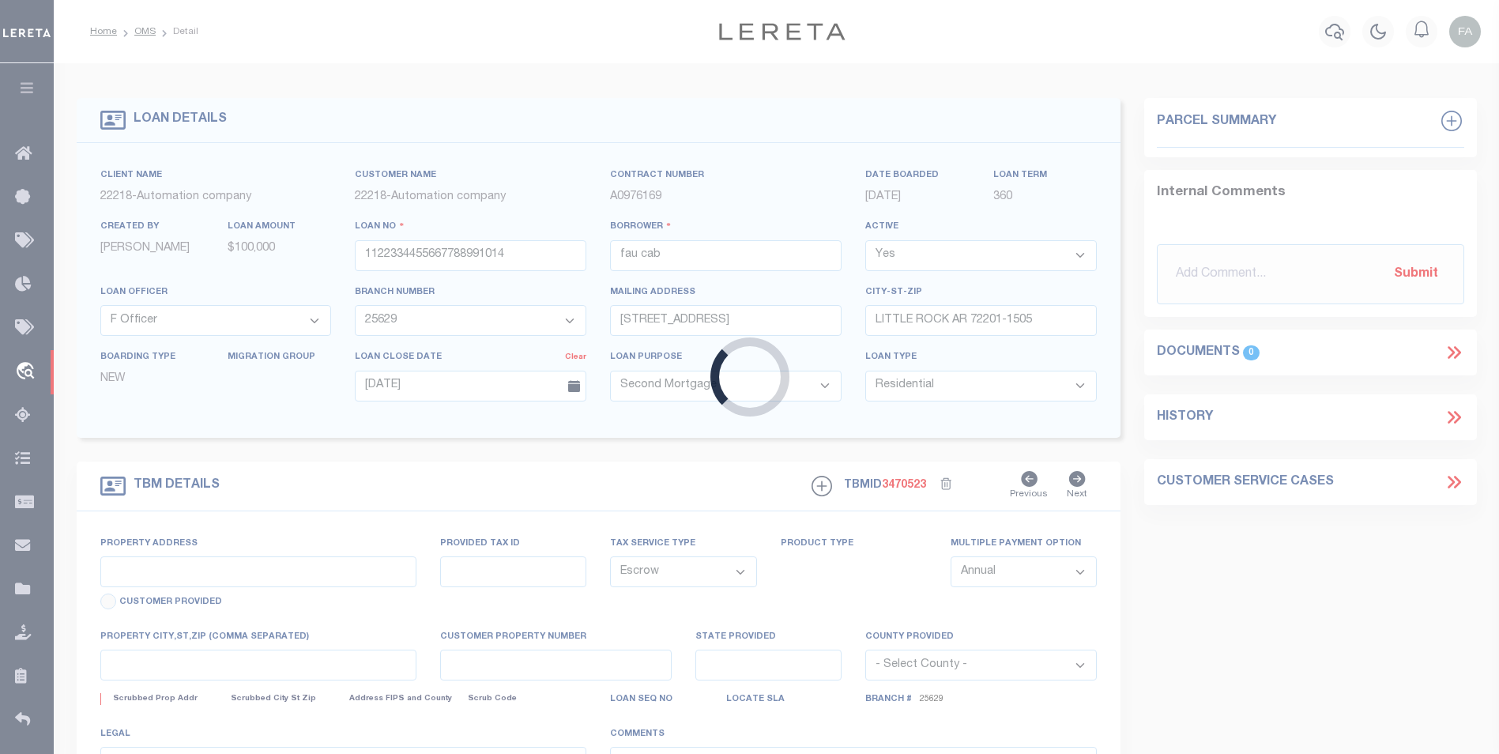
type input "123 MAIN ST"
select select
type input "LITTLE ROCK AR 72201-1505"
type input "050069221"
type input "AR"
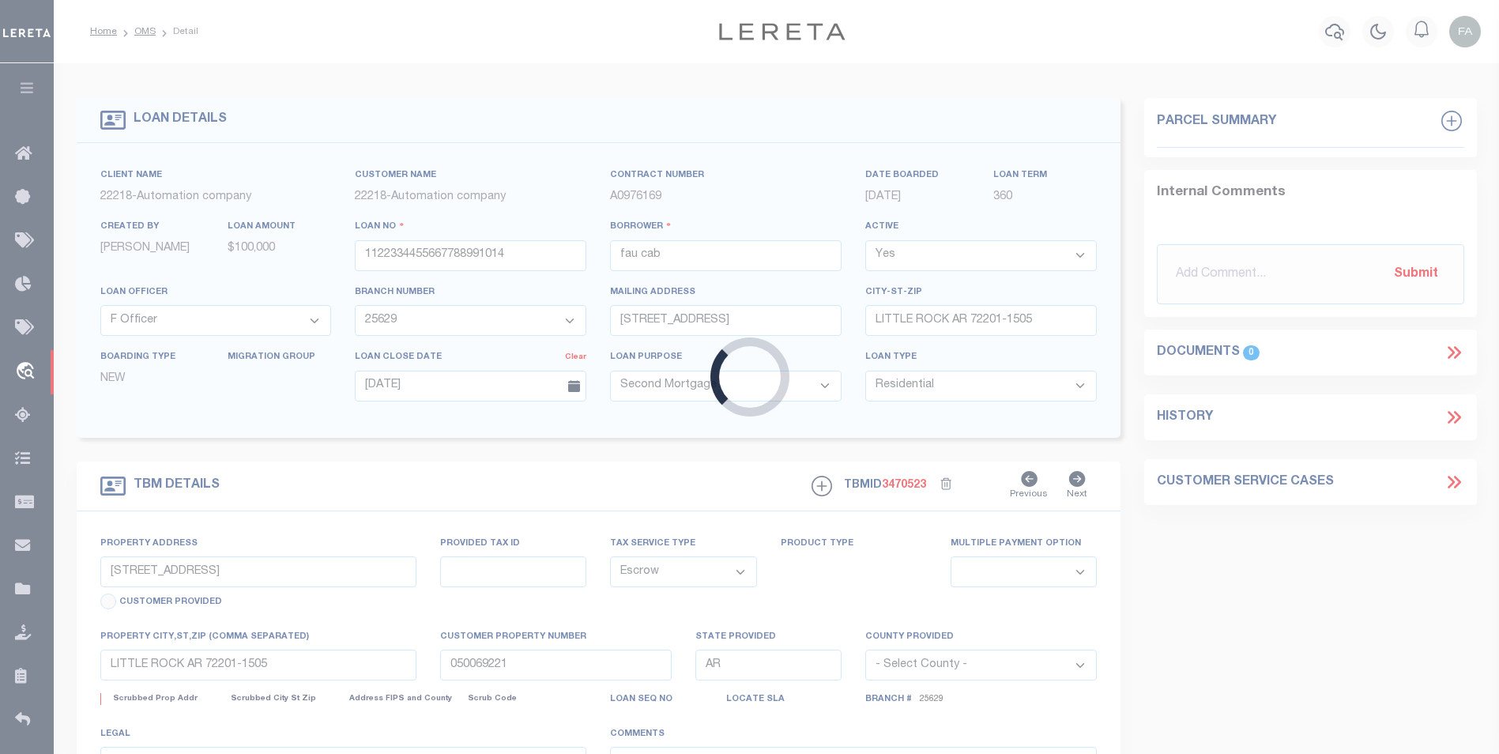
select select "Arkansas"
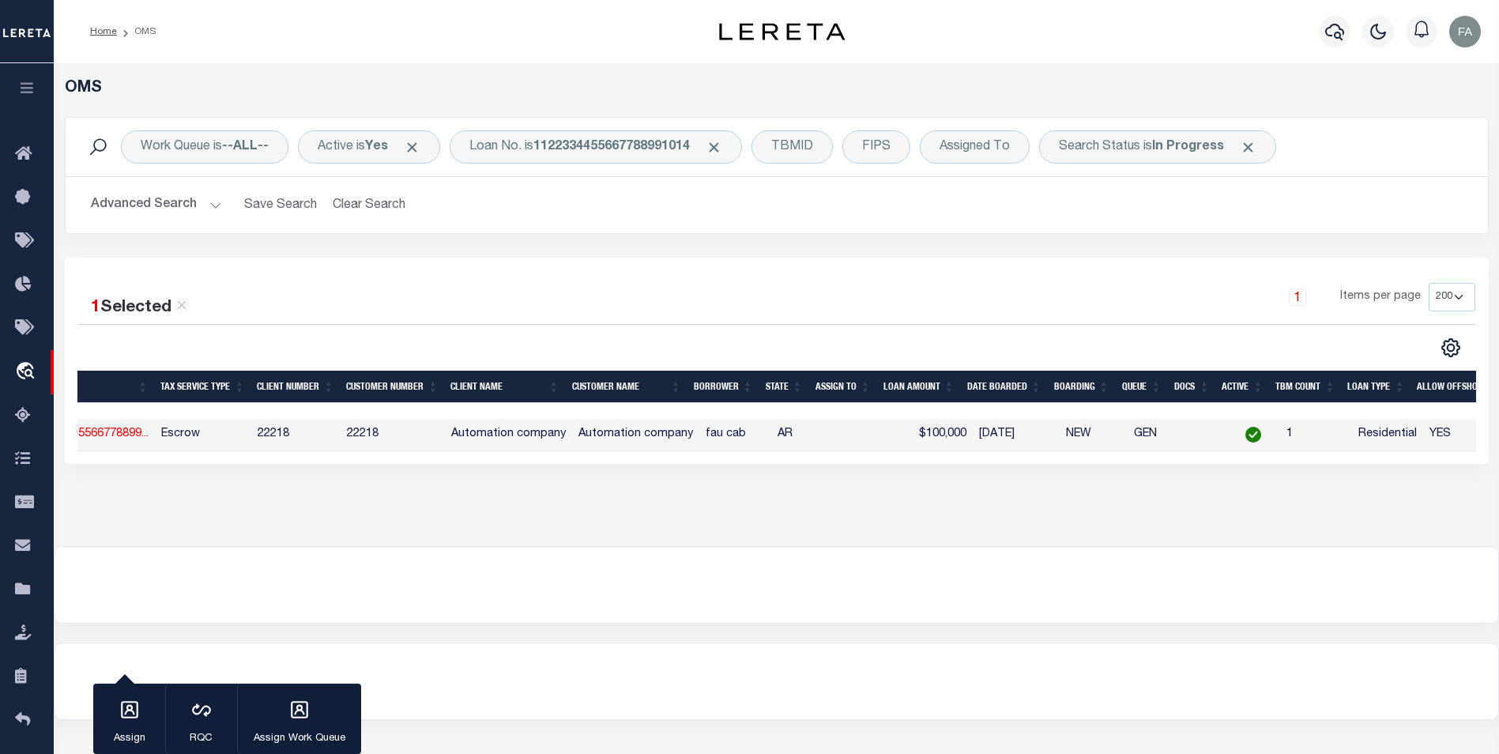
scroll to position [0, 152]
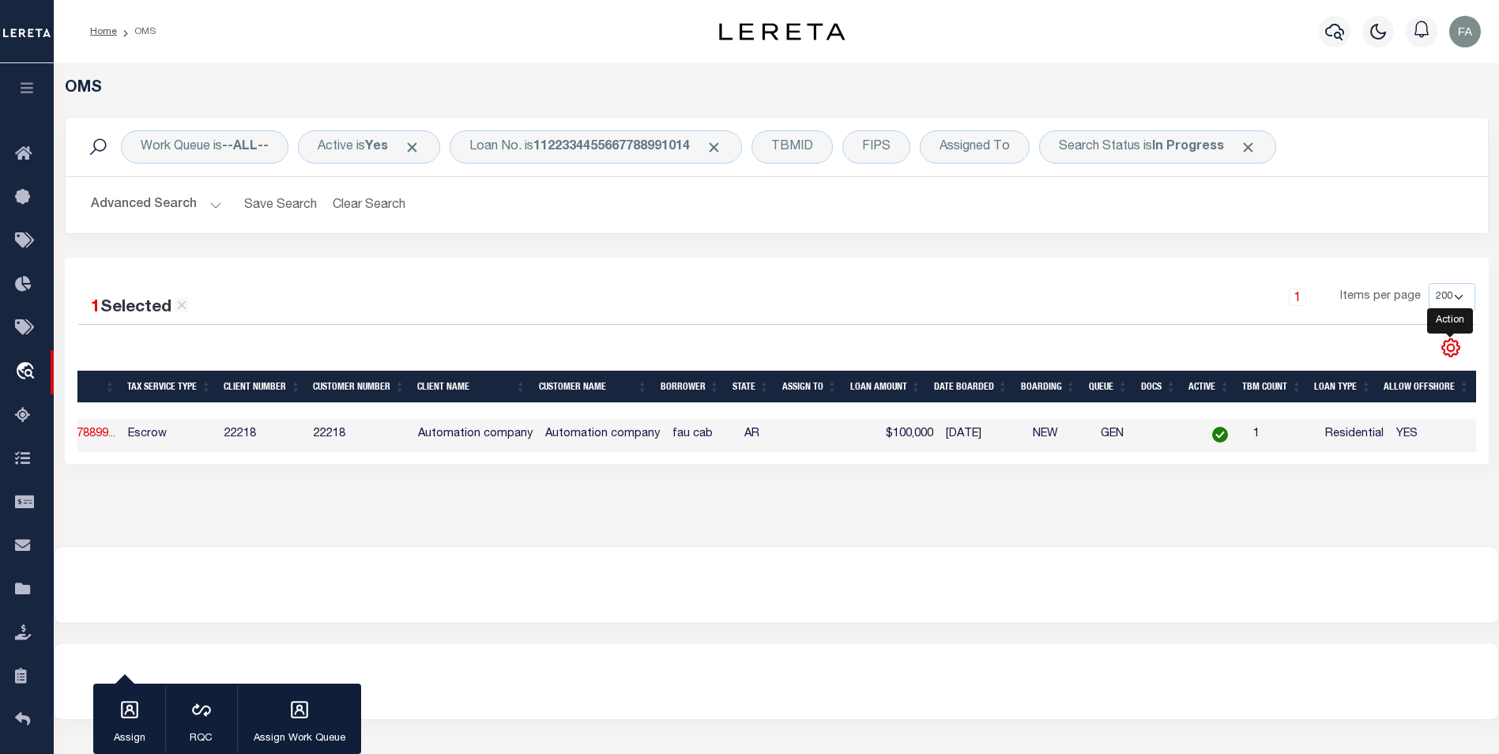
click at [1450, 339] on icon "" at bounding box center [1451, 347] width 21 height 21
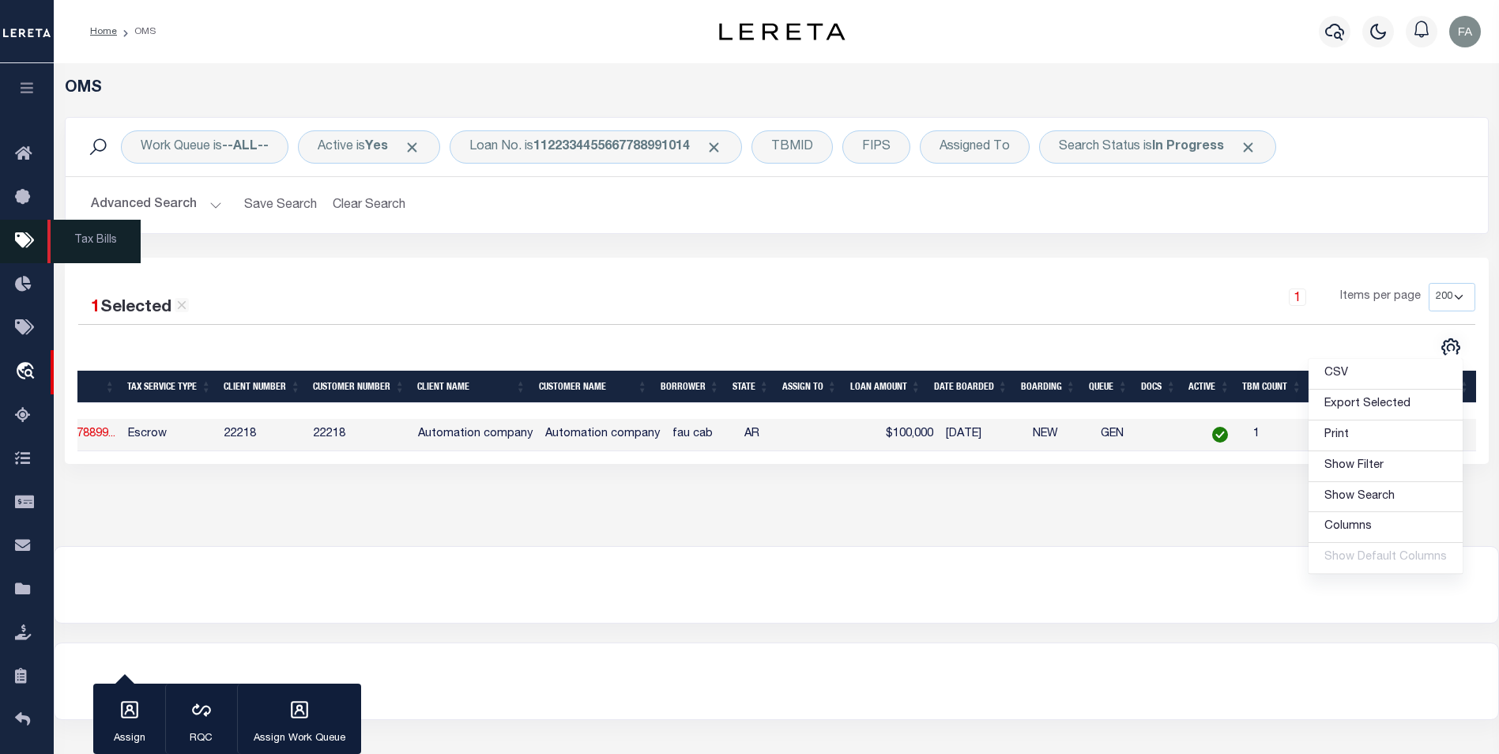
click at [21, 245] on icon at bounding box center [27, 242] width 25 height 20
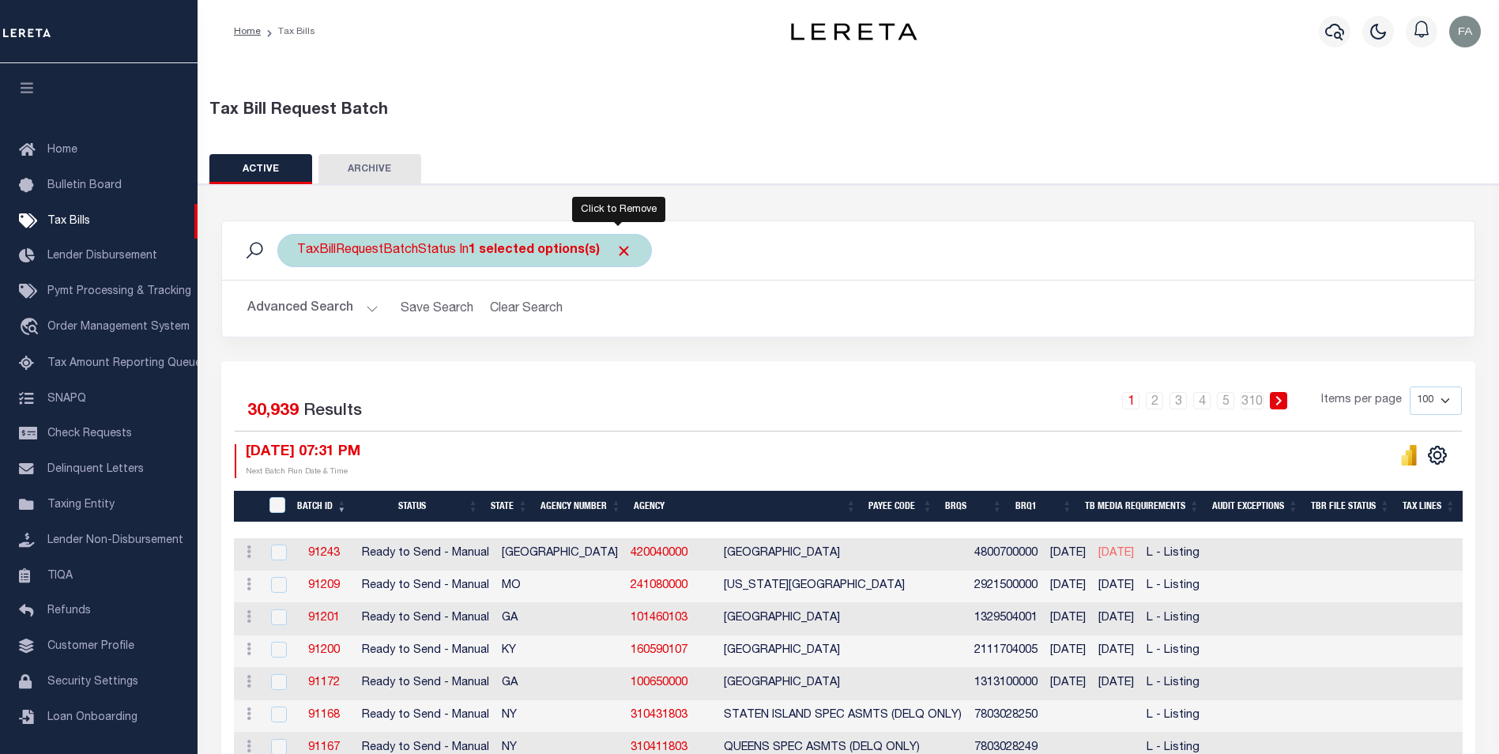
click at [623, 248] on span "Click to Remove" at bounding box center [624, 251] width 17 height 17
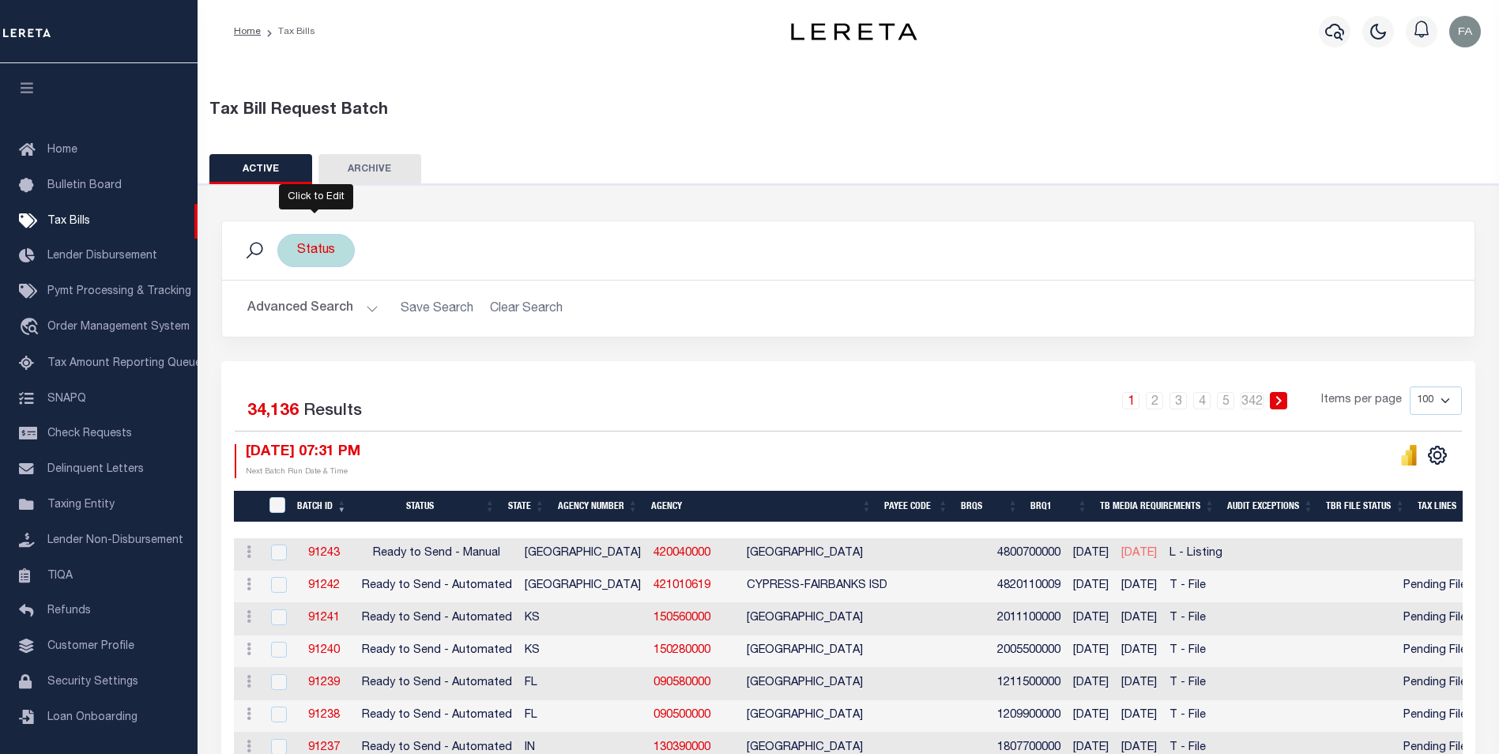
click at [327, 240] on div "Status" at bounding box center [315, 250] width 77 height 33
select select
click at [443, 236] on div "Status Ready to Send - Manual (RTS) Bill Request Sent (RST) Bills Received (RCD…" at bounding box center [848, 250] width 1227 height 33
click at [337, 304] on button "Advanced Search" at bounding box center [312, 308] width 131 height 31
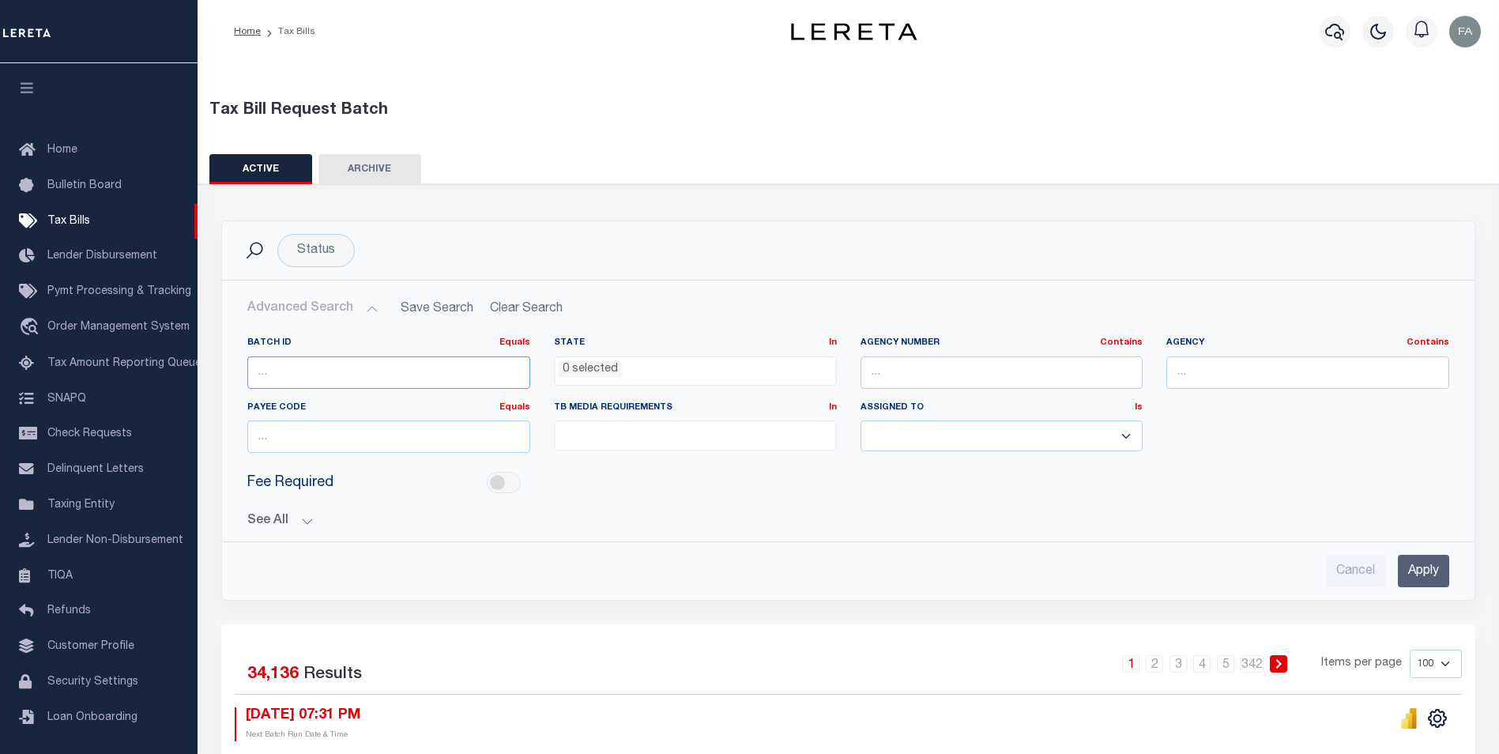
click at [339, 371] on input "number" at bounding box center [388, 372] width 283 height 32
paste input "91243"
type input "91243"
click at [1427, 571] on input "Apply" at bounding box center [1423, 571] width 51 height 32
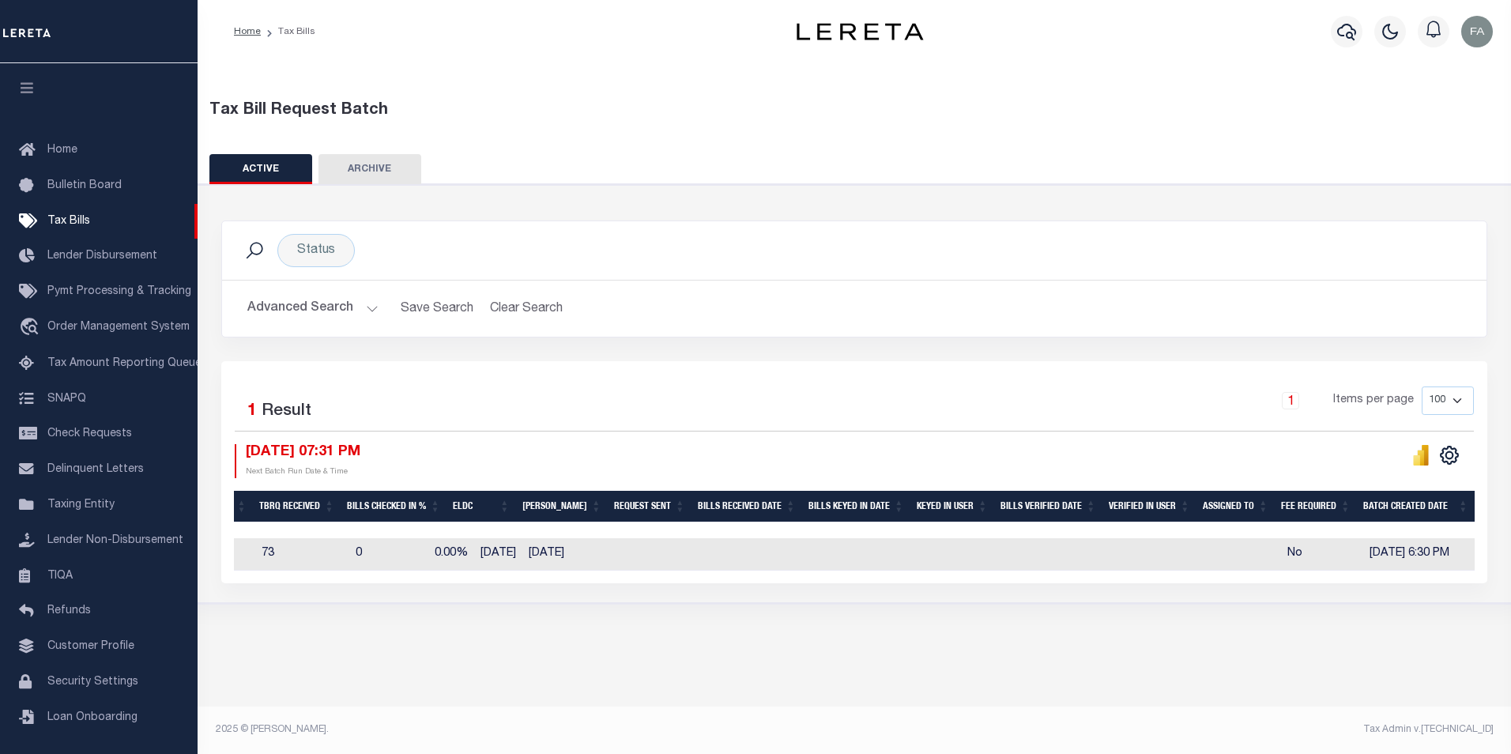
scroll to position [0, 266]
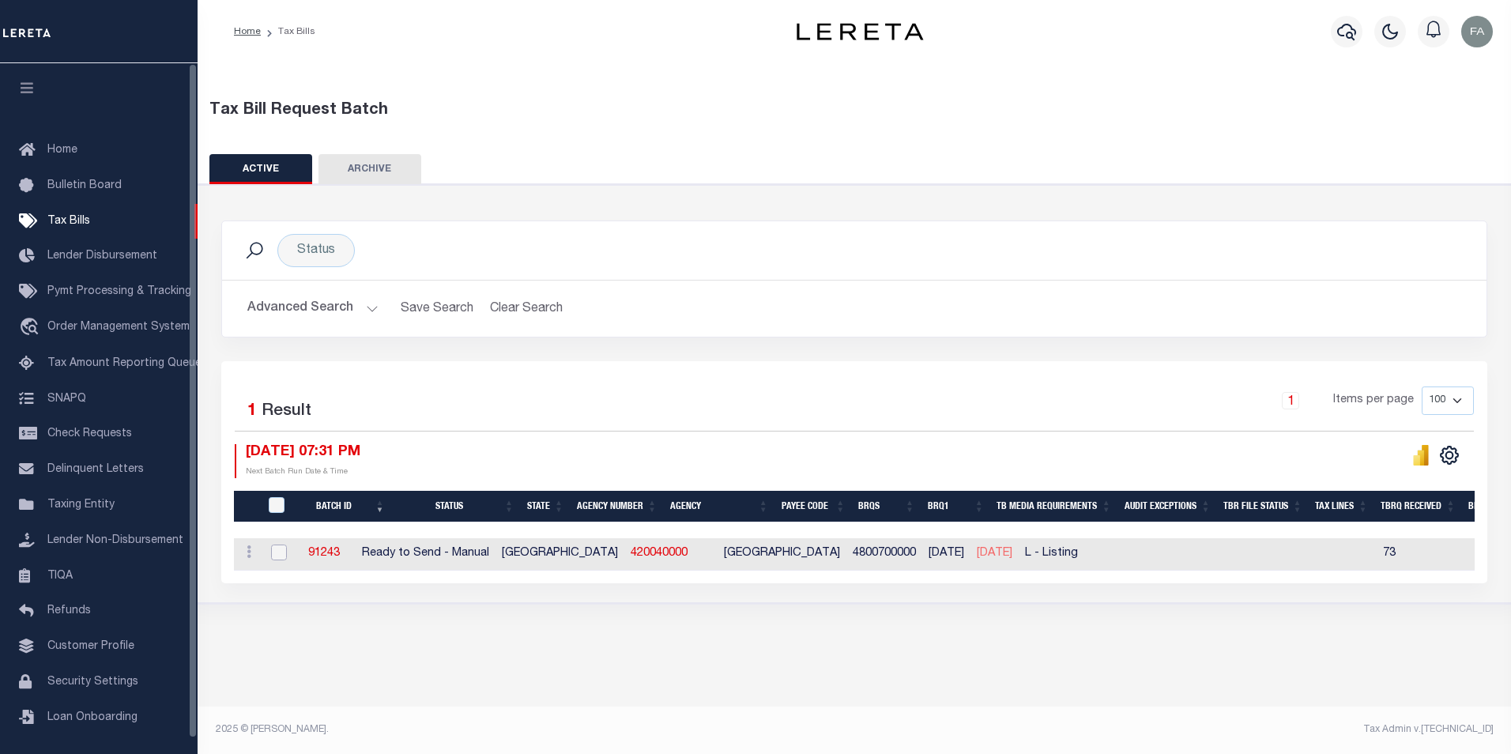
click at [281, 549] on input "checkbox" at bounding box center [279, 553] width 16 height 16
checkbox input "true"
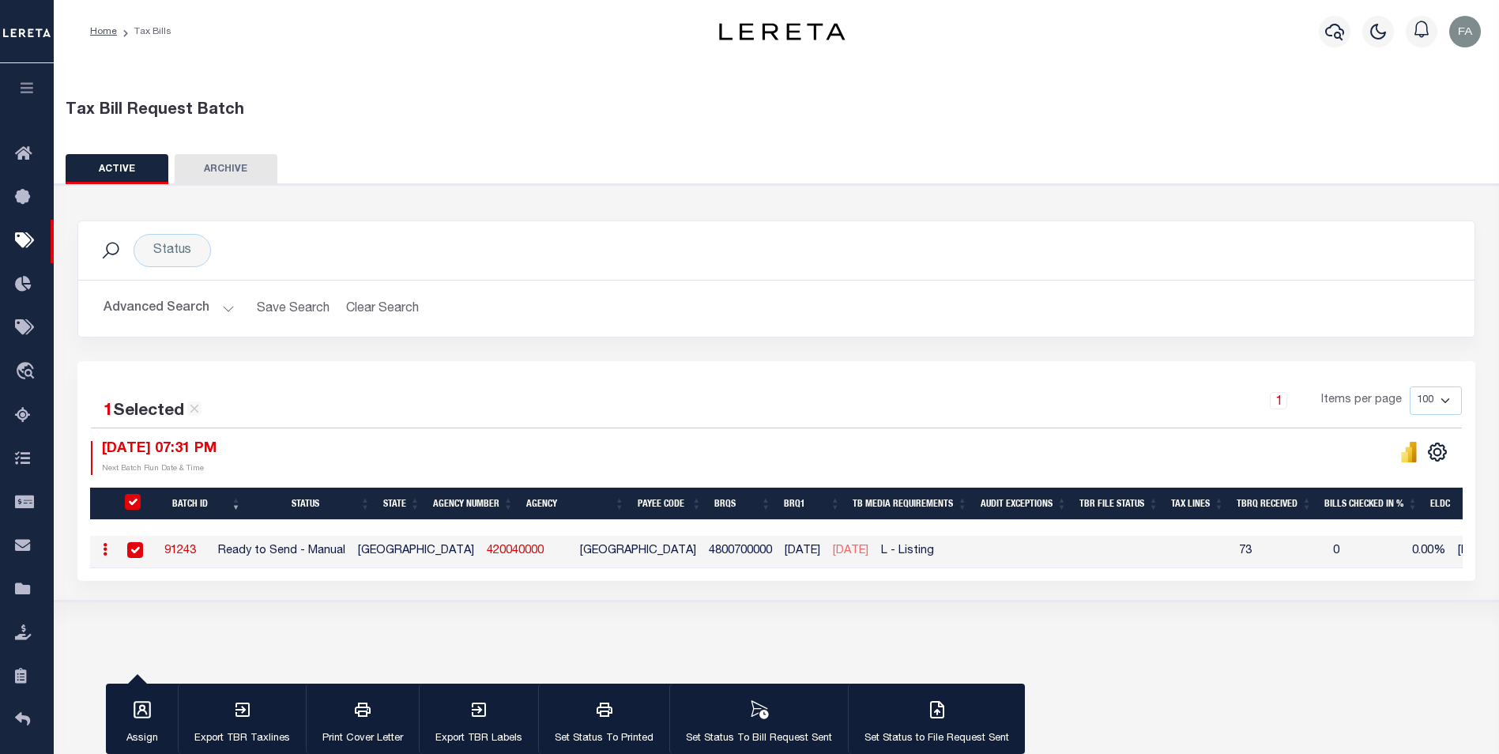
click at [130, 503] on input "TaxBillRequestBatchId" at bounding box center [133, 502] width 16 height 16
checkbox input "false"
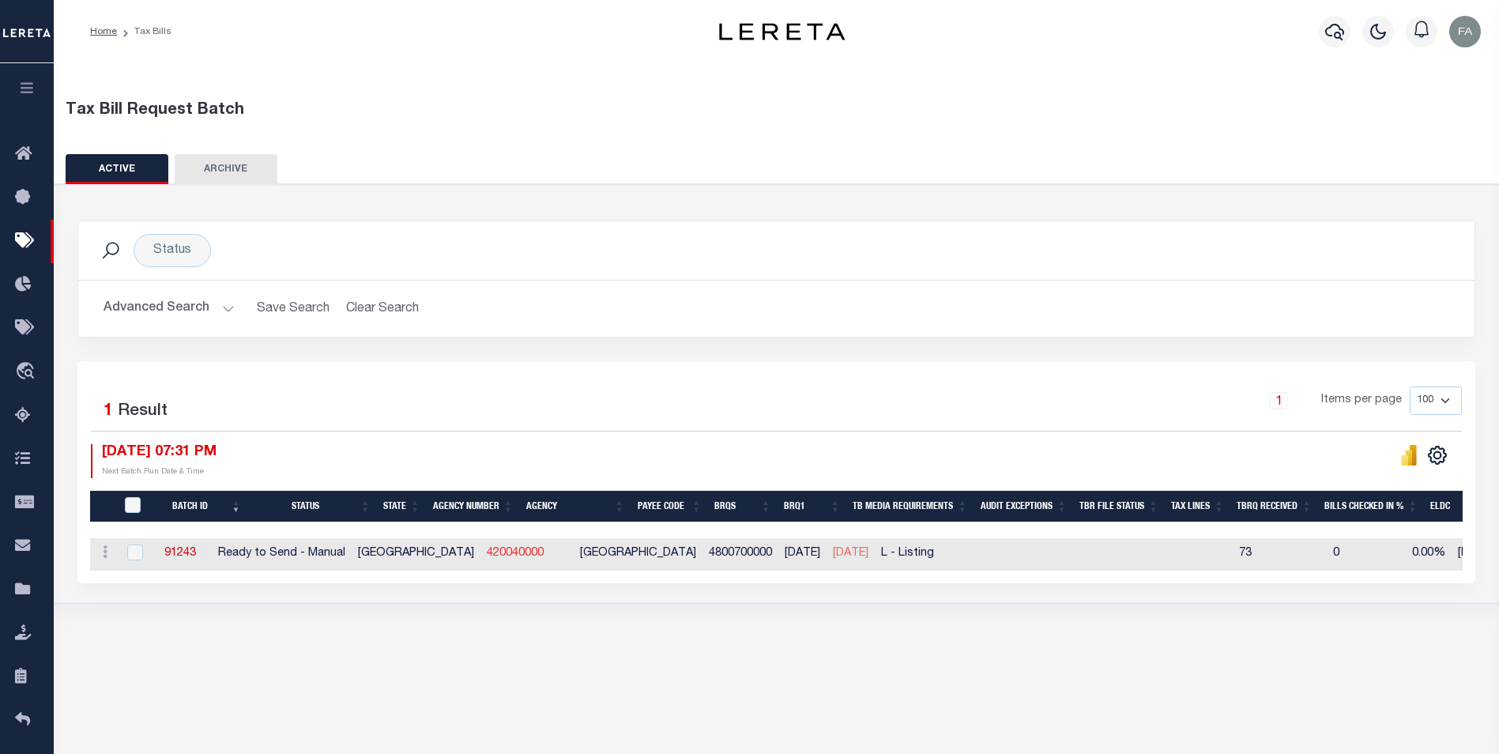
click at [487, 551] on link "420040000" at bounding box center [515, 553] width 57 height 11
checkbox input "true"
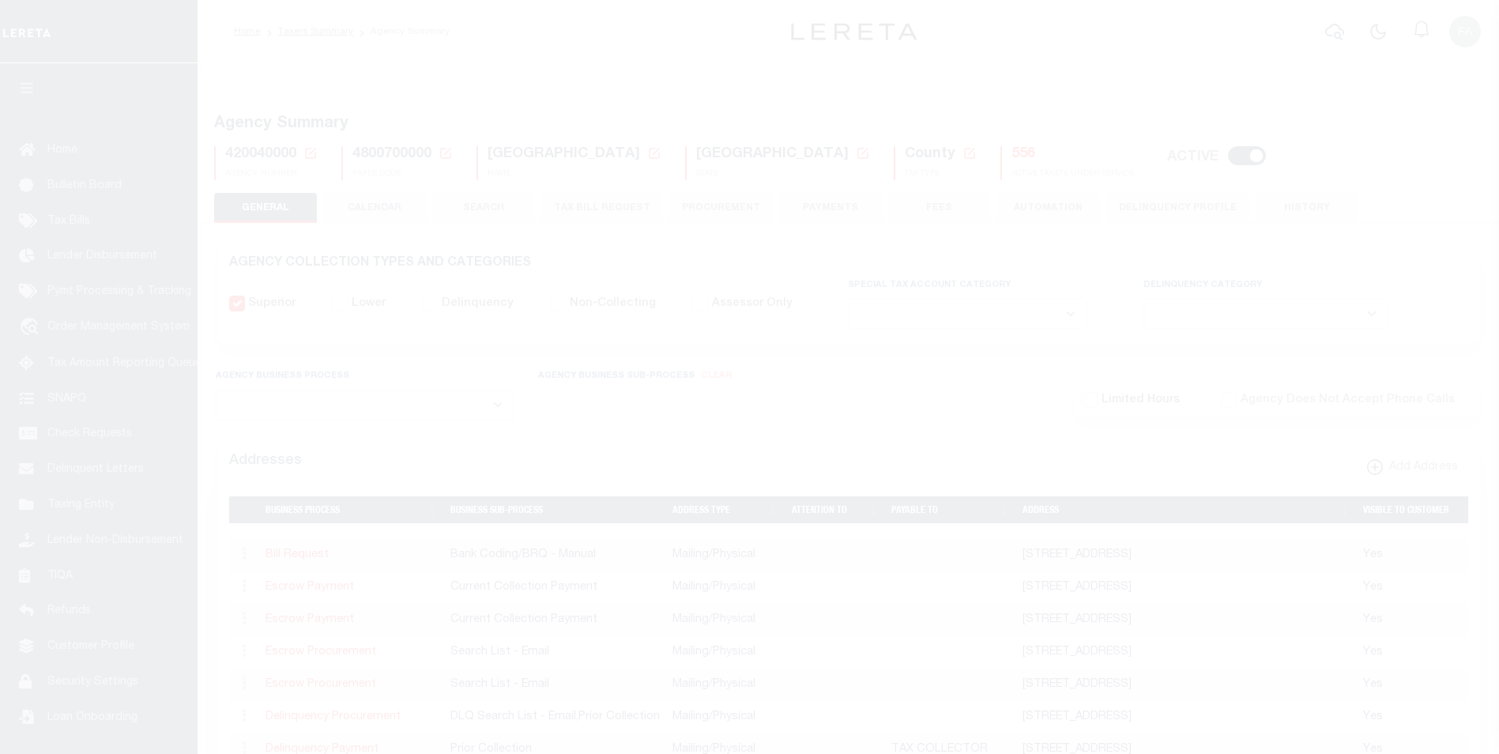
select select
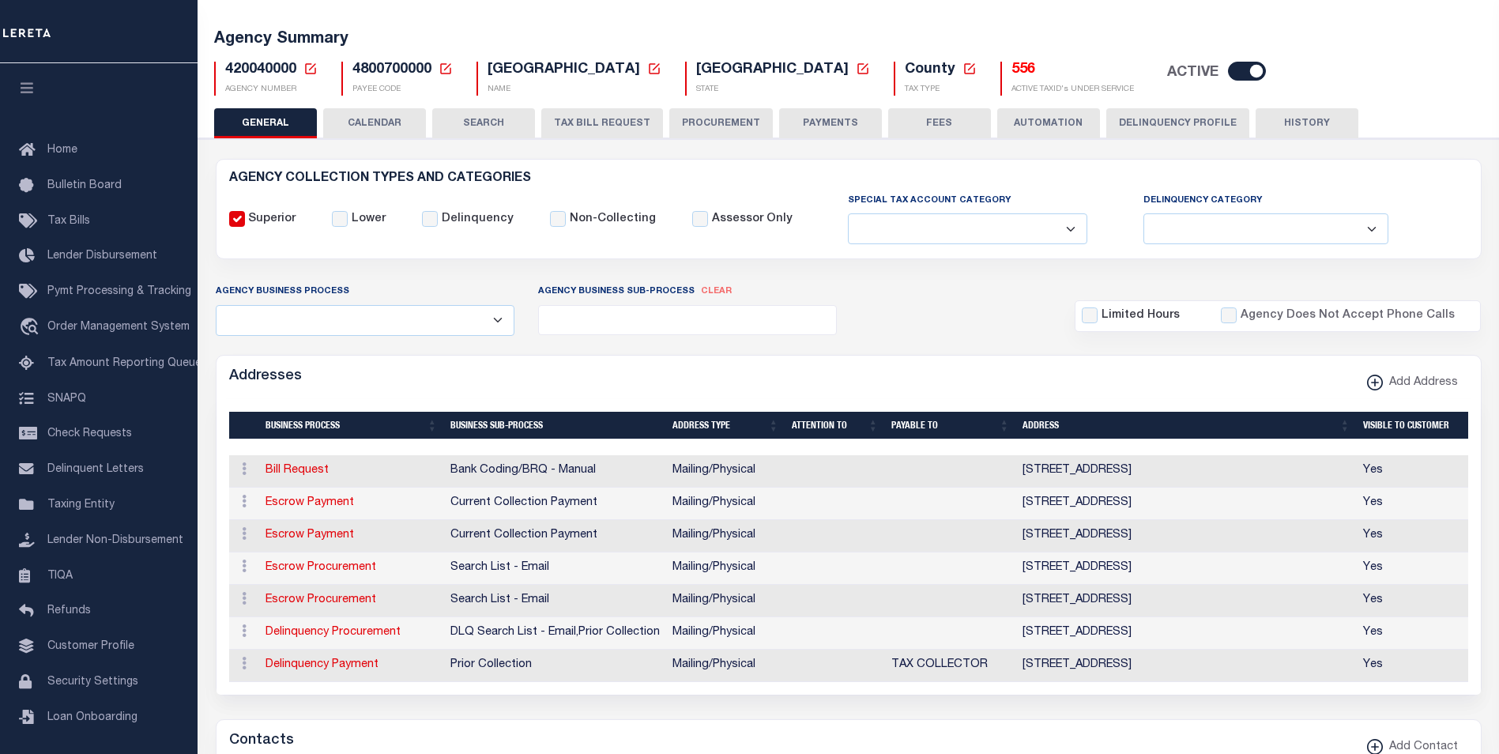
scroll to position [89, 0]
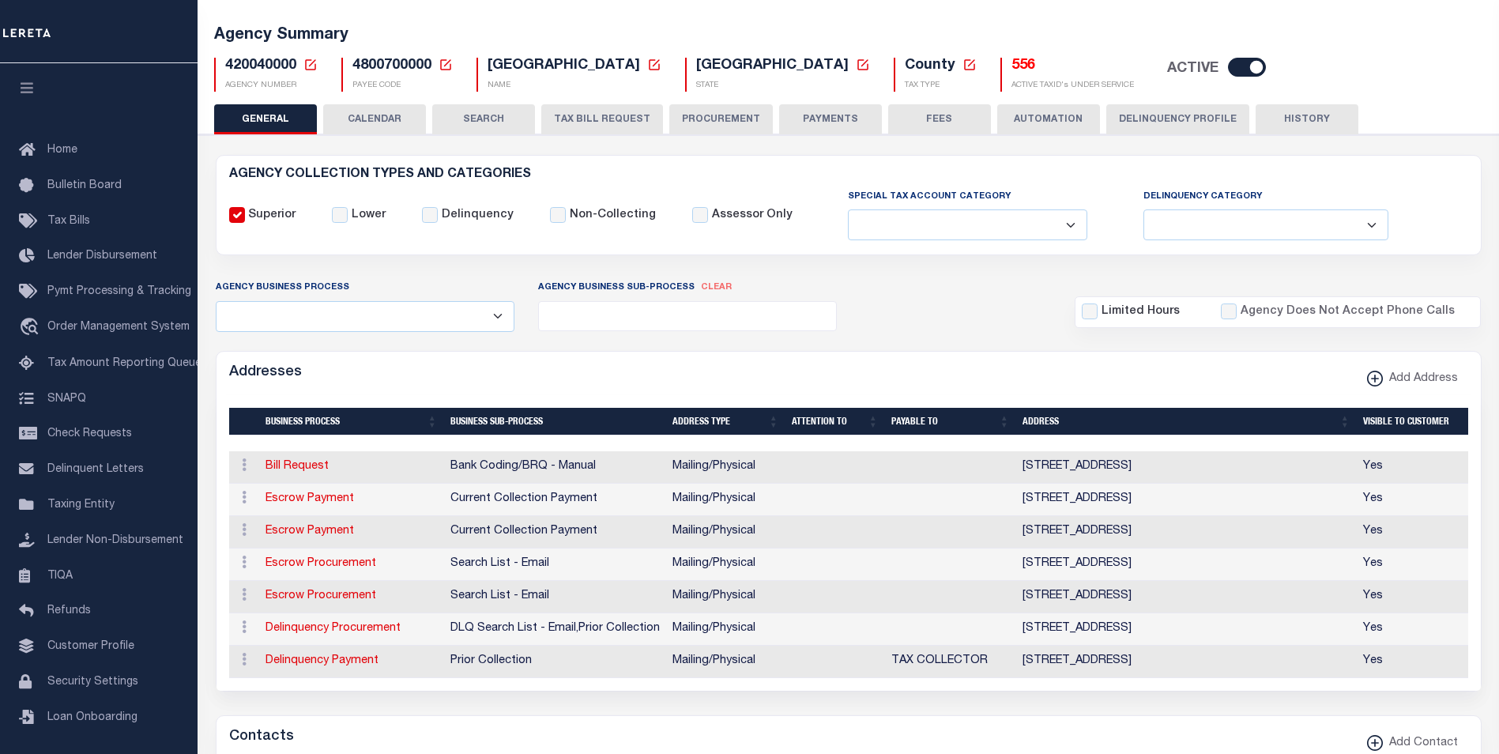
click at [601, 118] on button "TAX BILL REQUEST" at bounding box center [602, 119] width 122 height 30
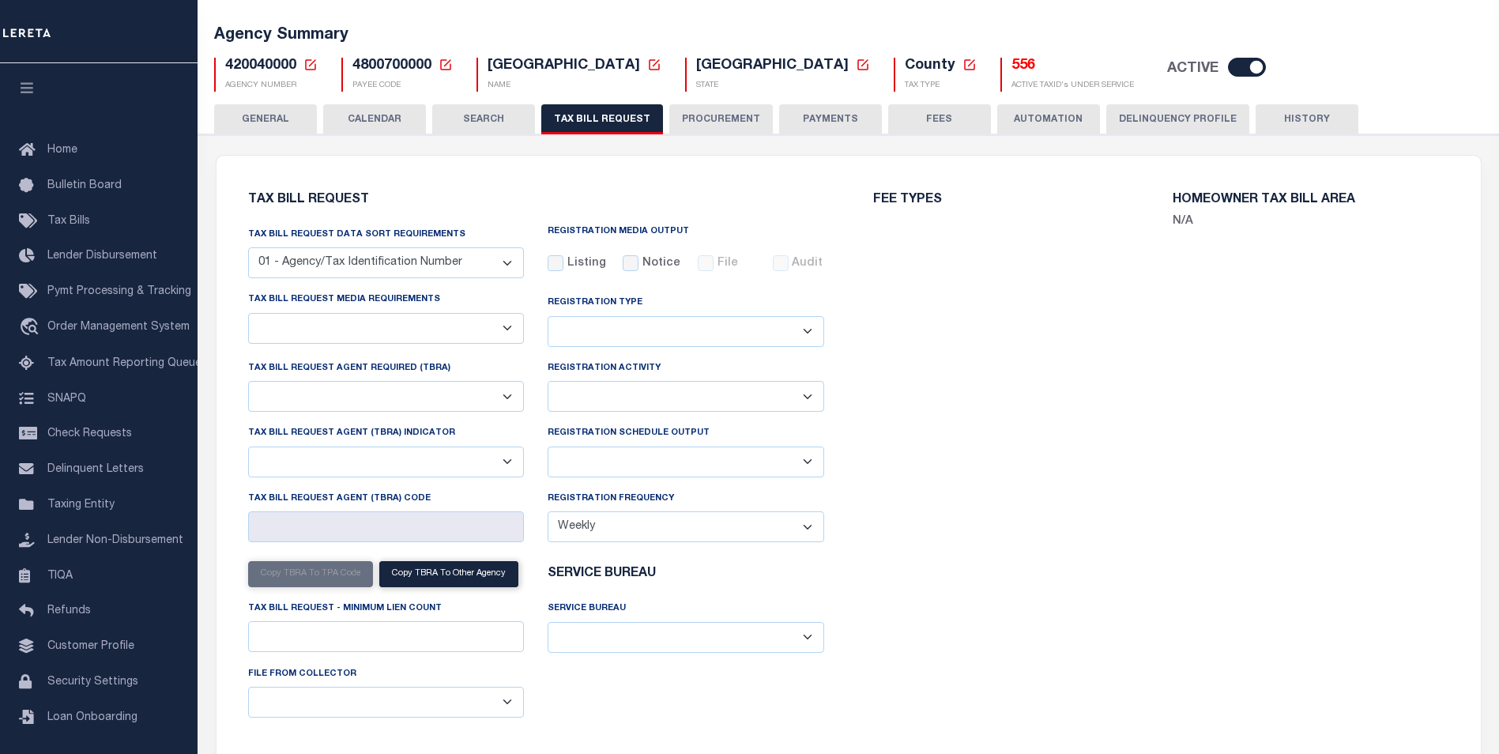
select select "20"
select select "false"
select select "1"
type input "6146"
select select
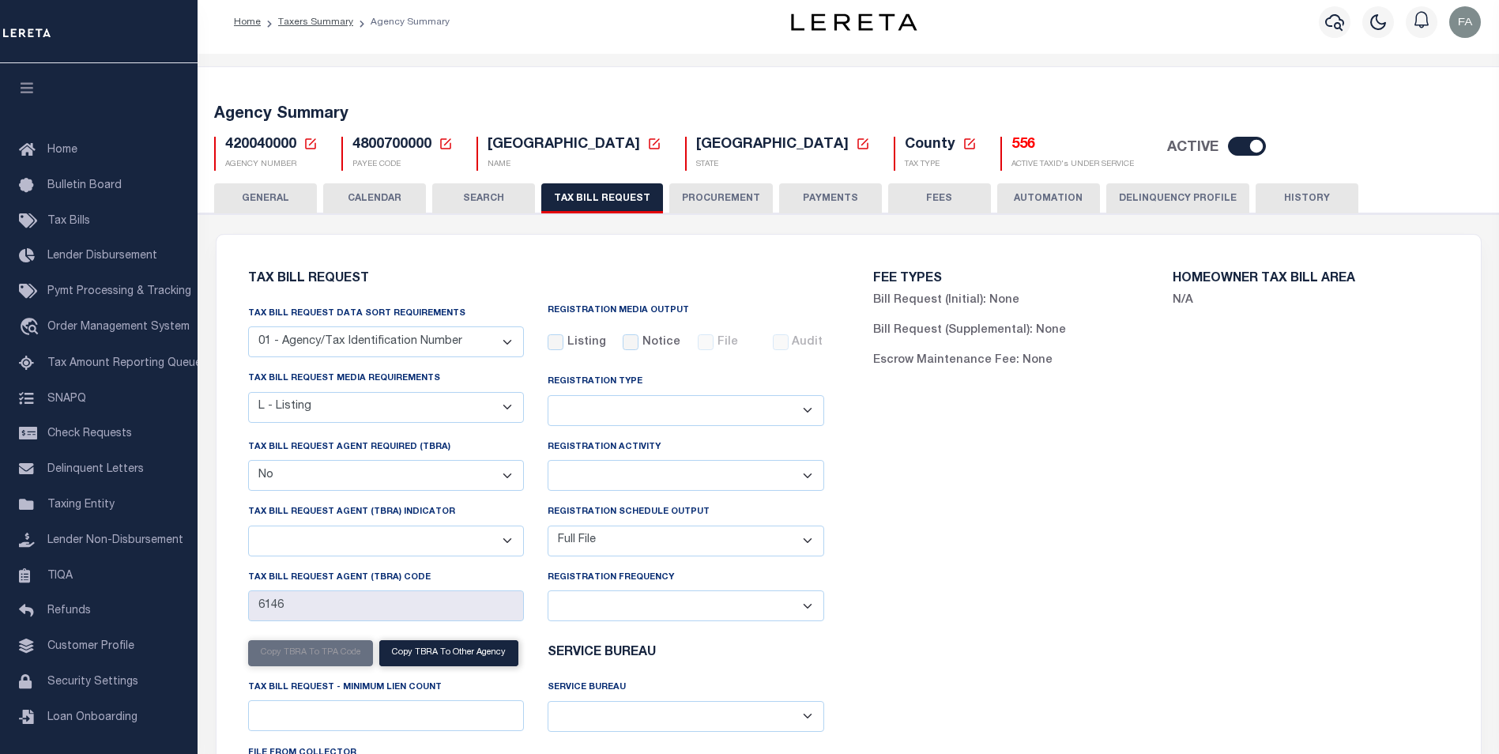
scroll to position [0, 0]
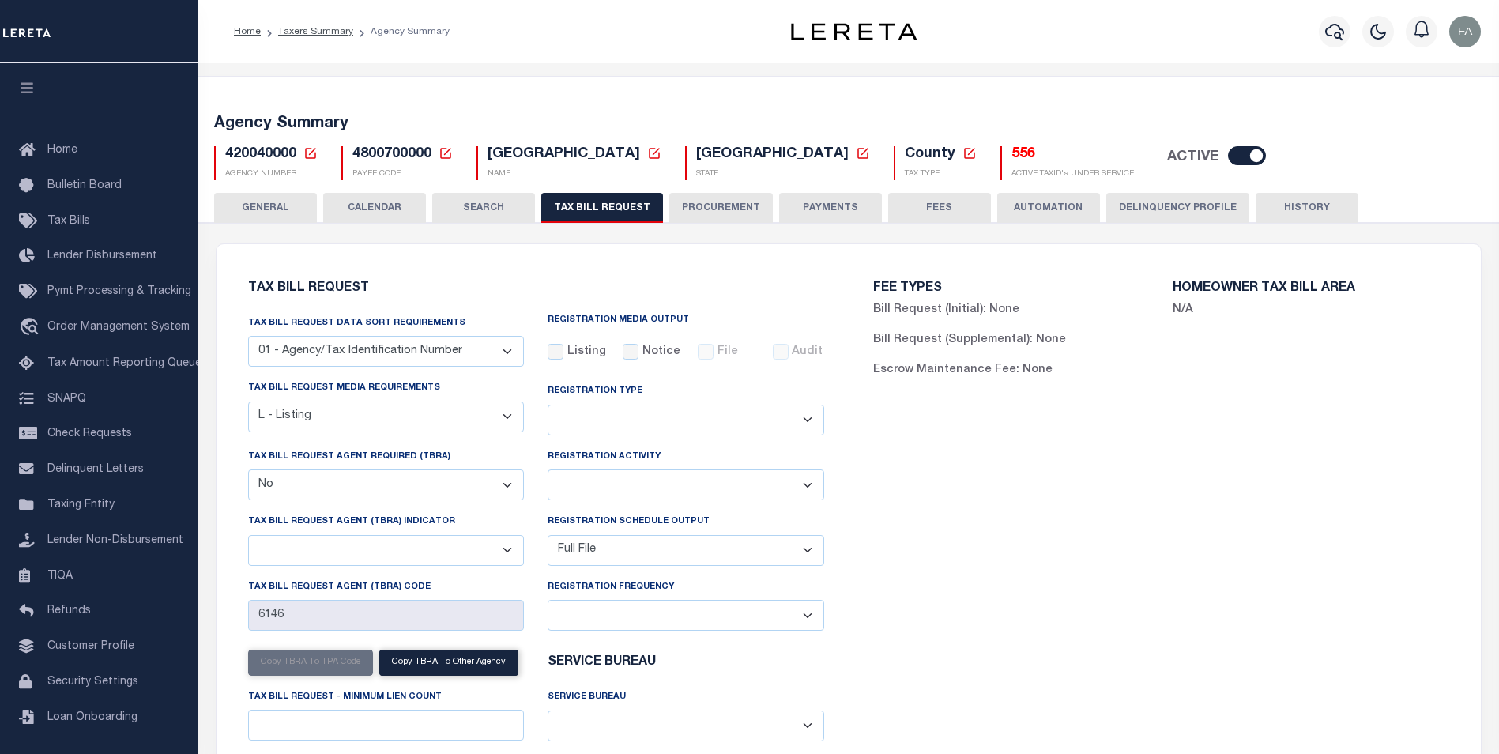
drag, startPoint x: 599, startPoint y: 99, endPoint x: 586, endPoint y: 96, distance: 12.9
click at [586, 96] on div "Agency Summary 420040000 Agency Number Edit Cancel Ok New Agency Number Cancel …" at bounding box center [848, 144] width 1307 height 97
click at [938, 216] on button "FEES" at bounding box center [939, 208] width 103 height 30
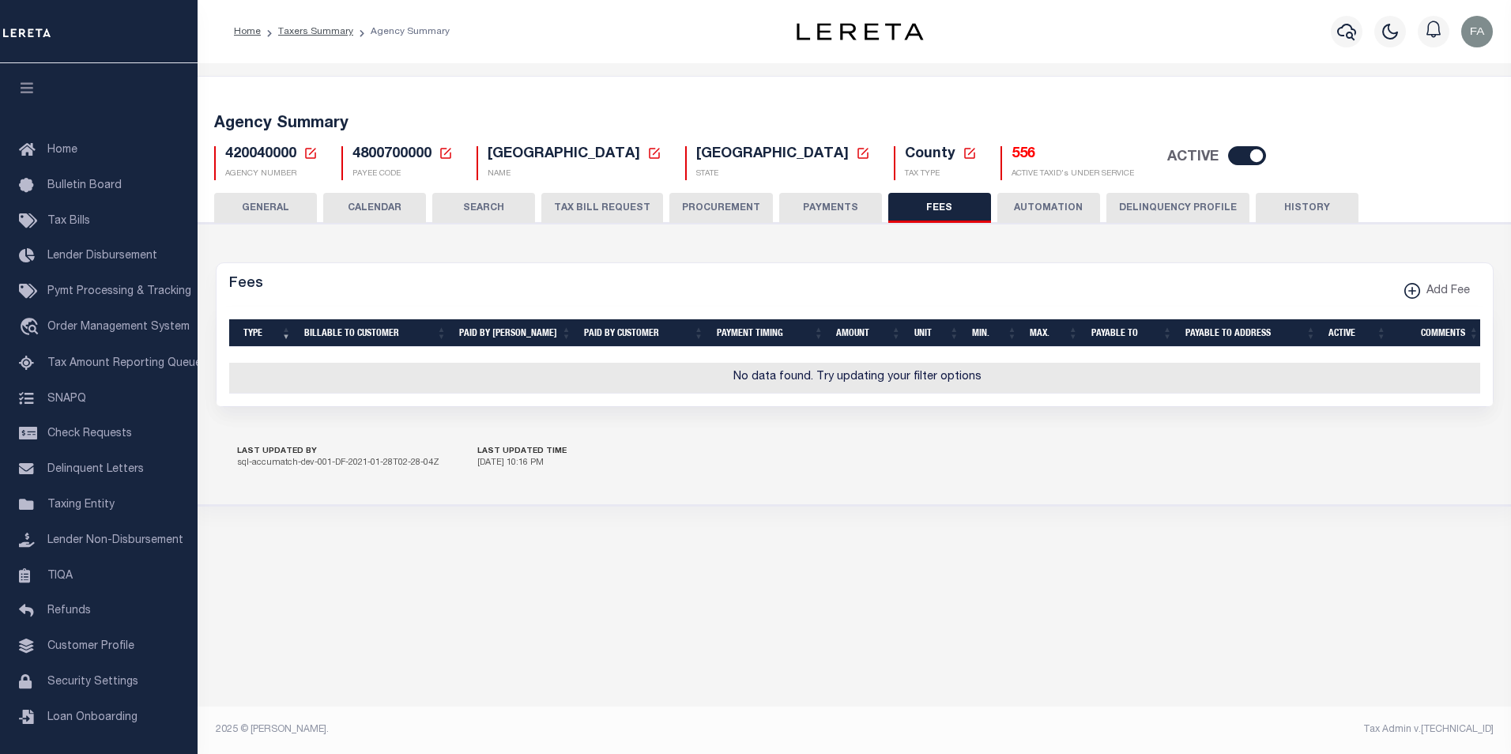
click at [821, 216] on button "PAYMENTS" at bounding box center [830, 208] width 103 height 30
click at [815, 203] on button "PAYMENTS" at bounding box center [830, 208] width 103 height 30
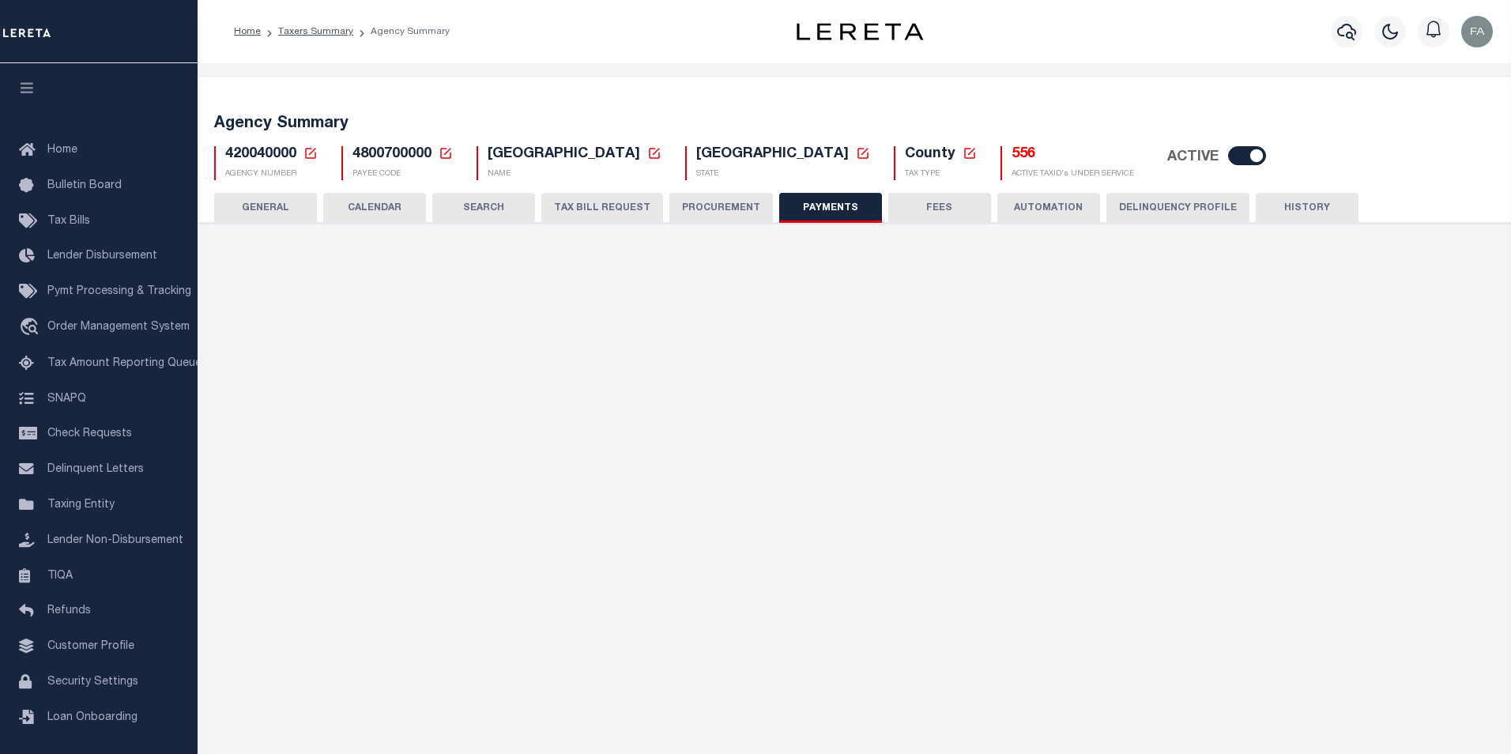
click at [812, 206] on button "PAYMENTS" at bounding box center [830, 208] width 103 height 30
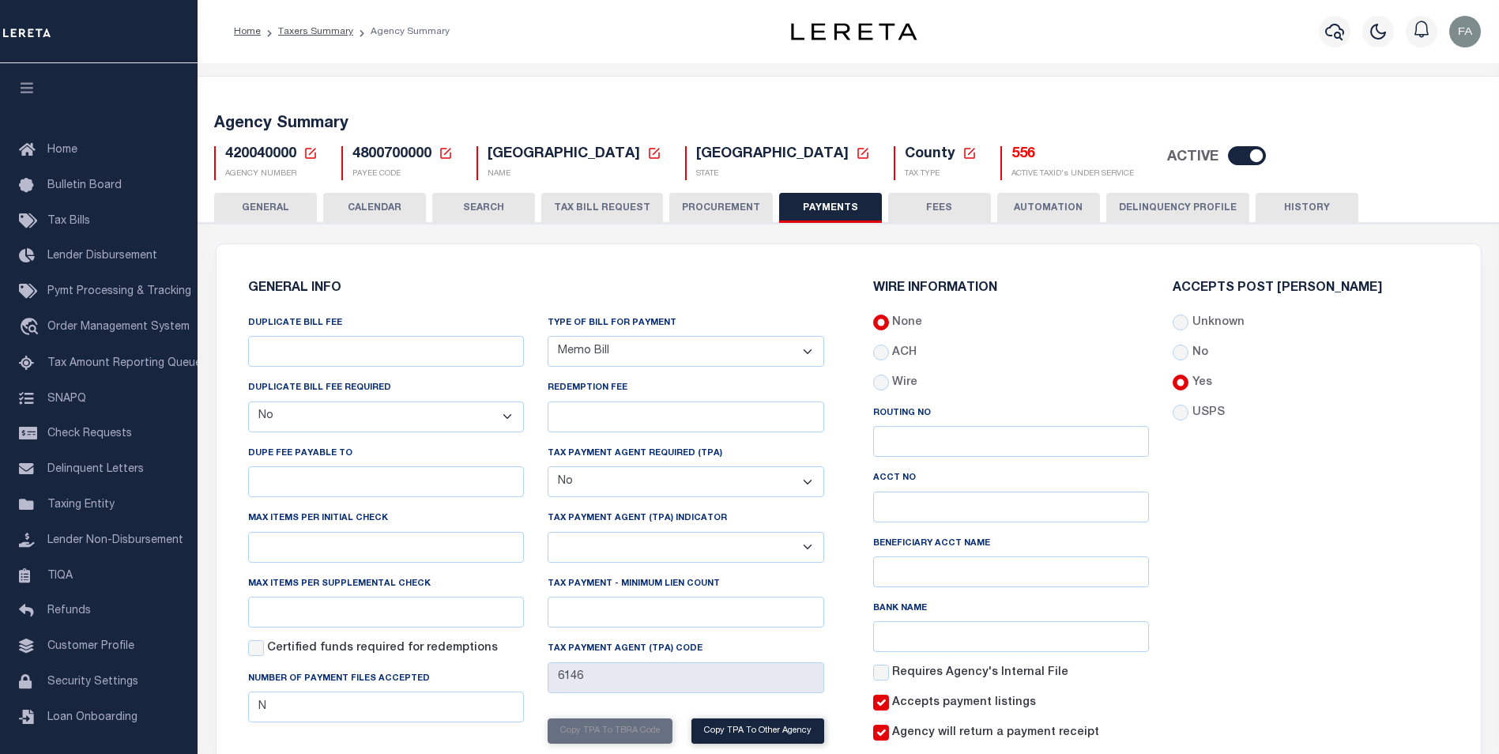
click at [331, 257] on div "GENERAL INFO DUPLICATE BILL FEE DUPLICATE BILL FEE REQUIRED Yes No DUPE FEE PAY…" at bounding box center [849, 557] width 1264 height 627
